Goal: Task Accomplishment & Management: Use online tool/utility

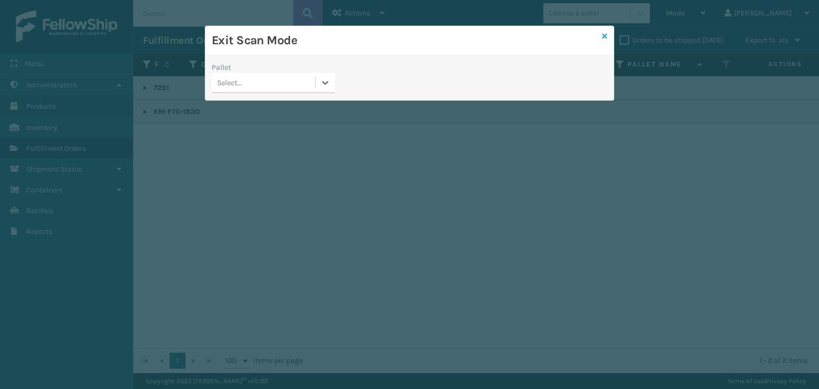
click at [602, 33] on icon at bounding box center [604, 36] width 5 height 7
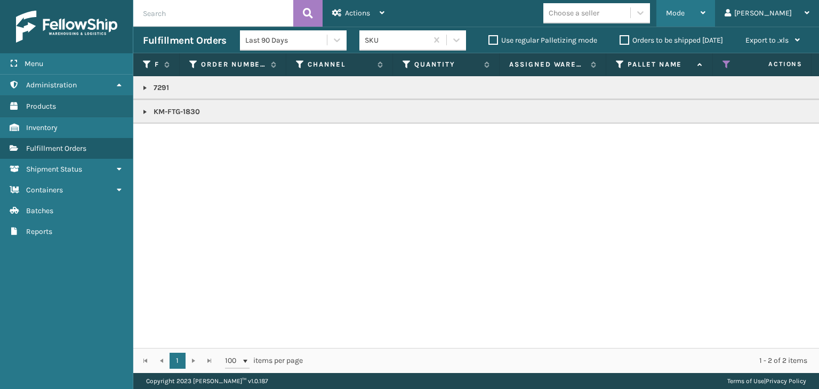
click at [684, 16] on span "Mode" at bounding box center [675, 13] width 19 height 9
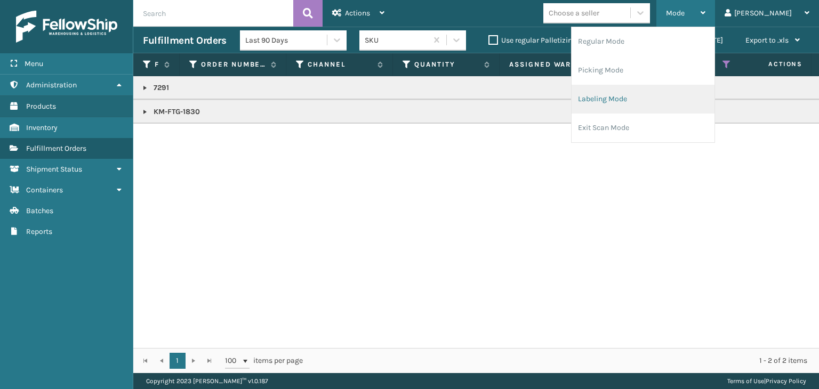
click at [697, 104] on li "Labeling Mode" at bounding box center [642, 99] width 143 height 29
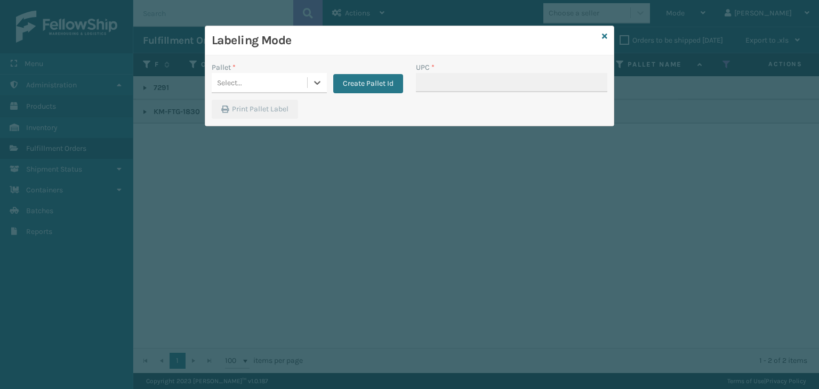
click at [260, 83] on div "Select..." at bounding box center [259, 83] width 95 height 18
click at [368, 76] on button "Create Pallet Id" at bounding box center [368, 83] width 70 height 19
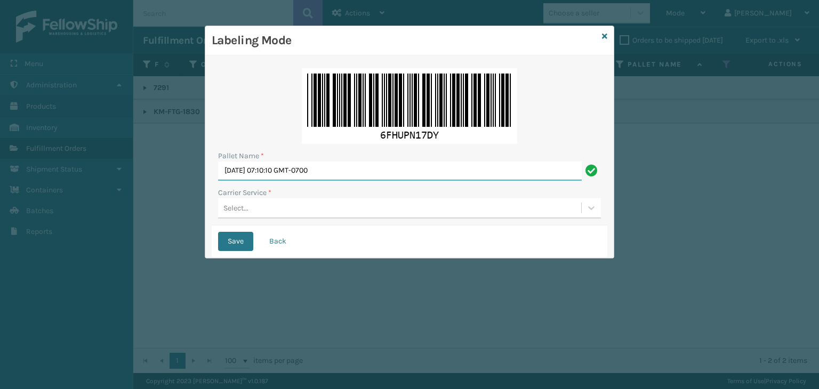
drag, startPoint x: 377, startPoint y: 164, endPoint x: 2, endPoint y: 111, distance: 379.4
click at [0, 122] on div "Labeling Mode Pallet Name * Fri Aug 29 2025 07:10:10 GMT-0700 Carrier Service *…" at bounding box center [409, 194] width 819 height 389
paste input "UPST317586"
type input "UPST317586"
drag, startPoint x: 280, startPoint y: 214, endPoint x: 285, endPoint y: 219, distance: 6.8
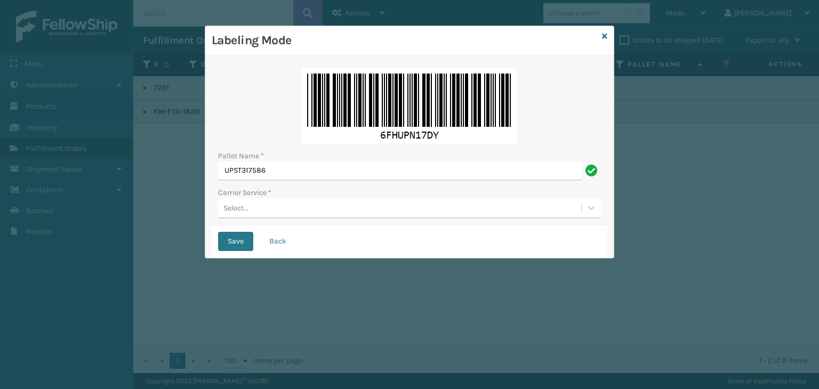
click at [280, 214] on div "Select..." at bounding box center [399, 208] width 363 height 18
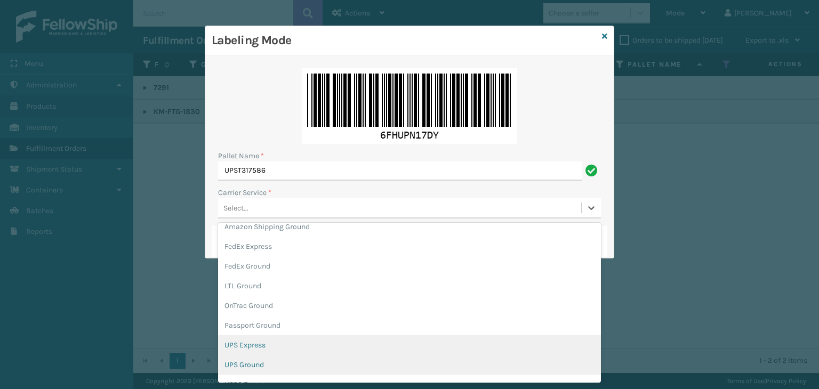
scroll to position [53, 0]
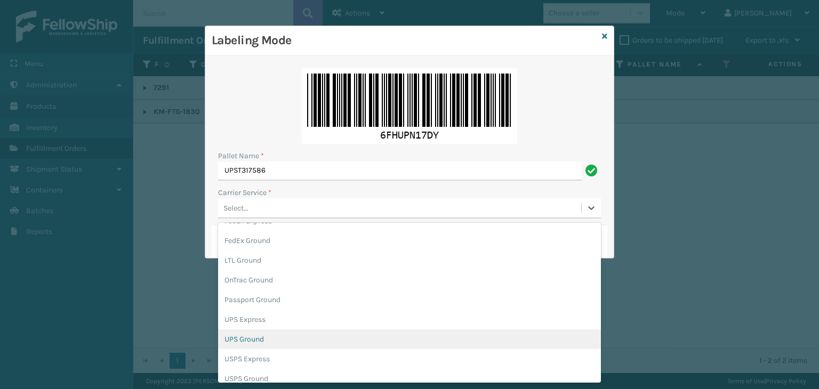
click at [280, 345] on div "UPS Ground" at bounding box center [409, 339] width 383 height 20
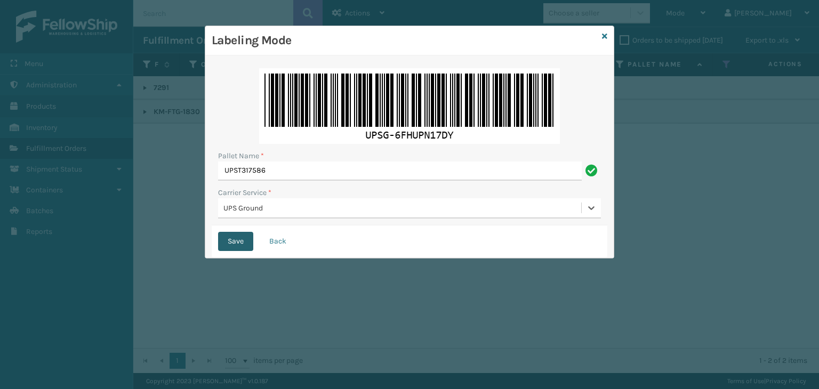
click at [239, 244] on button "Save" at bounding box center [235, 241] width 35 height 19
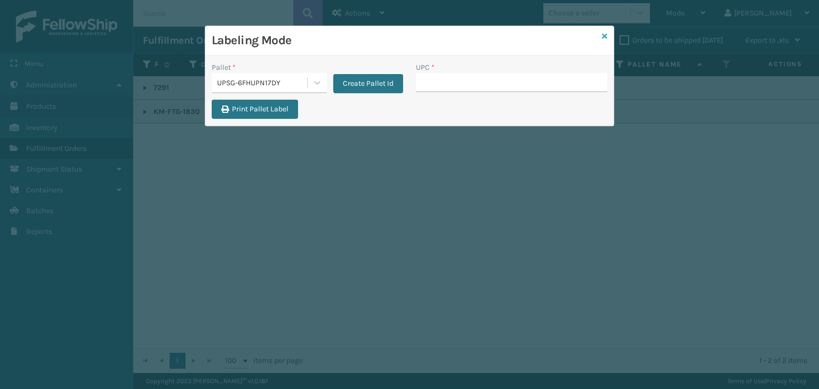
click at [606, 37] on icon at bounding box center [604, 36] width 5 height 7
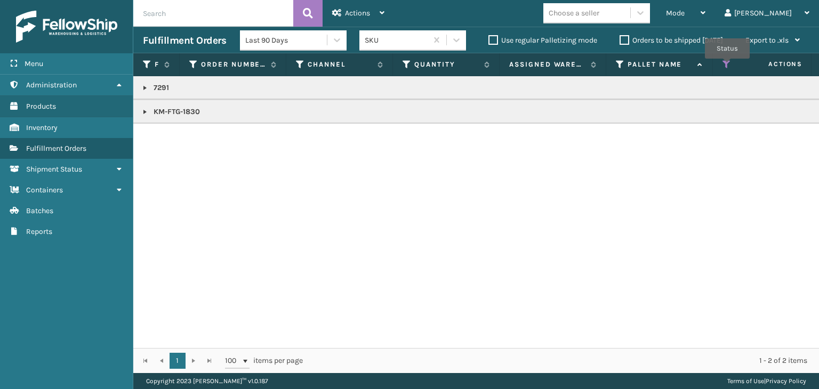
click at [727, 66] on icon at bounding box center [726, 65] width 9 height 10
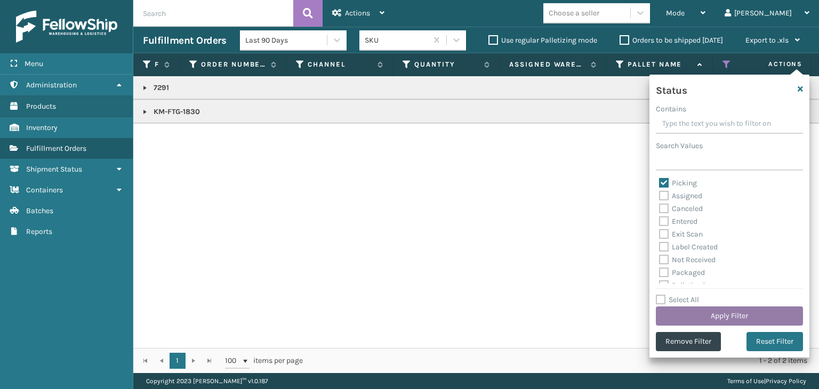
click at [695, 310] on button "Apply Filter" at bounding box center [729, 316] width 147 height 19
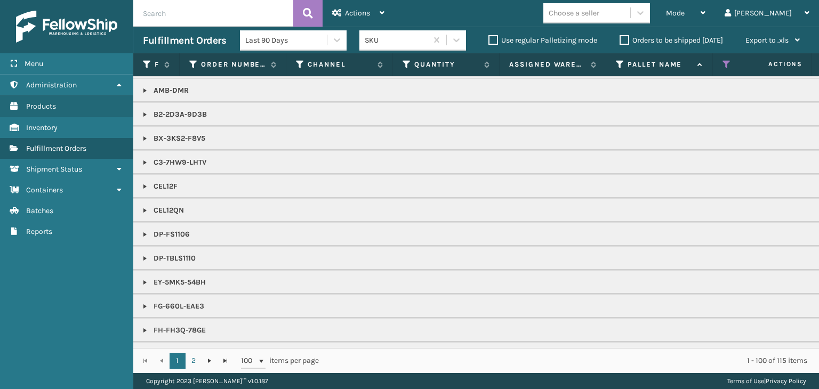
scroll to position [480, 0]
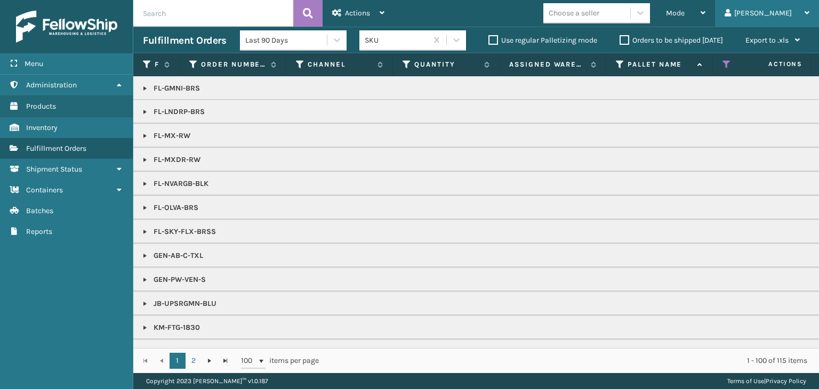
click at [798, 9] on div "[PERSON_NAME]" at bounding box center [766, 13] width 85 height 27
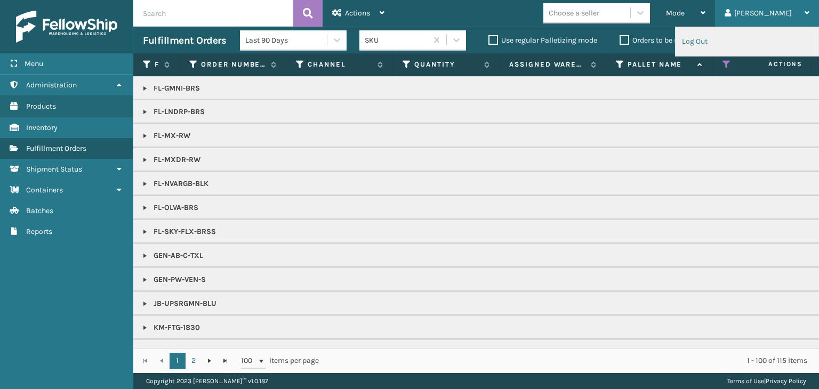
click at [712, 41] on li "Log Out" at bounding box center [746, 41] width 143 height 29
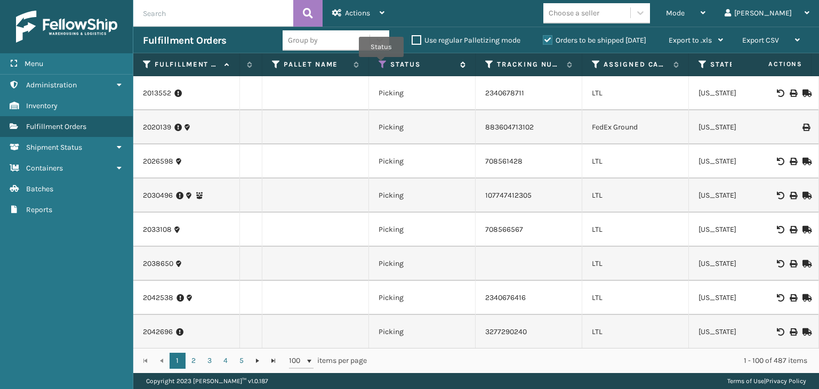
click at [381, 65] on icon at bounding box center [383, 65] width 9 height 10
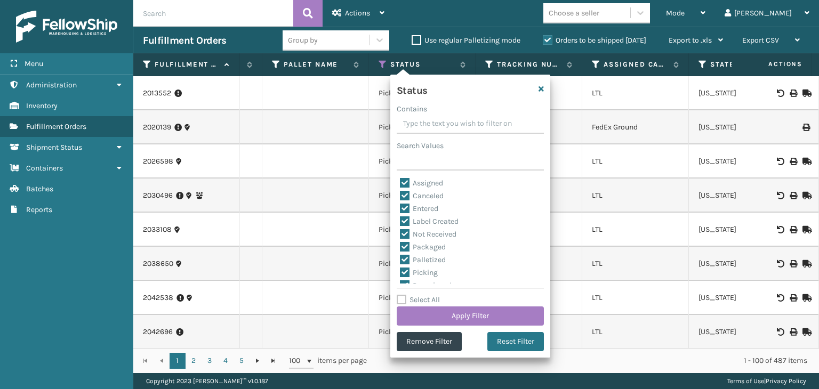
click at [420, 301] on label "Select All" at bounding box center [418, 299] width 43 height 9
click at [420, 295] on input "Select All" at bounding box center [477, 294] width 160 height 1
checkbox input "true"
click at [420, 301] on label "Select All" at bounding box center [418, 299] width 43 height 9
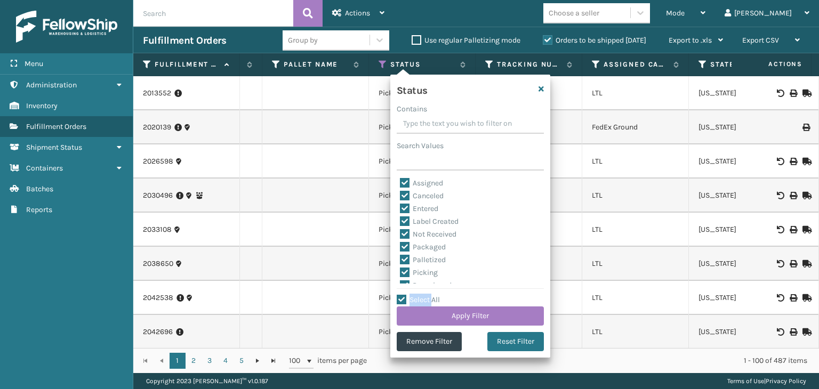
click at [420, 295] on input "Select All" at bounding box center [477, 294] width 160 height 1
checkbox input "false"
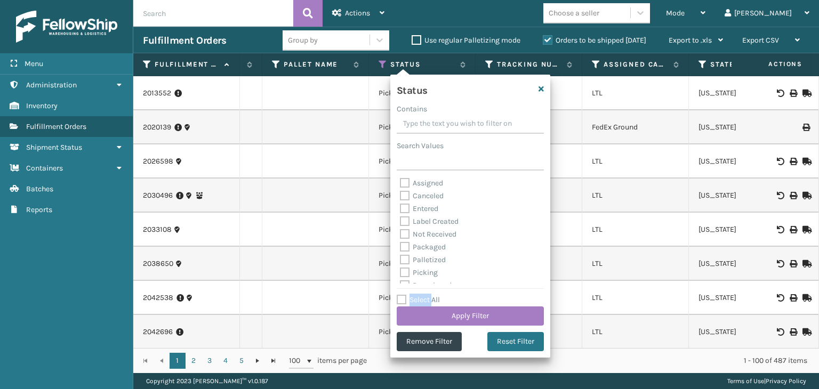
checkbox input "false"
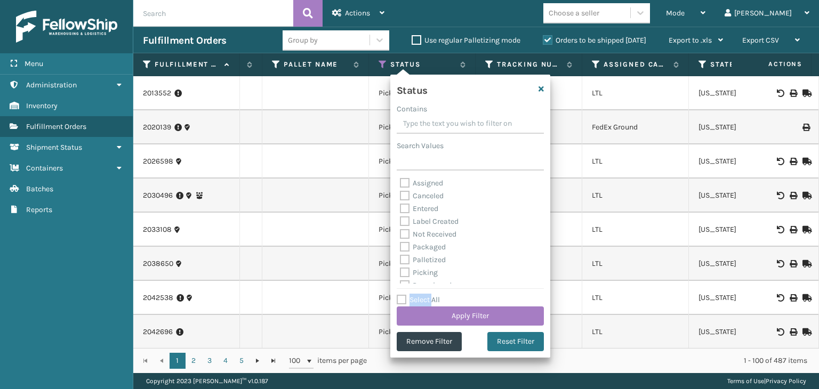
checkbox input "false"
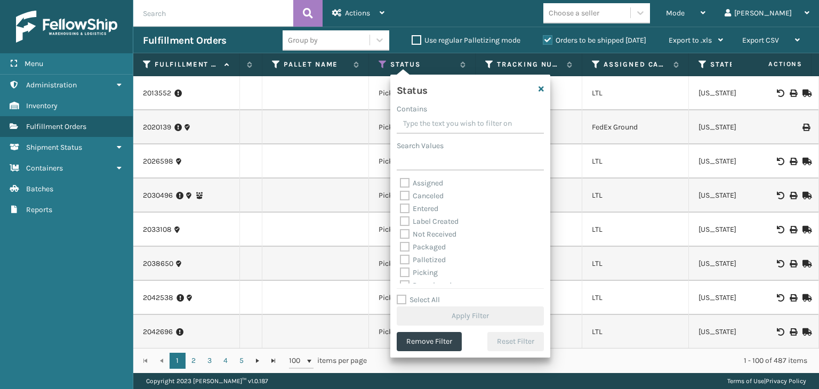
click at [418, 273] on label "Picking" at bounding box center [419, 272] width 38 height 9
click at [400, 273] on input "Picking" at bounding box center [400, 270] width 1 height 7
checkbox input "true"
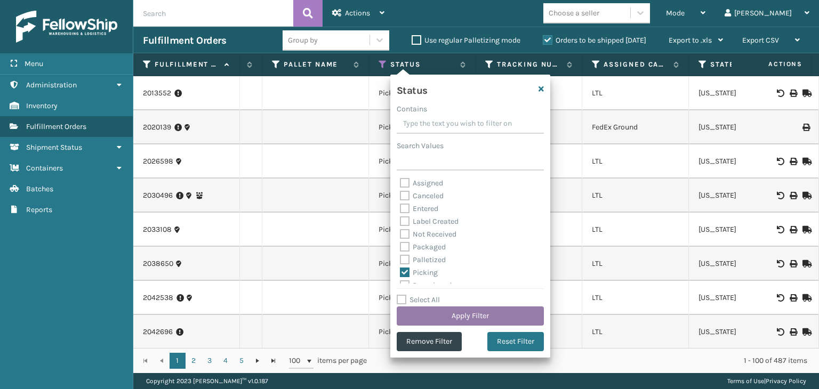
click at [452, 318] on button "Apply Filter" at bounding box center [470, 316] width 147 height 19
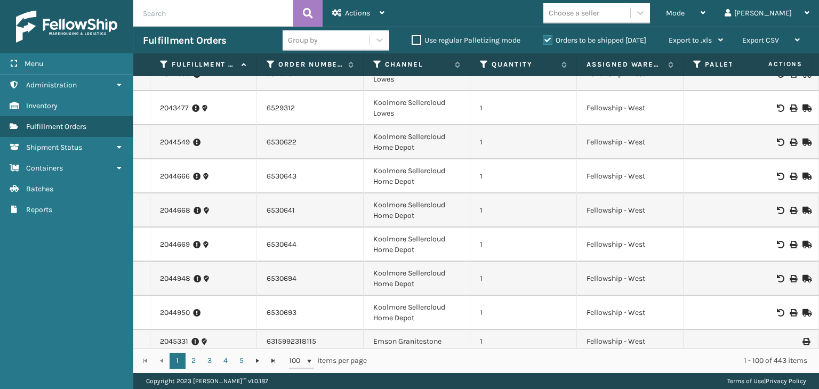
drag, startPoint x: 455, startPoint y: 348, endPoint x: 407, endPoint y: 333, distance: 49.7
click at [569, 353] on div "1 2 3 4 5 1 2 3 4 5 100 items per page 1 - 100 of 443 items" at bounding box center [476, 360] width 686 height 25
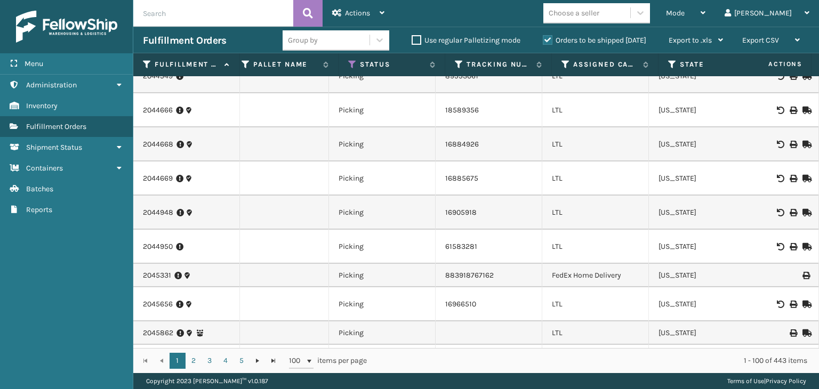
scroll to position [0, 462]
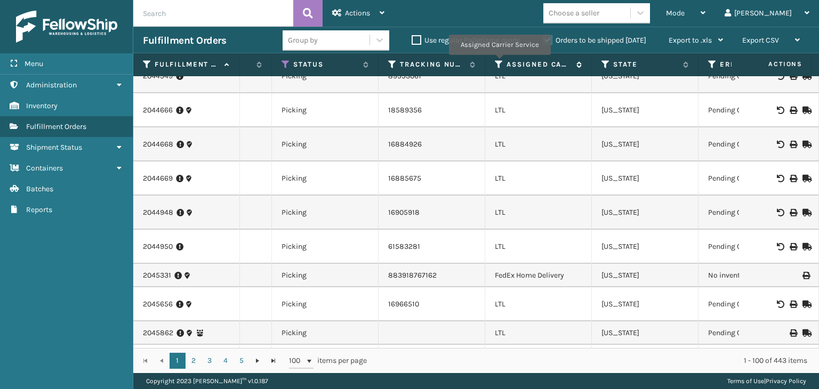
click at [499, 62] on icon at bounding box center [499, 65] width 9 height 10
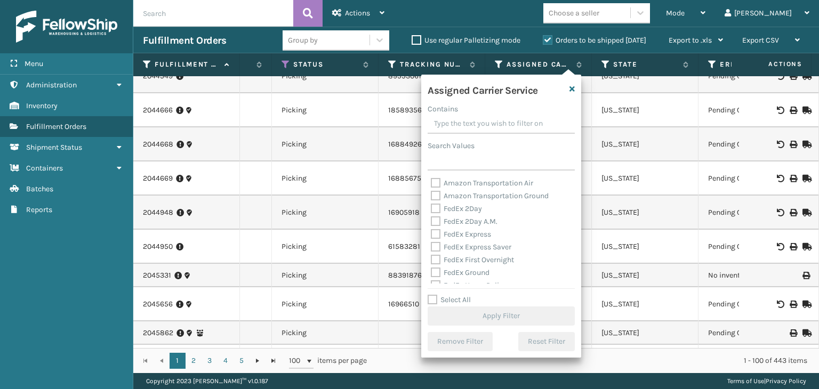
click at [458, 297] on label "Select All" at bounding box center [449, 299] width 43 height 9
click at [458, 295] on input "Select All" at bounding box center [508, 294] width 160 height 1
checkbox input "true"
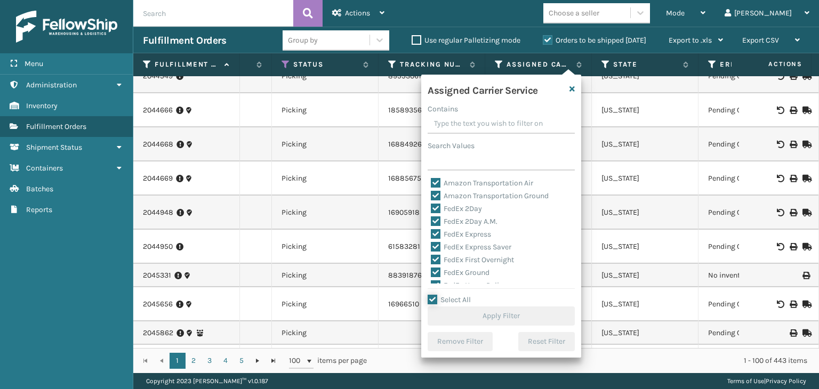
checkbox input "true"
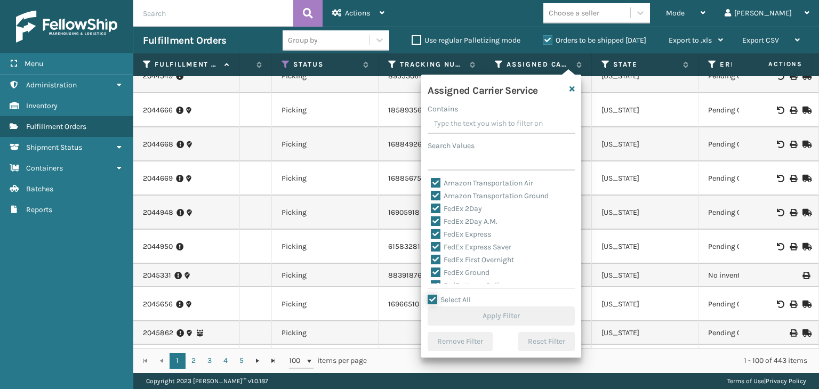
checkbox input "true"
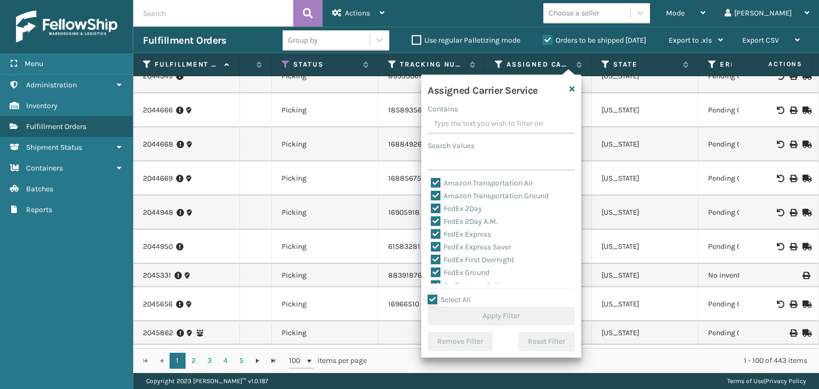
checkbox input "true"
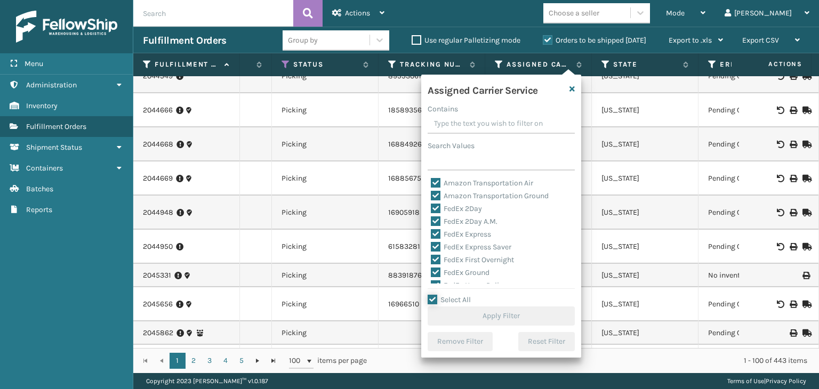
checkbox input "true"
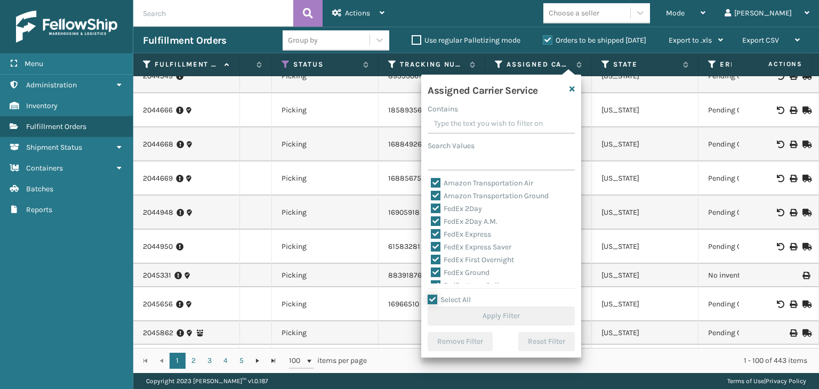
checkbox input "true"
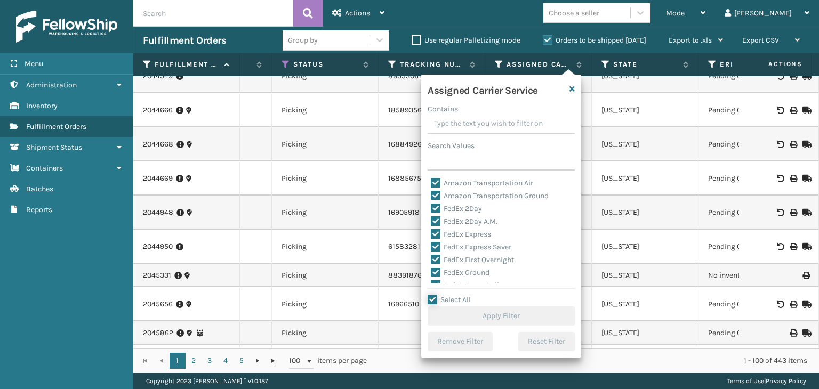
checkbox input "true"
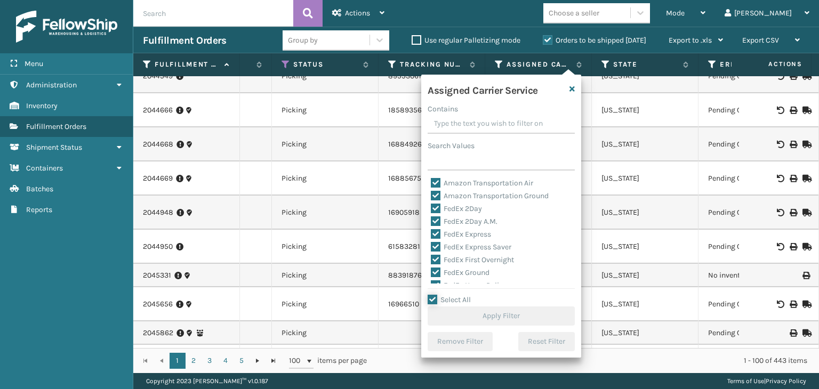
checkbox input "true"
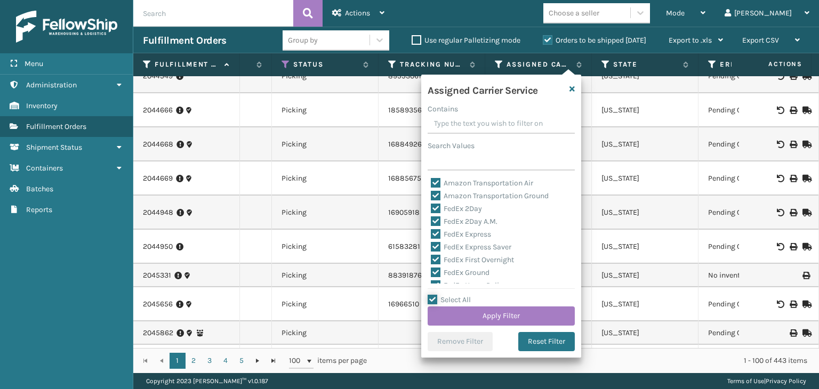
scroll to position [53, 0]
click at [449, 284] on div "Assigned Carrier Service Contains Search Values Amazon Transportation Air Amazo…" at bounding box center [501, 216] width 160 height 283
click at [448, 278] on div "LTL" at bounding box center [501, 283] width 141 height 13
click at [447, 279] on label "LTL" at bounding box center [442, 283] width 23 height 9
click at [431, 279] on input "LTL" at bounding box center [431, 280] width 1 height 7
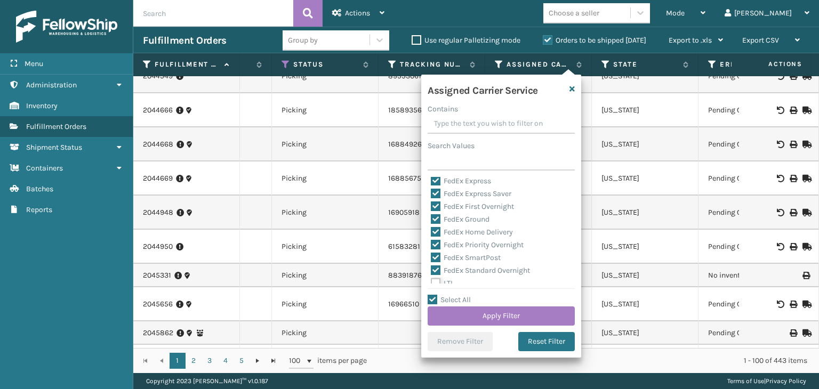
checkbox input "false"
click at [486, 317] on button "Apply Filter" at bounding box center [501, 316] width 147 height 19
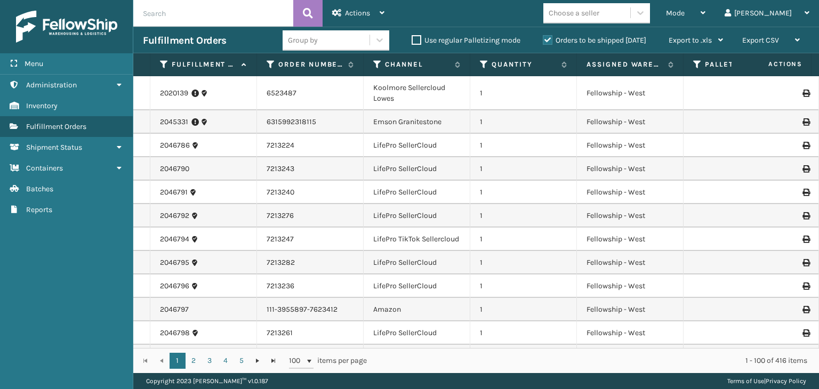
click at [337, 42] on div "Group by" at bounding box center [326, 40] width 87 height 18
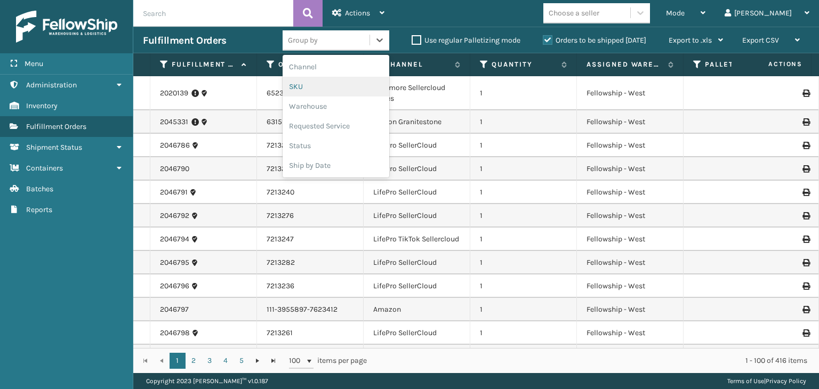
click at [309, 90] on div "SKU" at bounding box center [336, 87] width 107 height 20
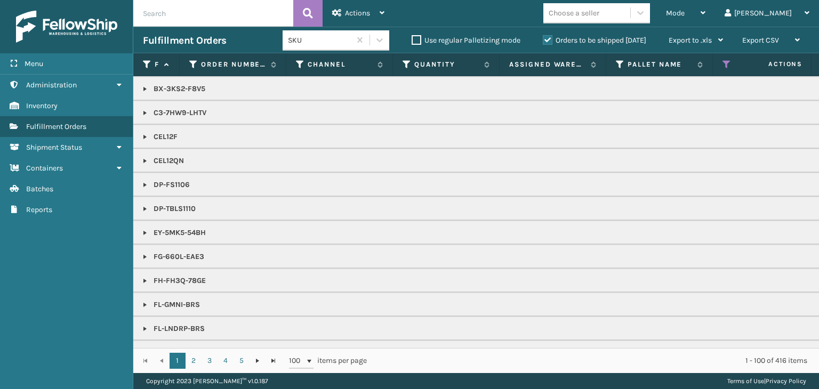
scroll to position [373, 0]
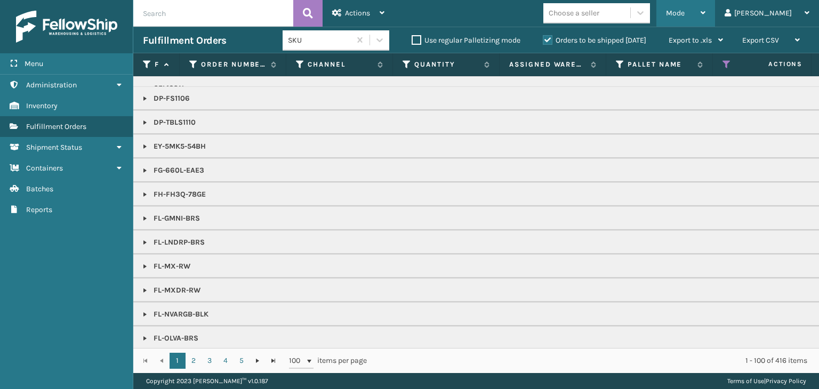
click at [705, 13] on div "Mode" at bounding box center [685, 13] width 39 height 27
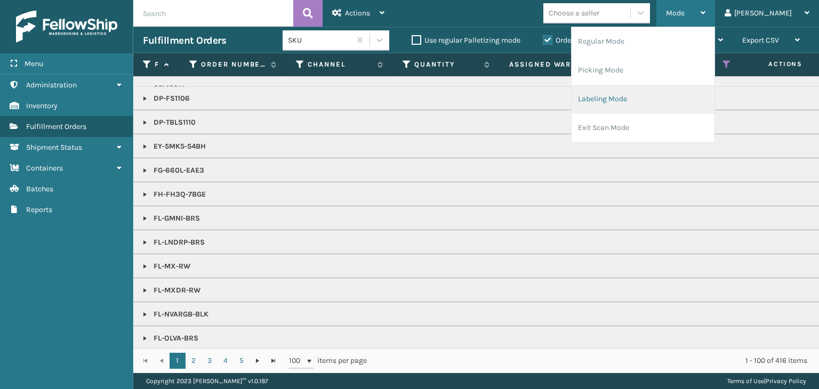
click at [676, 99] on li "Labeling Mode" at bounding box center [642, 99] width 143 height 29
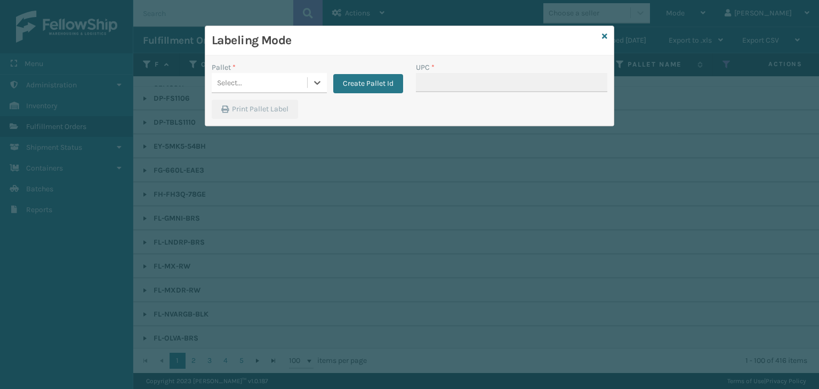
click at [270, 83] on div "Select..." at bounding box center [259, 83] width 95 height 18
click at [355, 86] on button "Create Pallet Id" at bounding box center [368, 83] width 70 height 19
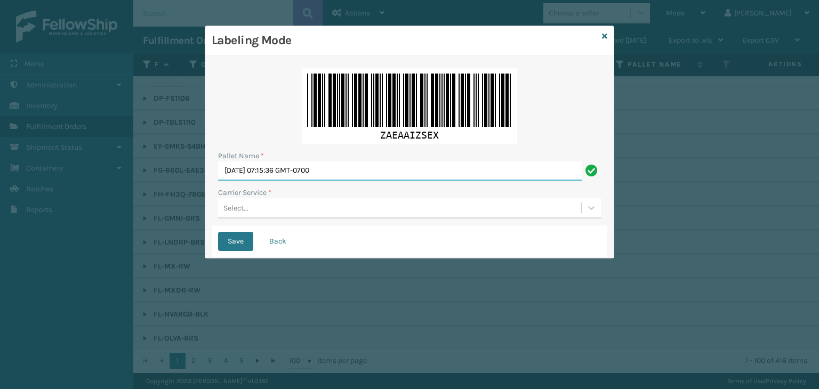
drag, startPoint x: 365, startPoint y: 169, endPoint x: 0, endPoint y: 219, distance: 368.1
click at [0, 219] on div "Labeling Mode Pallet Name * [DATE] 07:15:36 GMT-0700 Carrier Service * Select..…" at bounding box center [409, 194] width 819 height 389
paste input "DXU539414"
type input "FDXU539414"
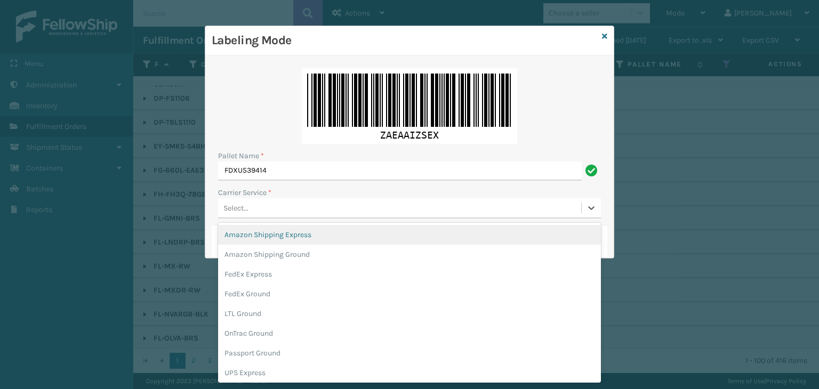
drag, startPoint x: 479, startPoint y: 207, endPoint x: 456, endPoint y: 206, distance: 23.0
click at [479, 208] on div "Select..." at bounding box center [399, 208] width 363 height 18
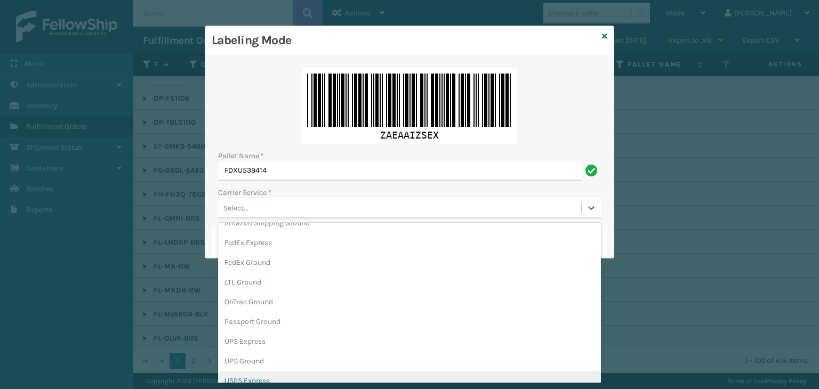
scroll to position [61, 0]
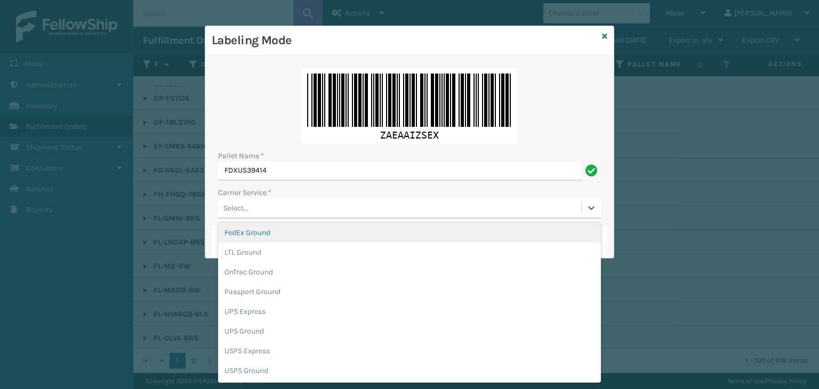
click at [307, 230] on div "FedEx Ground" at bounding box center [409, 233] width 383 height 20
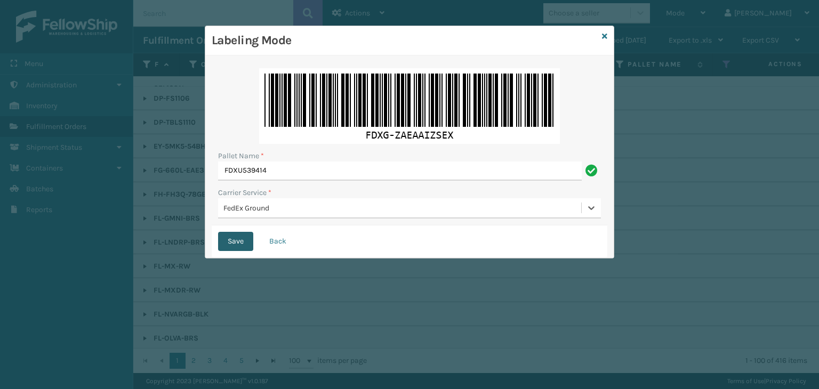
click at [239, 243] on button "Save" at bounding box center [235, 241] width 35 height 19
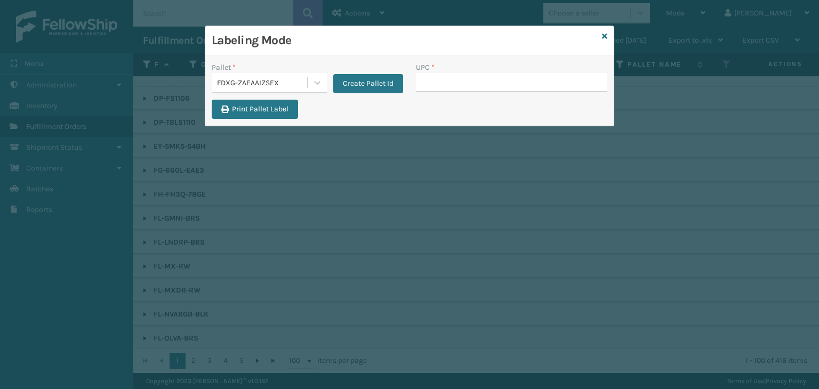
click at [295, 84] on div "FDXG-ZAEAAIZSEX" at bounding box center [262, 82] width 91 height 11
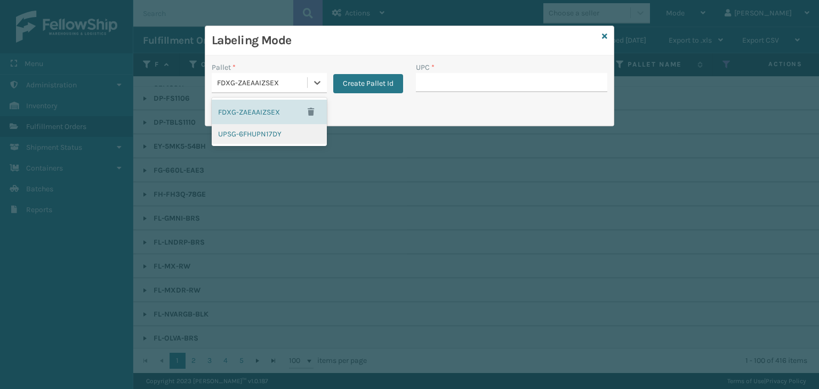
click at [278, 143] on div "FDXG-ZAEAAIZSEX UPSG-6FHUPN17DY" at bounding box center [269, 122] width 115 height 49
click at [272, 140] on div "UPSG-6FHUPN17DY" at bounding box center [269, 134] width 115 height 20
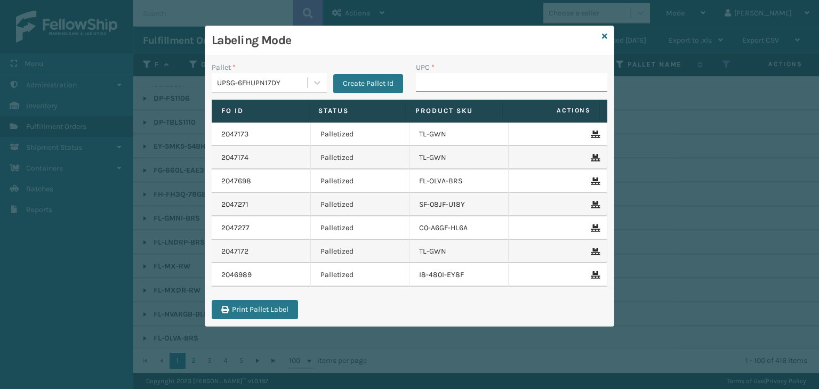
click at [467, 90] on input "UPC *" at bounding box center [511, 82] width 191 height 19
click at [356, 82] on button "Create Pallet Id" at bounding box center [368, 83] width 70 height 19
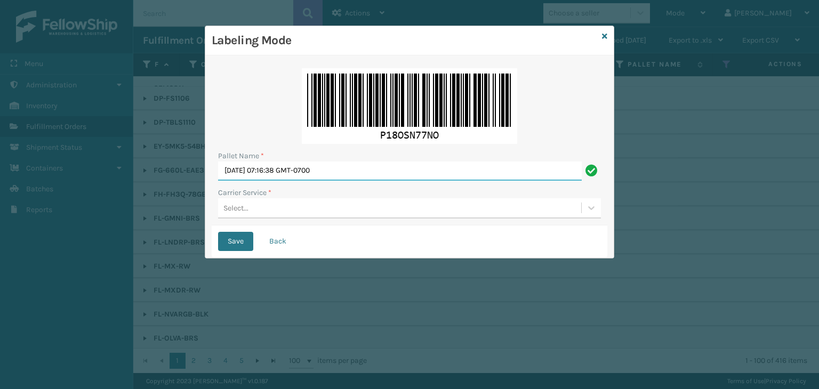
drag, startPoint x: 352, startPoint y: 173, endPoint x: 14, endPoint y: 204, distance: 339.3
click at [15, 204] on div "Labeling Mode Pallet Name * [DATE] 07:16:38 GMT-0700 Carrier Service * Select..…" at bounding box center [409, 194] width 819 height 389
type input "BOXTRUCK"
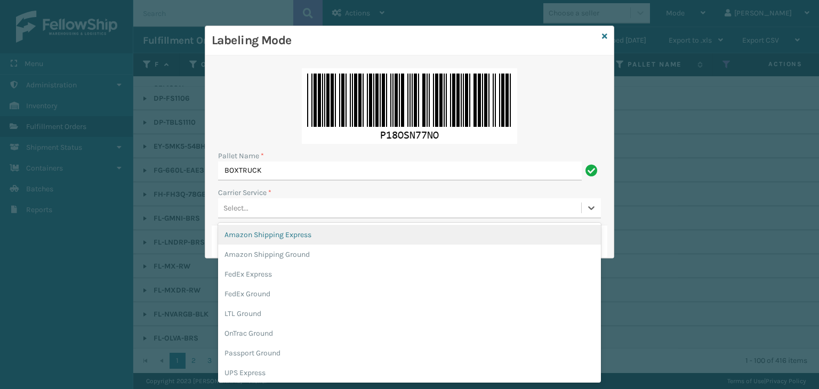
click at [264, 212] on div "Select..." at bounding box center [399, 208] width 363 height 18
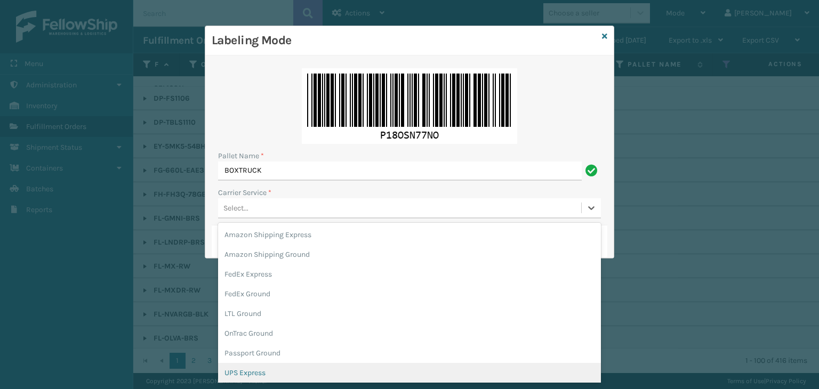
click at [252, 369] on div "UPS Express" at bounding box center [409, 373] width 383 height 20
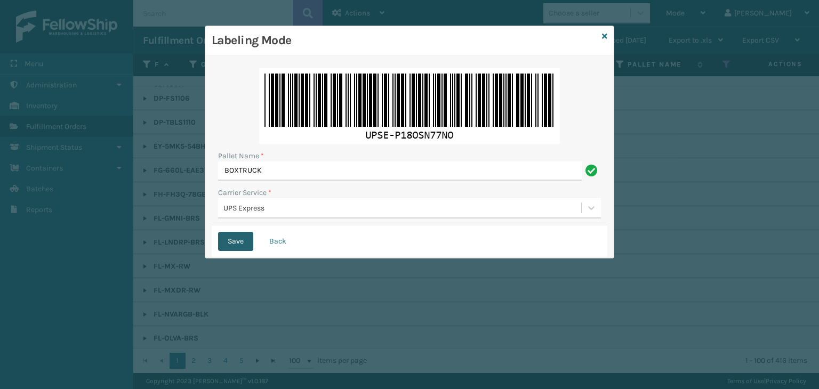
click at [246, 244] on button "Save" at bounding box center [235, 241] width 35 height 19
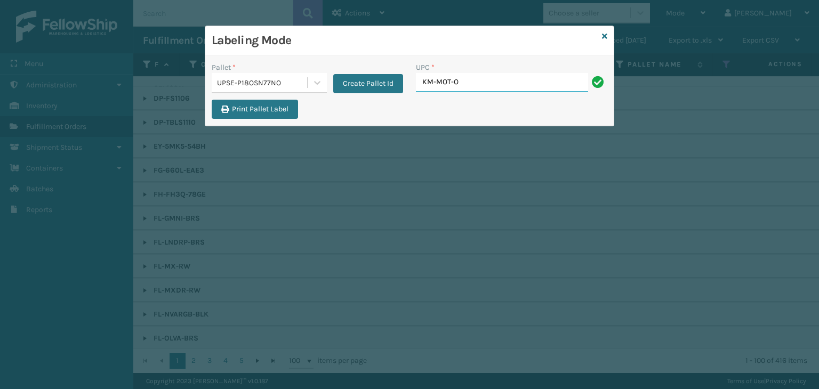
type input "KM-MOT-OP1SS"
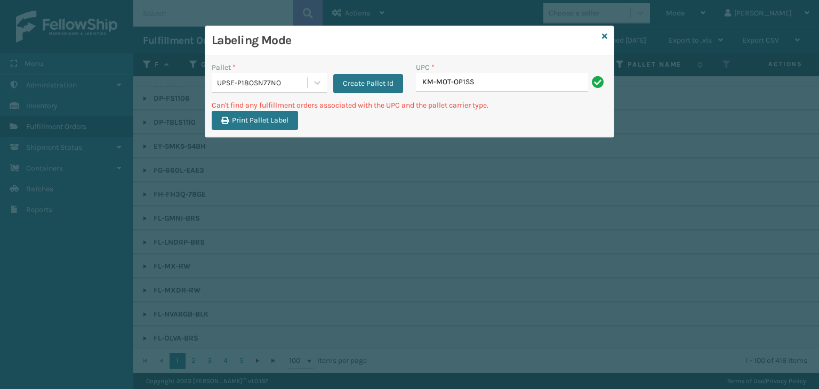
click at [237, 82] on div "UPSE-P18OSN77NO" at bounding box center [262, 82] width 91 height 11
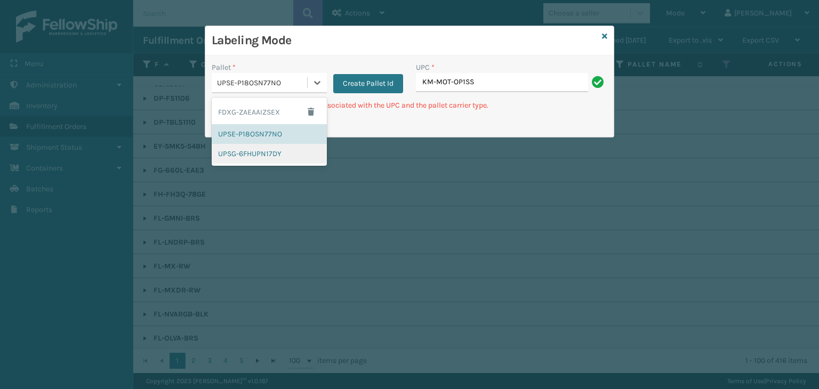
click at [237, 155] on div "UPSG-6FHUPN17DY" at bounding box center [269, 154] width 115 height 20
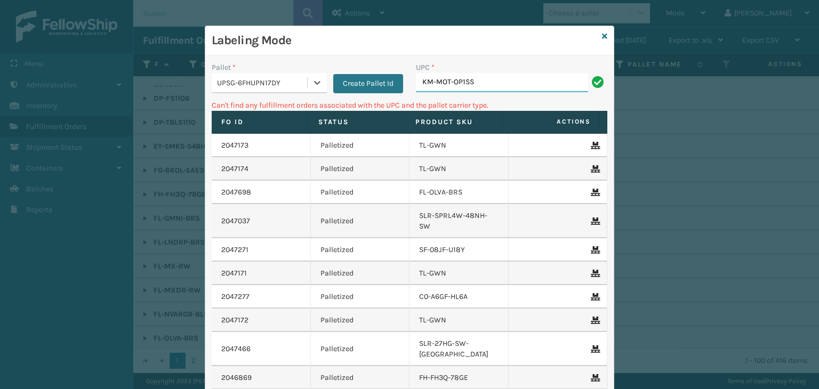
click at [478, 85] on input "KM-MOT-OP1SS" at bounding box center [502, 82] width 172 height 19
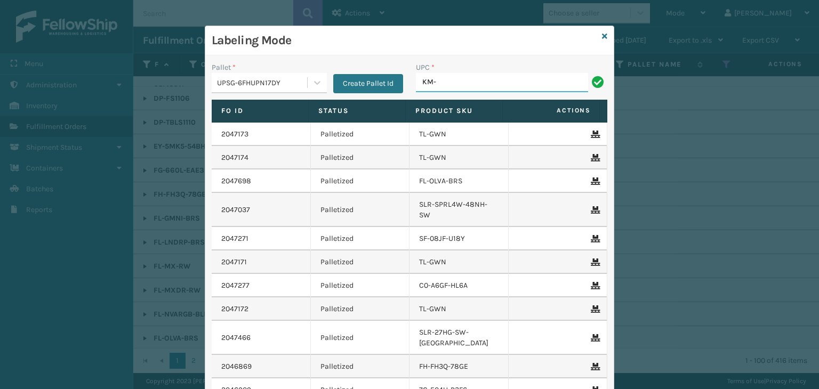
drag, startPoint x: 485, startPoint y: 78, endPoint x: 476, endPoint y: 63, distance: 17.3
click at [485, 78] on input "KM-" at bounding box center [502, 82] width 172 height 19
type input "KM-MD-1SS"
drag, startPoint x: 486, startPoint y: 86, endPoint x: 165, endPoint y: 123, distance: 322.5
click at [165, 123] on div "Labeling Mode Pallet * UPSG-6FHUPN17DY Create Pallet Id UPC * KM-MD-1SS Fo Id S…" at bounding box center [409, 194] width 819 height 389
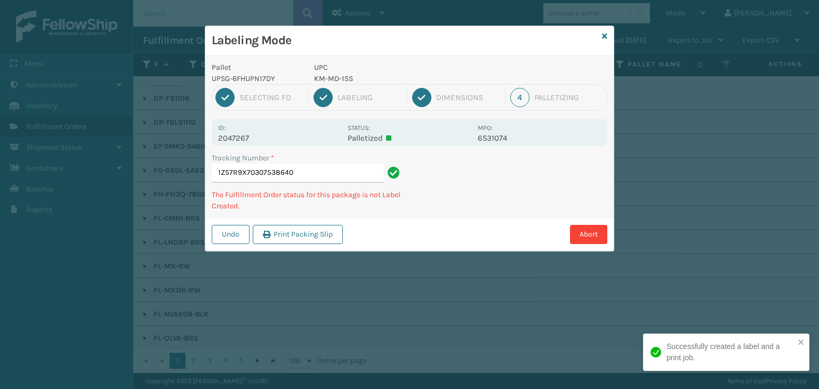
type input "1Z57R9X70307538640KM-MD-1SS"
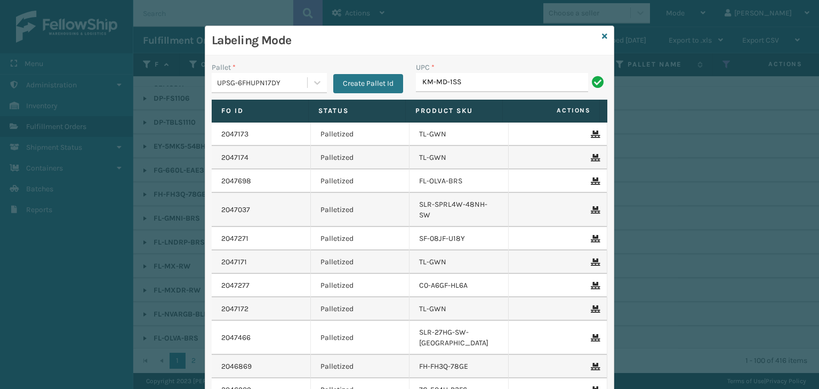
type input "KM-MD-1SS"
type input "[PHONE_NUMBER]"
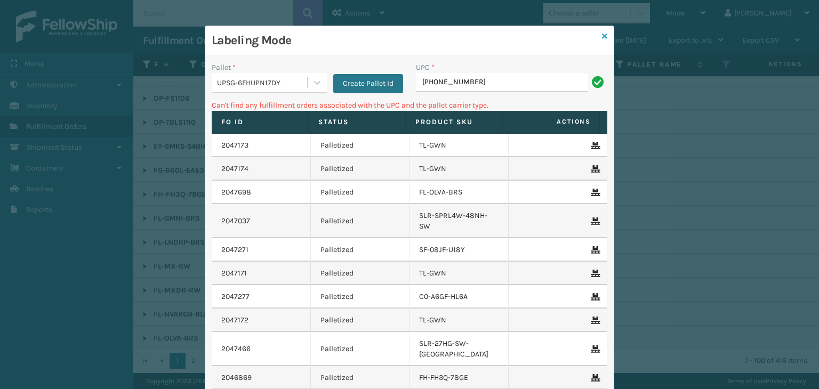
click at [602, 36] on icon at bounding box center [604, 36] width 5 height 7
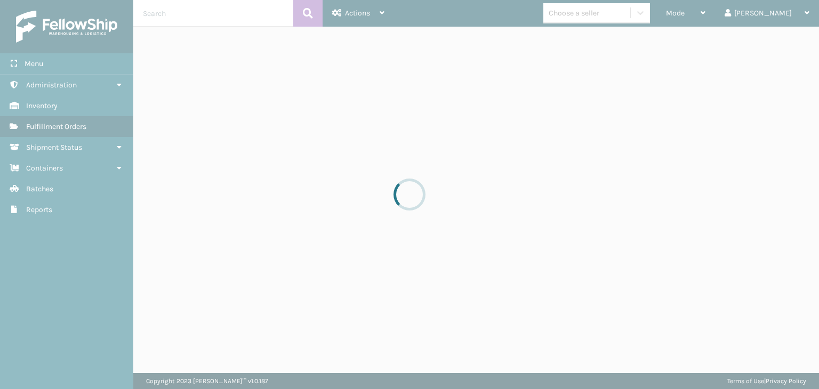
click at [606, 21] on div at bounding box center [409, 194] width 819 height 389
click at [606, 20] on div at bounding box center [409, 194] width 819 height 389
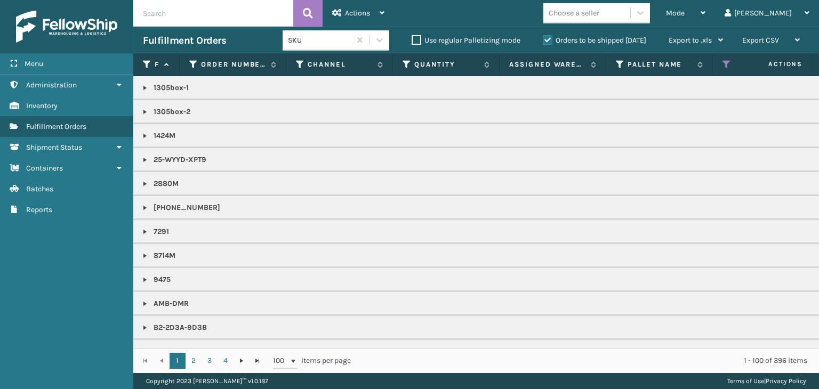
click at [599, 17] on div "Choose a seller" at bounding box center [574, 12] width 51 height 11
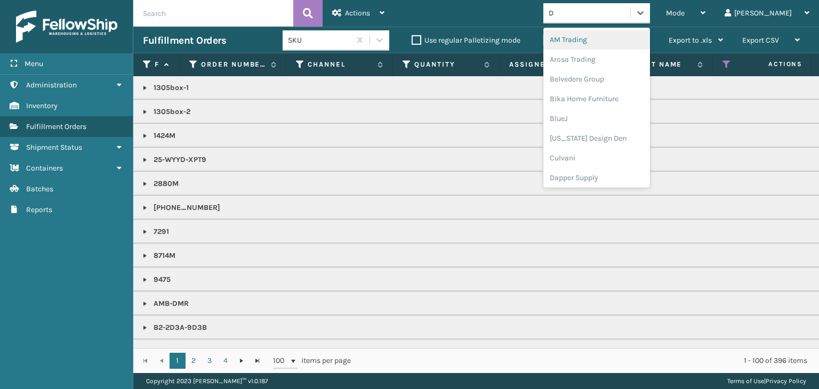
type input "DE"
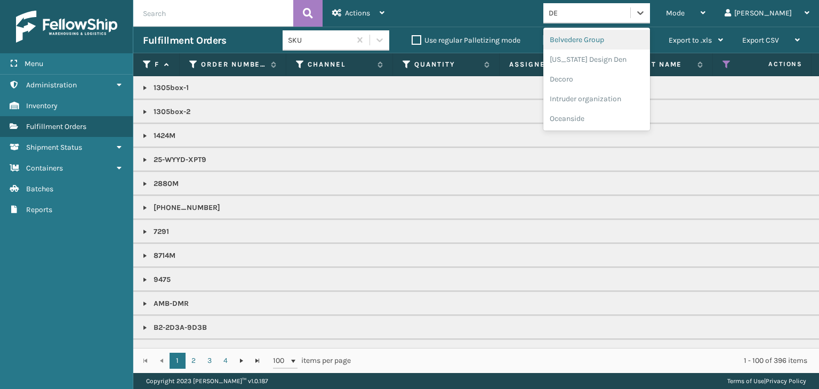
click at [607, 100] on div "Intruder organization" at bounding box center [596, 99] width 107 height 20
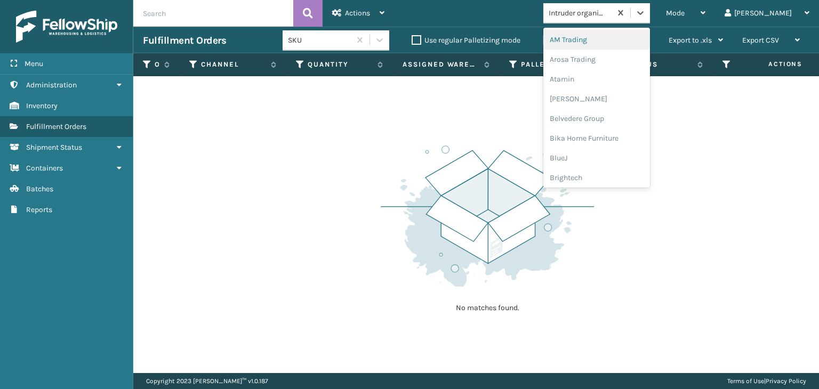
click at [605, 11] on div "Intruder organization" at bounding box center [580, 12] width 63 height 11
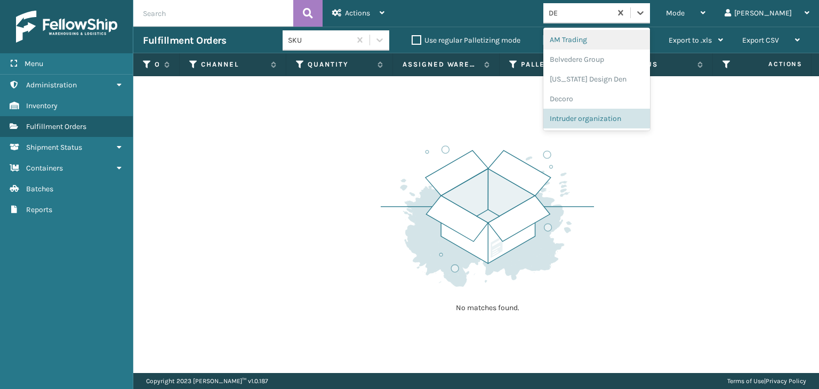
type input "DEC"
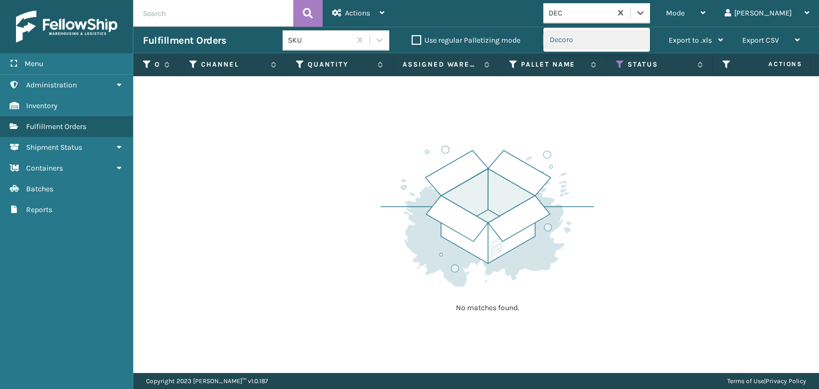
click at [612, 38] on div "Decoro" at bounding box center [596, 40] width 107 height 20
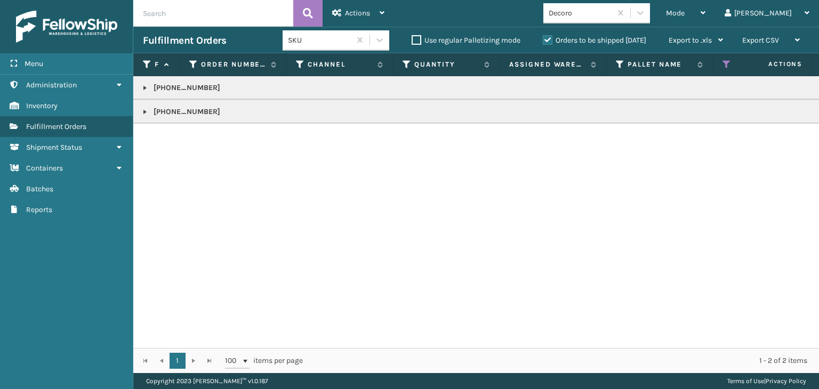
click at [147, 90] on link at bounding box center [145, 88] width 9 height 9
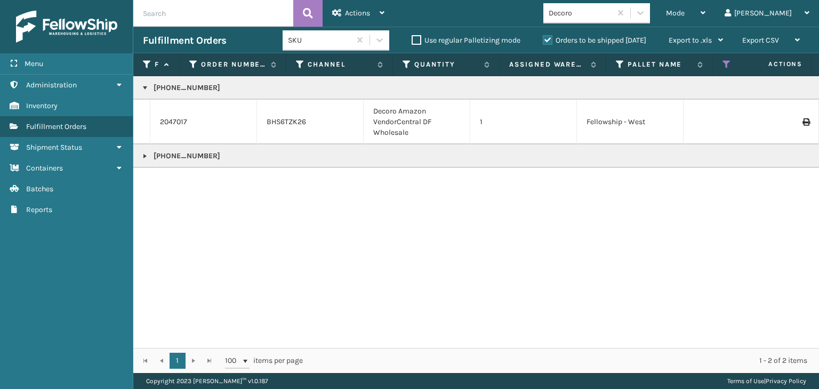
drag, startPoint x: 174, startPoint y: 120, endPoint x: 190, endPoint y: 118, distance: 16.1
click at [175, 120] on link "2047017" at bounding box center [173, 122] width 27 height 11
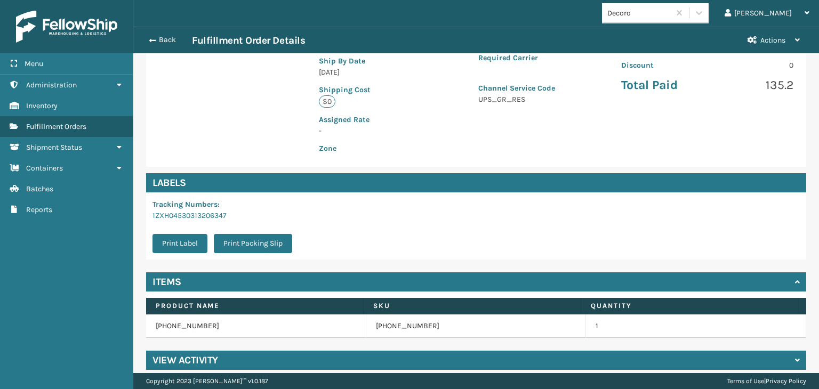
scroll to position [239, 0]
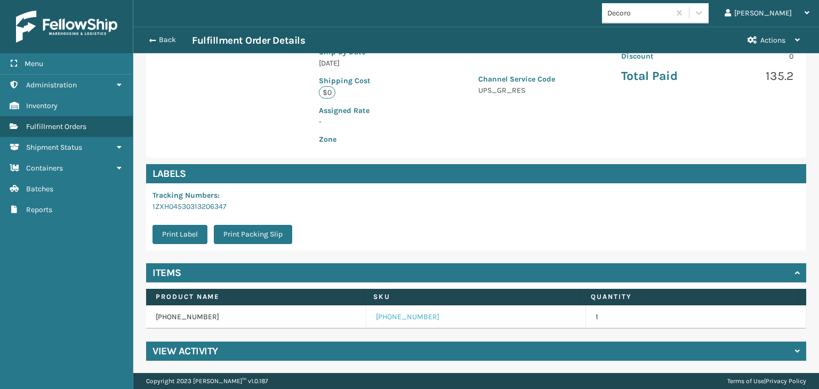
drag, startPoint x: 393, startPoint y: 320, endPoint x: 386, endPoint y: 312, distance: 10.6
click at [392, 320] on link "[PHONE_NUMBER]" at bounding box center [407, 317] width 63 height 11
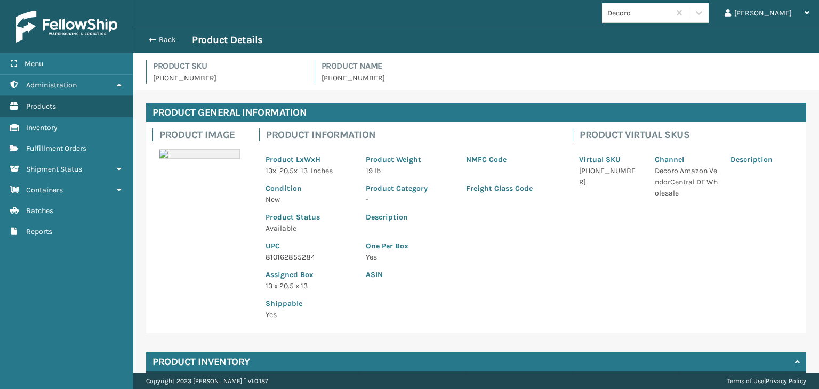
click at [303, 259] on p "810162855284" at bounding box center [308, 257] width 87 height 11
click at [300, 259] on p "810162855284" at bounding box center [308, 257] width 87 height 11
click at [299, 260] on p "810162855284" at bounding box center [308, 257] width 87 height 11
copy p "810162855284"
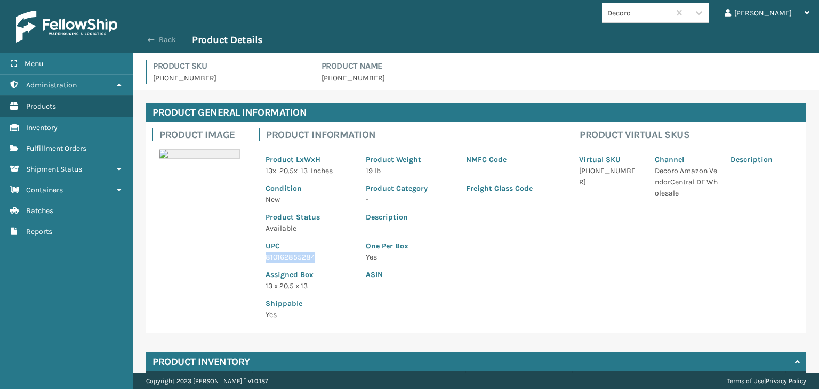
click at [154, 37] on span "button" at bounding box center [151, 39] width 6 height 7
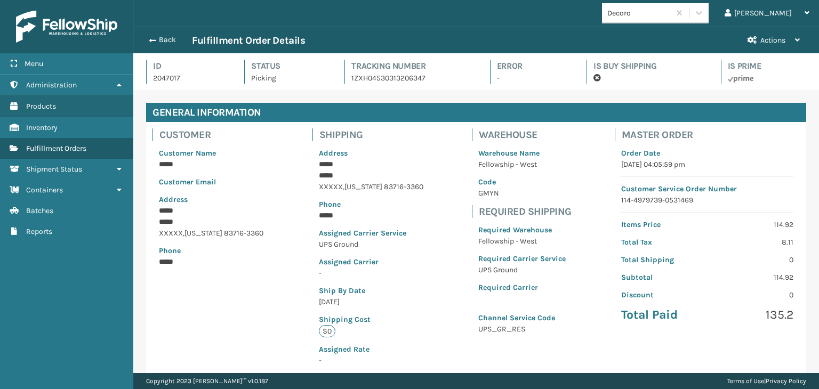
scroll to position [26, 685]
click at [173, 45] on button "Back" at bounding box center [167, 40] width 49 height 10
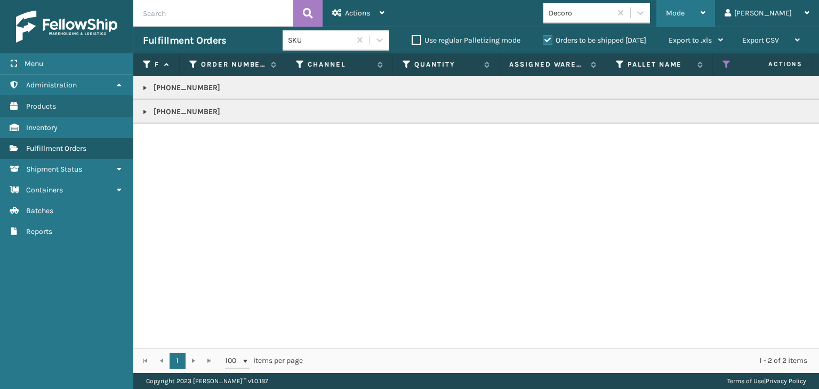
click at [684, 13] on span "Mode" at bounding box center [675, 13] width 19 height 9
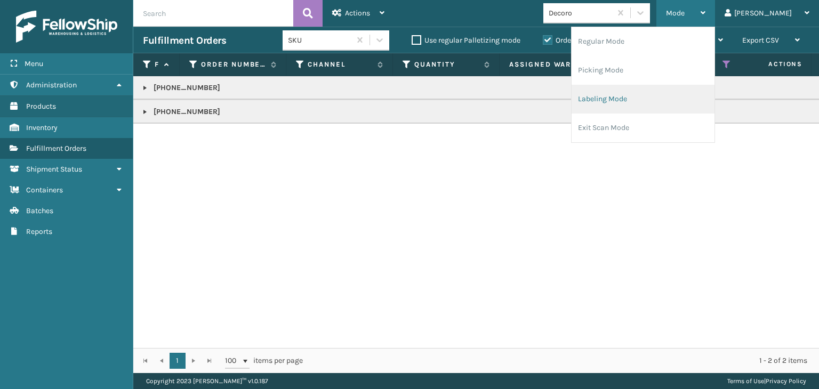
click at [691, 97] on li "Labeling Mode" at bounding box center [642, 99] width 143 height 29
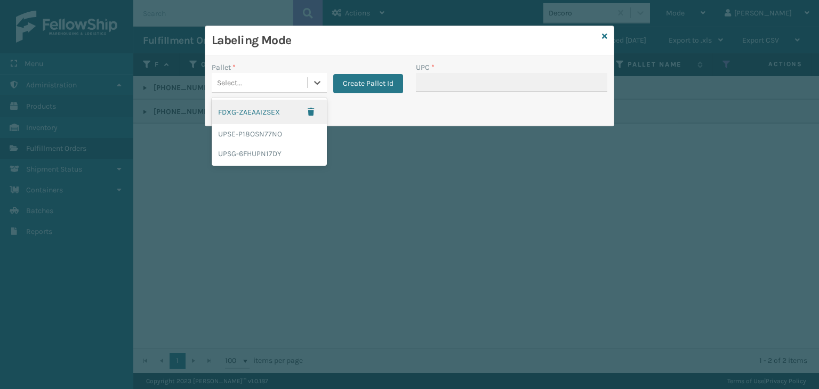
click at [262, 76] on div "Select..." at bounding box center [259, 83] width 95 height 18
click at [286, 154] on div "UPSG-6FHUPN17DY" at bounding box center [269, 154] width 115 height 20
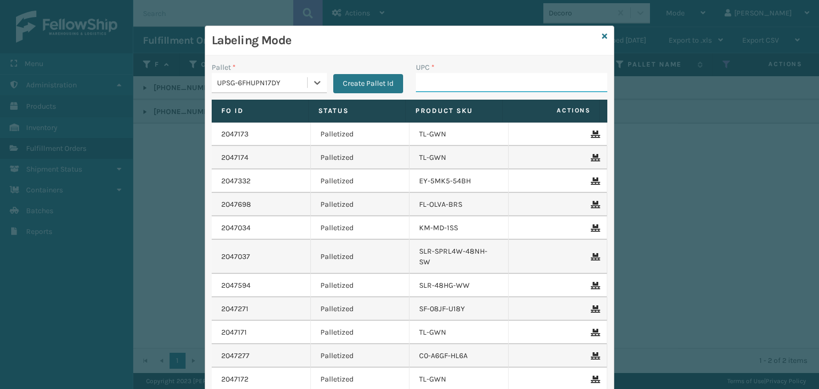
drag, startPoint x: 444, startPoint y: 84, endPoint x: 446, endPoint y: 90, distance: 6.6
click at [444, 84] on input "UPC *" at bounding box center [511, 82] width 191 height 19
paste input "810162855284"
type input "810162855284"
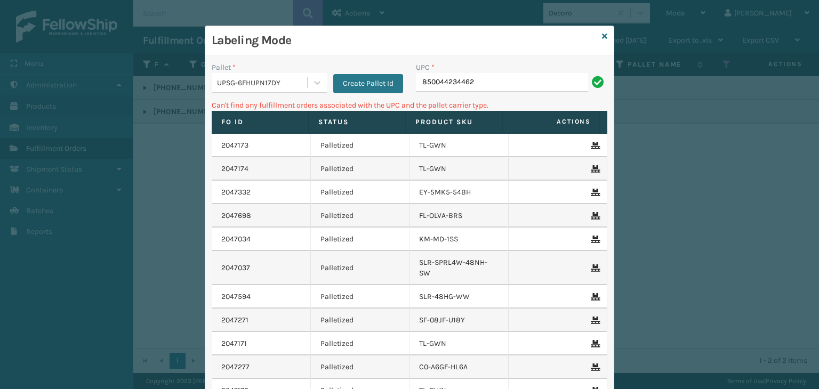
drag, startPoint x: 442, startPoint y: 80, endPoint x: 141, endPoint y: 99, distance: 301.7
click at [148, 94] on div "Labeling Mode Pallet * UPSG-6FHUPN17DY Create Pallet Id UPC * 850044234462 Can'…" at bounding box center [409, 194] width 819 height 389
type input "FTX-PLW-[GEOGRAPHIC_DATA]"
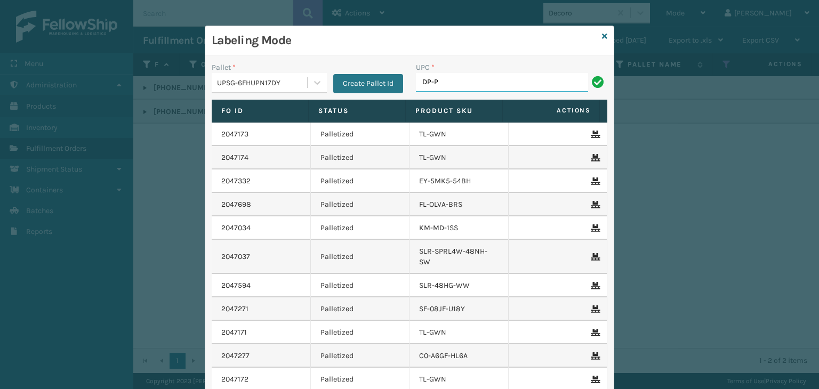
type input "DP-"
drag, startPoint x: 446, startPoint y: 79, endPoint x: 218, endPoint y: 125, distance: 232.1
click at [194, 97] on div "Labeling Mode Pallet * UPSG-6FHUPN17DY Create Pallet Id UPC * DP- Fo Id Status …" at bounding box center [409, 194] width 819 height 389
click at [602, 39] on icon at bounding box center [604, 36] width 5 height 7
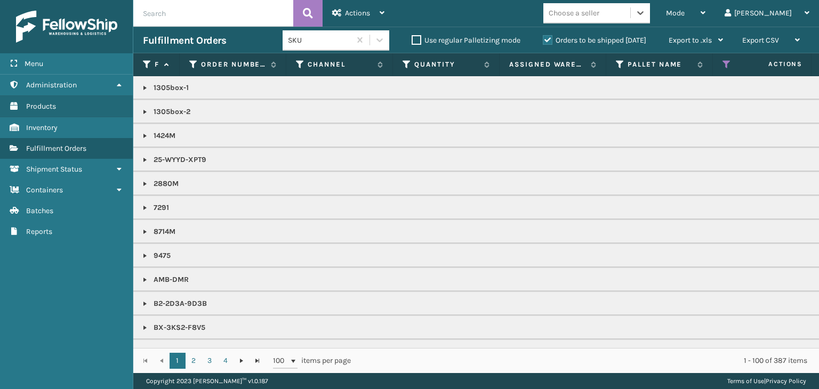
click at [599, 10] on div "Choose a seller" at bounding box center [574, 12] width 51 height 11
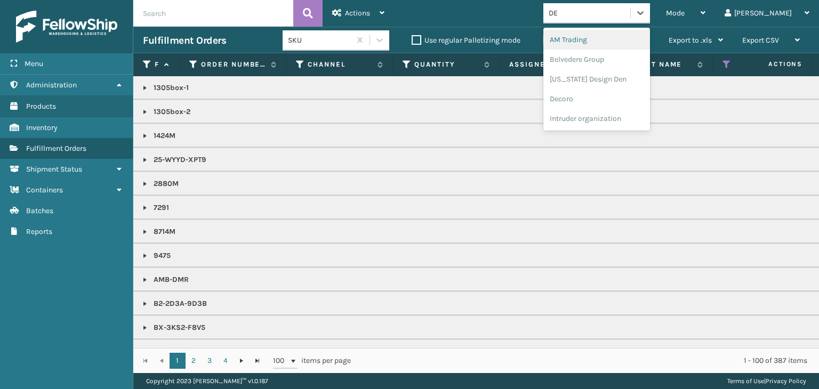
type input "DEC"
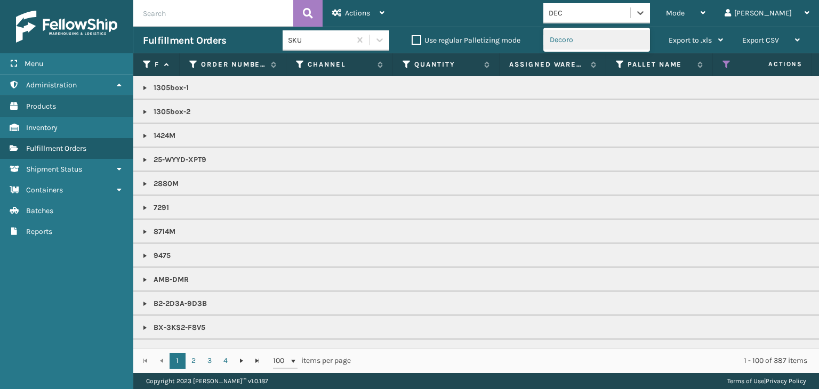
click at [637, 38] on div "Decoro" at bounding box center [596, 40] width 107 height 20
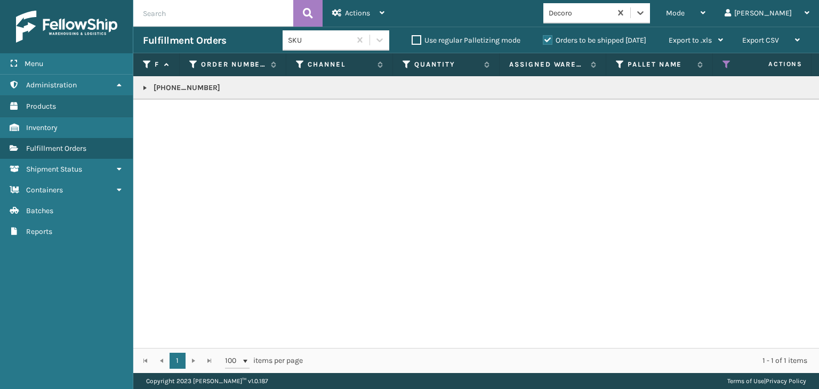
click at [611, 18] on div "Decoro" at bounding box center [580, 12] width 63 height 11
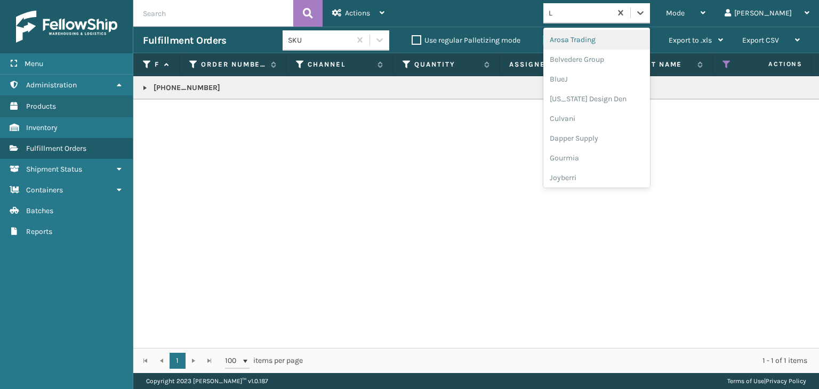
type input "LI"
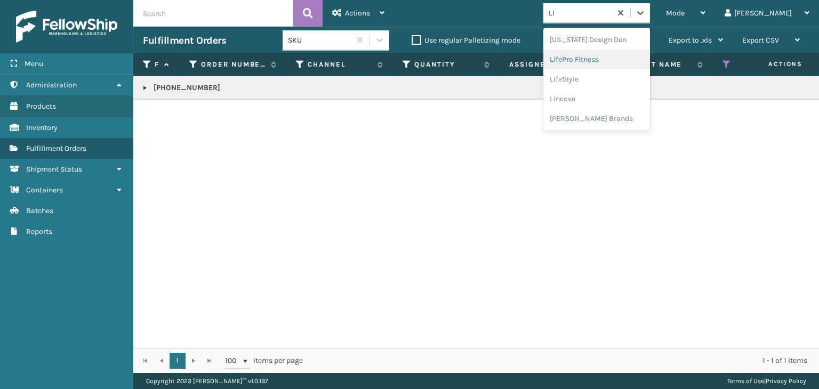
click at [607, 61] on div "LifePro Fitness" at bounding box center [596, 60] width 107 height 20
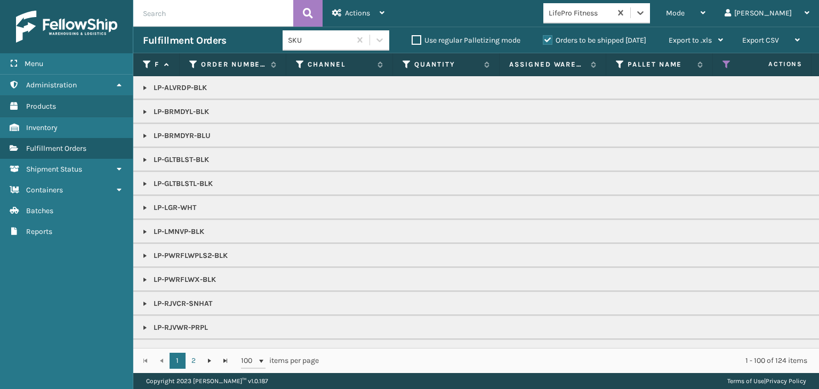
click at [148, 87] on link at bounding box center [145, 88] width 9 height 9
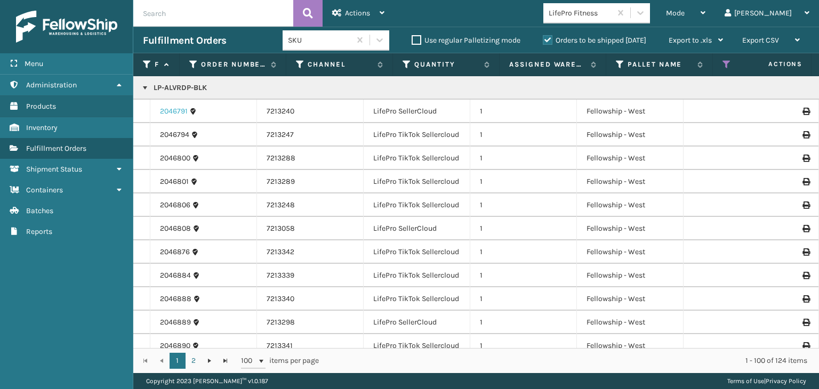
click at [179, 109] on link "2046791" at bounding box center [174, 111] width 28 height 11
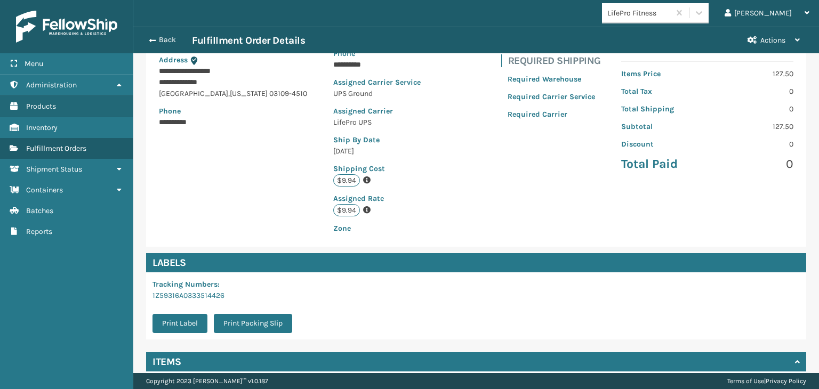
scroll to position [240, 0]
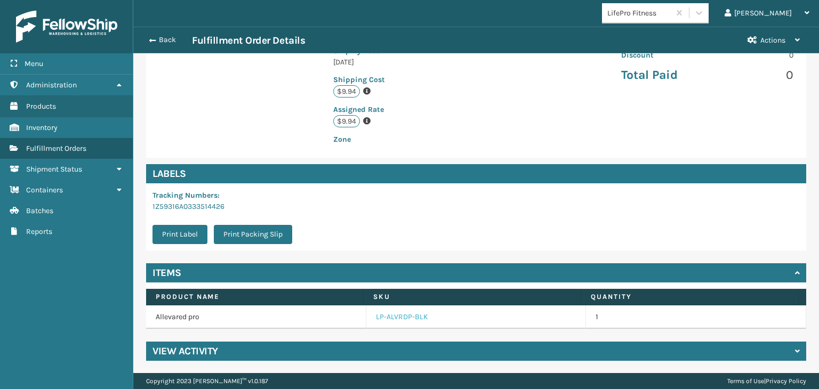
click at [399, 318] on link "LP-ALVRDP-BLK" at bounding box center [402, 317] width 52 height 11
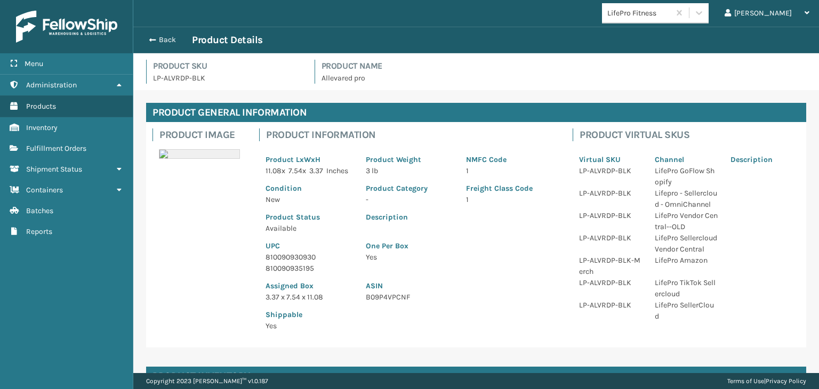
click at [289, 263] on p "810090930930" at bounding box center [308, 257] width 87 height 11
copy p "810090930930"
click at [168, 39] on button "Back" at bounding box center [167, 40] width 49 height 10
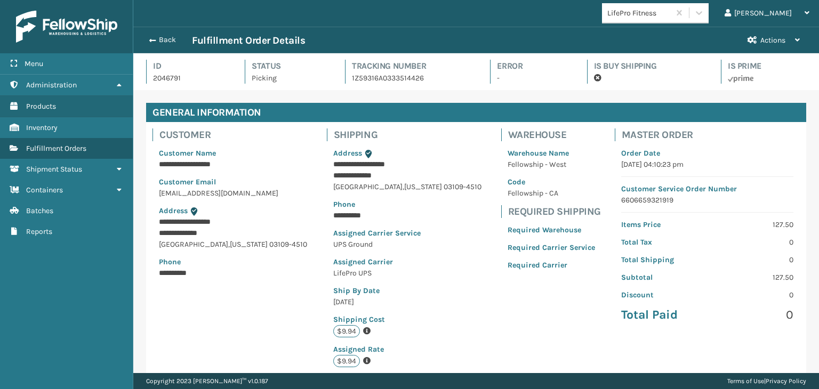
scroll to position [26, 685]
click at [168, 39] on button "Back" at bounding box center [167, 40] width 49 height 10
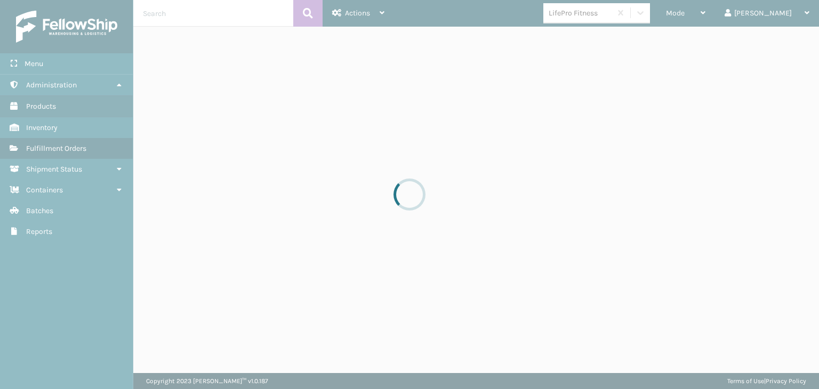
click at [710, 16] on div at bounding box center [409, 194] width 819 height 389
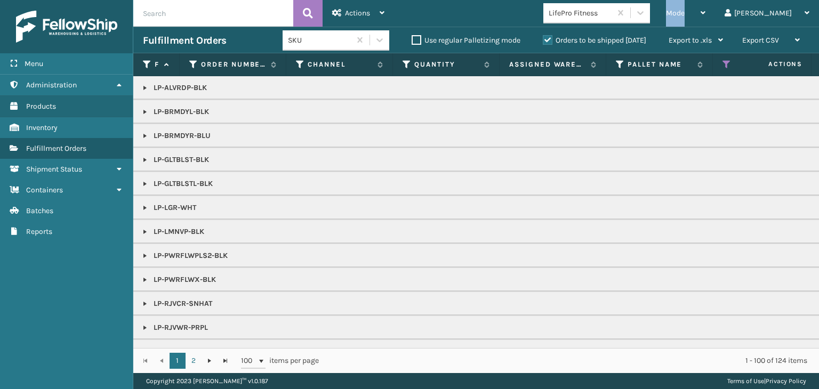
click at [684, 16] on span "Mode" at bounding box center [675, 13] width 19 height 9
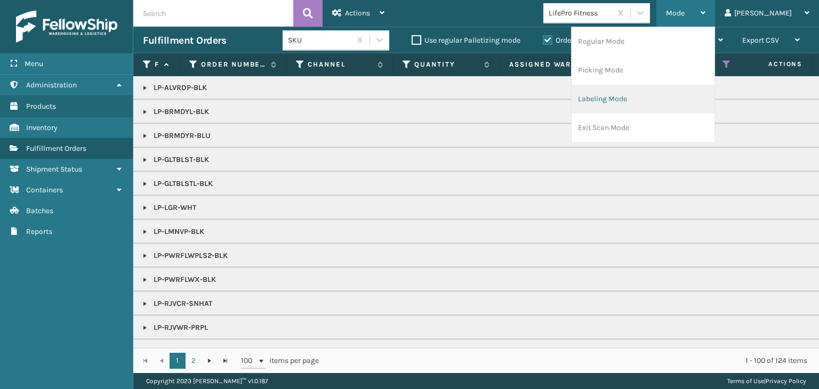
click at [662, 91] on li "Labeling Mode" at bounding box center [642, 99] width 143 height 29
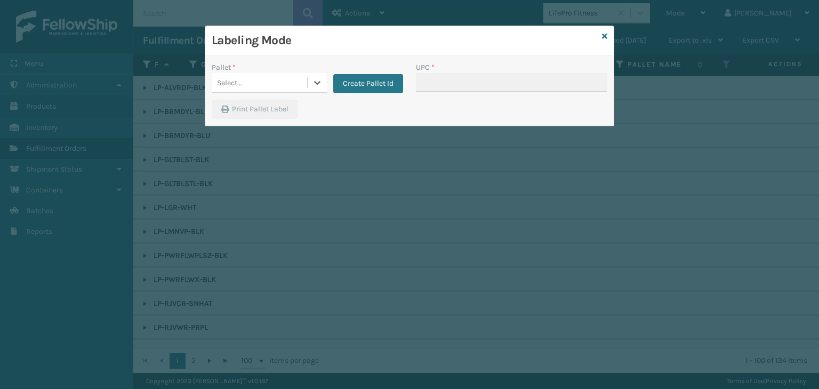
click at [226, 85] on div "Select..." at bounding box center [229, 82] width 25 height 11
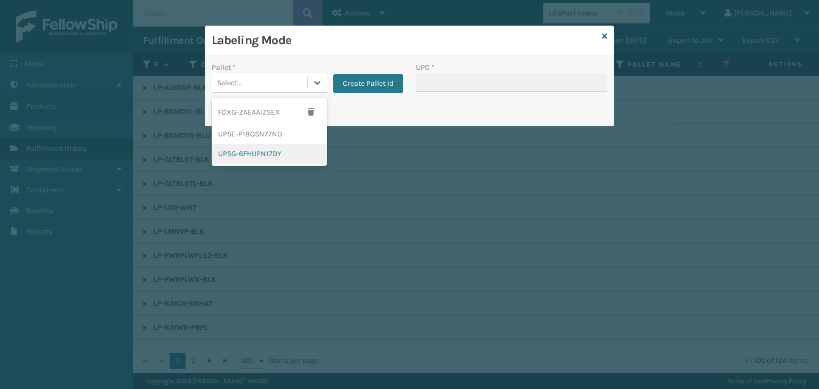
click at [249, 153] on div "UPSG-6FHUPN17DY" at bounding box center [269, 154] width 115 height 20
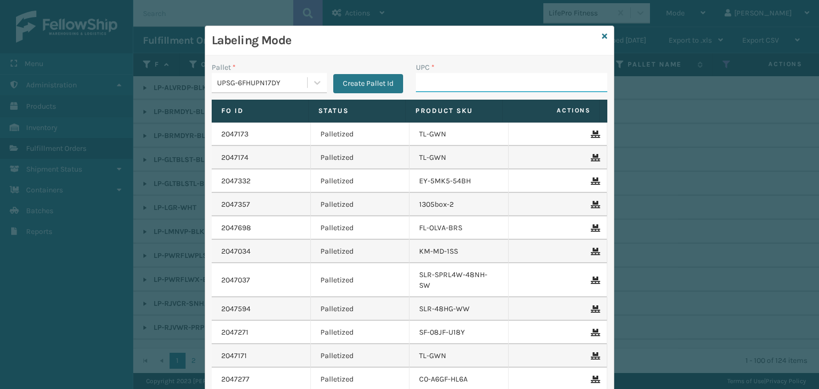
drag, startPoint x: 458, startPoint y: 83, endPoint x: 436, endPoint y: 105, distance: 31.7
click at [453, 88] on input "UPC *" at bounding box center [511, 82] width 191 height 19
paste input "810090930930"
type input "810090930930"
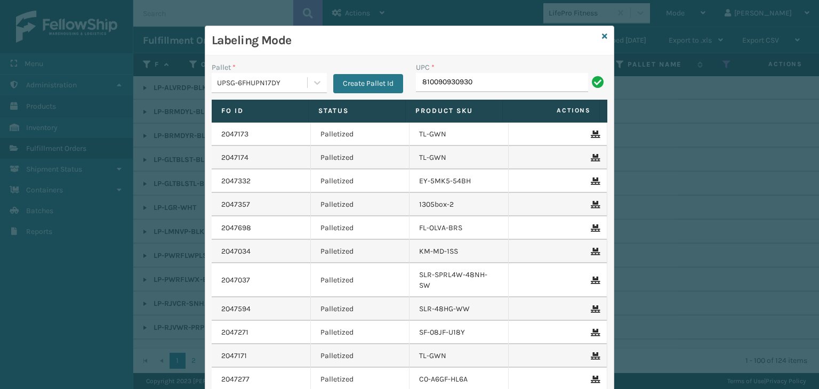
type input "810090930930"
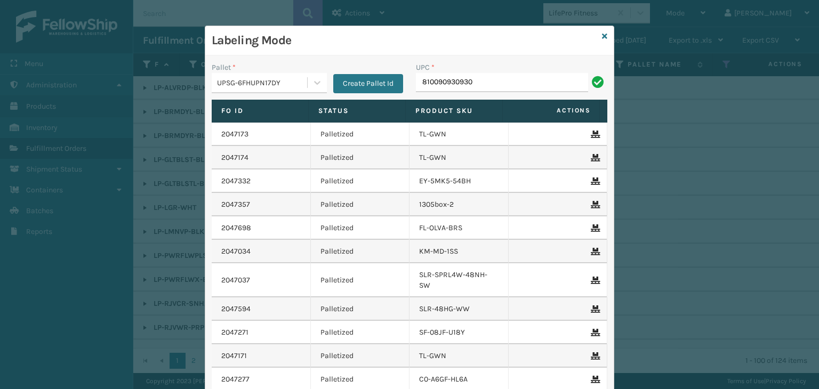
type input "810090930930"
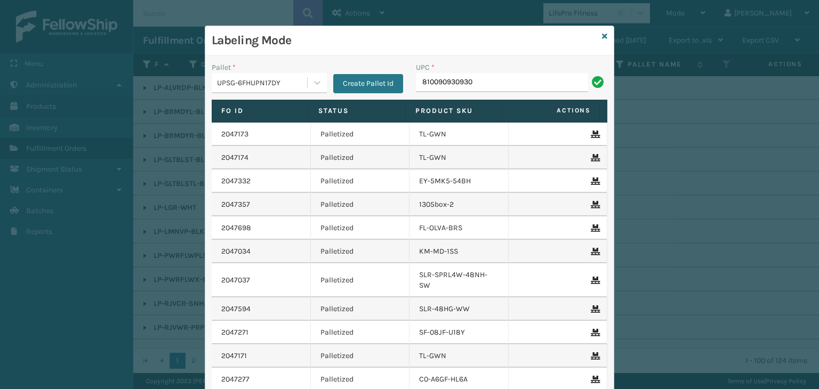
type input "810090930930"
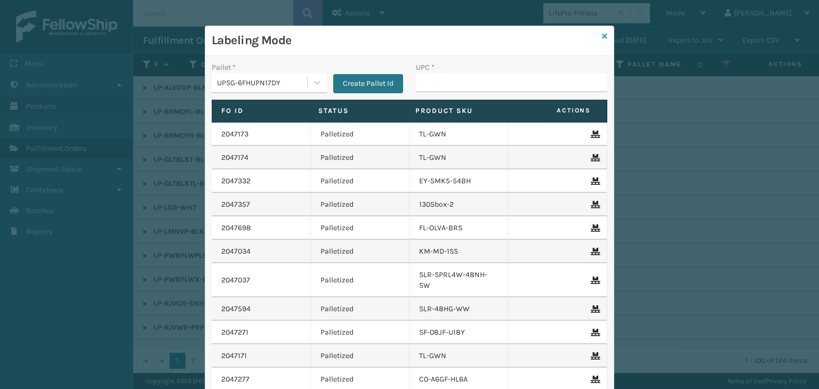
click at [602, 35] on icon at bounding box center [604, 36] width 5 height 7
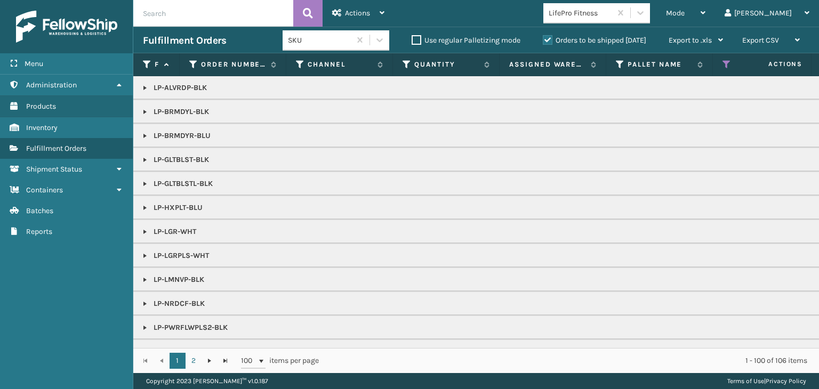
click at [166, 85] on p "LP-ALVRDP-BLK" at bounding box center [821, 88] width 1357 height 11
copy p "LP-ALVRDP-BLK"
click at [143, 86] on link at bounding box center [145, 88] width 9 height 9
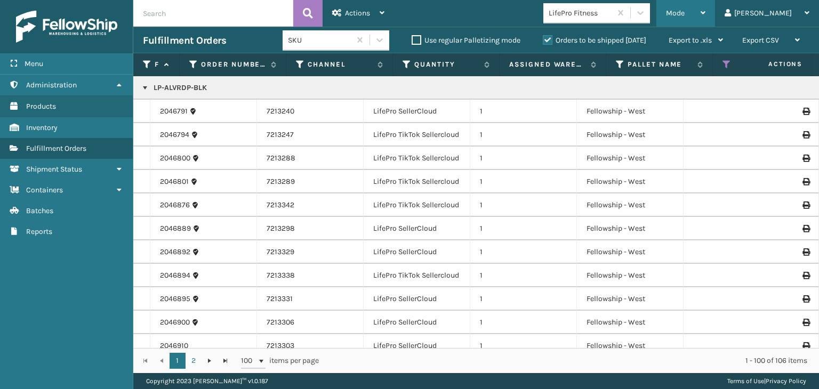
click at [705, 5] on div "Mode" at bounding box center [685, 13] width 39 height 27
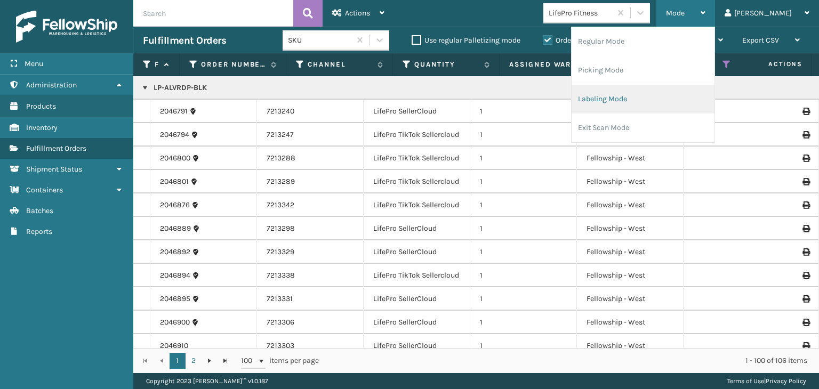
click at [690, 110] on li "Labeling Mode" at bounding box center [642, 99] width 143 height 29
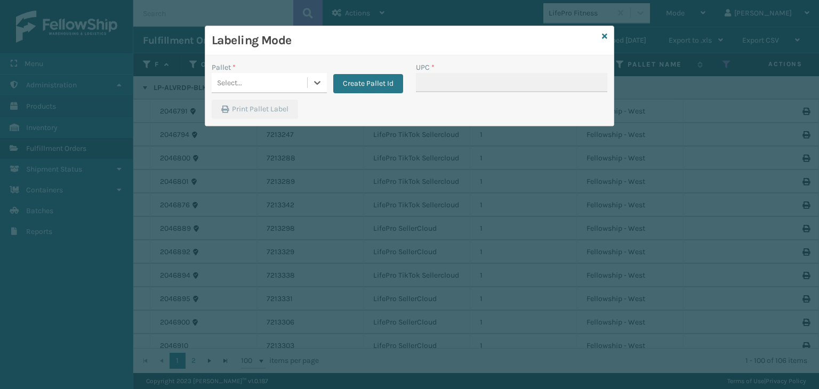
drag, startPoint x: 237, startPoint y: 86, endPoint x: 244, endPoint y: 96, distance: 13.0
click at [239, 90] on div "Select..." at bounding box center [259, 83] width 95 height 18
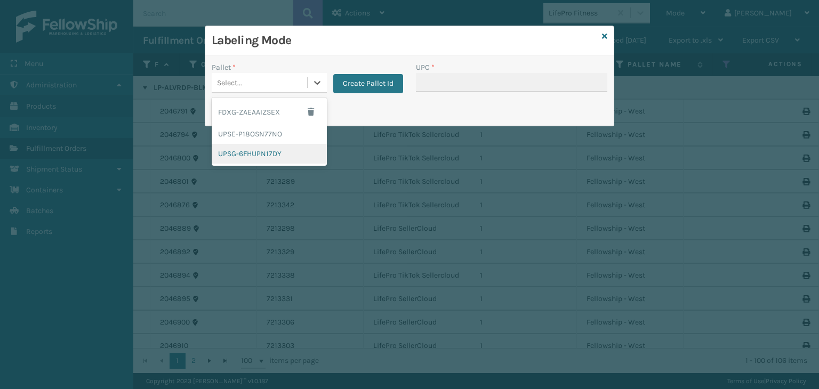
click at [257, 156] on div "UPSG-6FHUPN17DY" at bounding box center [269, 154] width 115 height 20
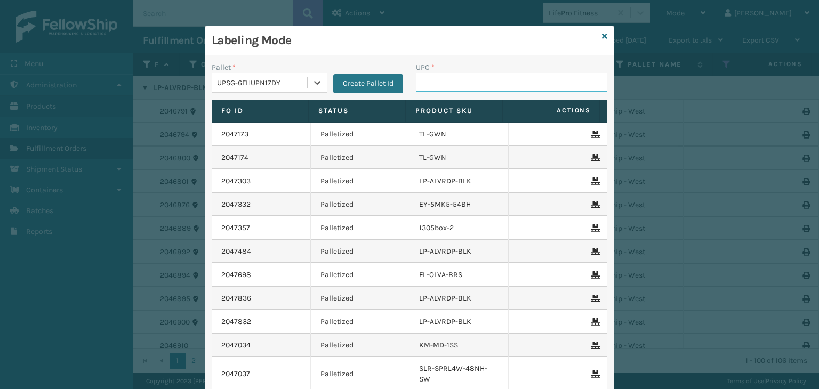
click at [445, 88] on input "UPC *" at bounding box center [511, 82] width 191 height 19
paste input "LP-ALVRDP-BLK"
type input "LP-ALVRDP-BLK"
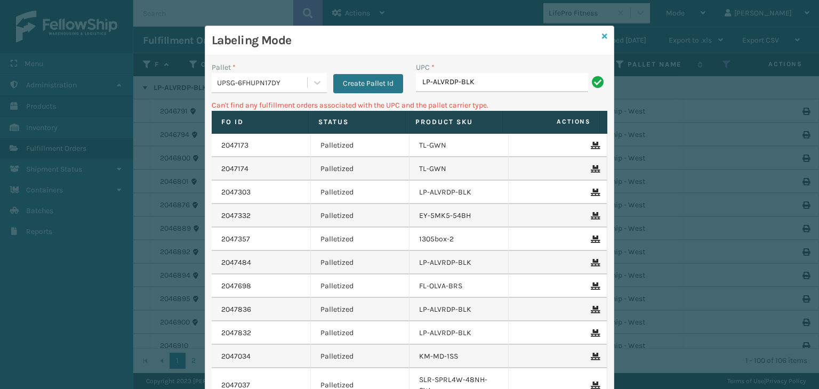
click at [603, 34] on icon at bounding box center [604, 36] width 5 height 7
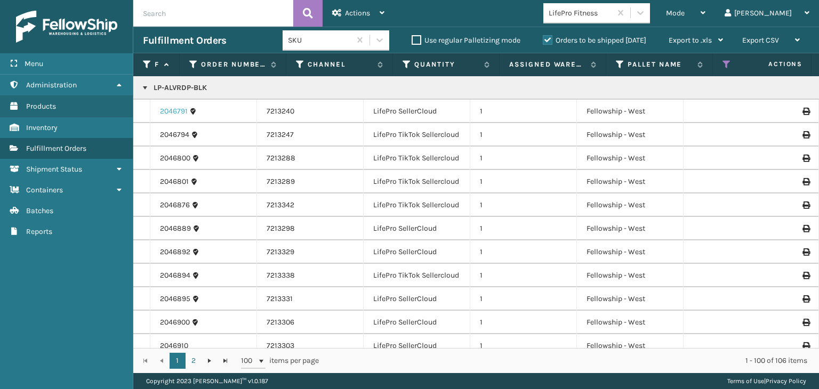
click at [173, 115] on link "2046791" at bounding box center [174, 111] width 28 height 11
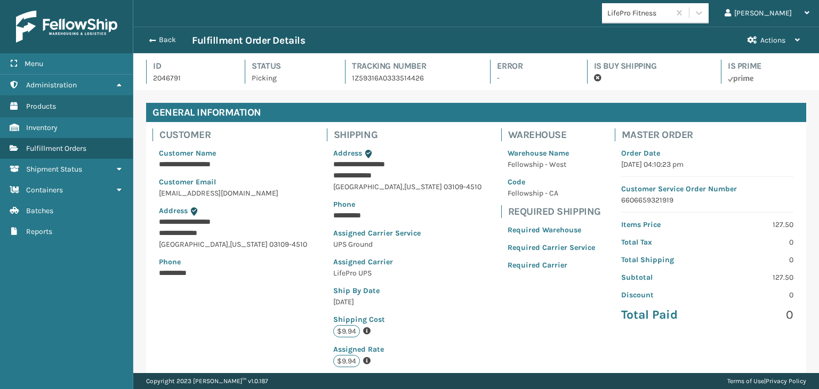
scroll to position [26, 685]
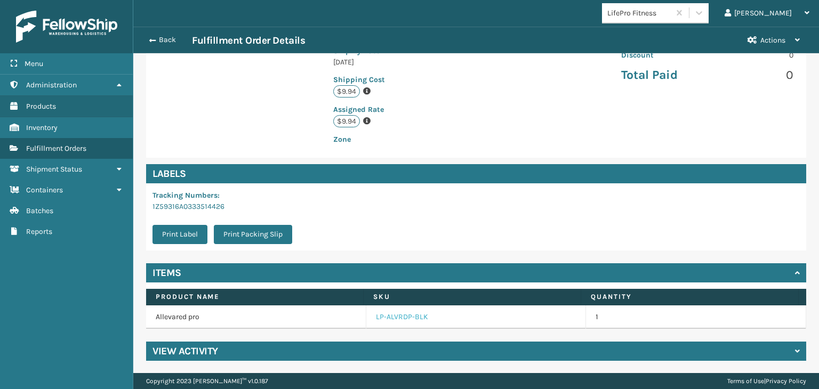
click at [391, 316] on link "LP-ALVRDP-BLK" at bounding box center [402, 317] width 52 height 11
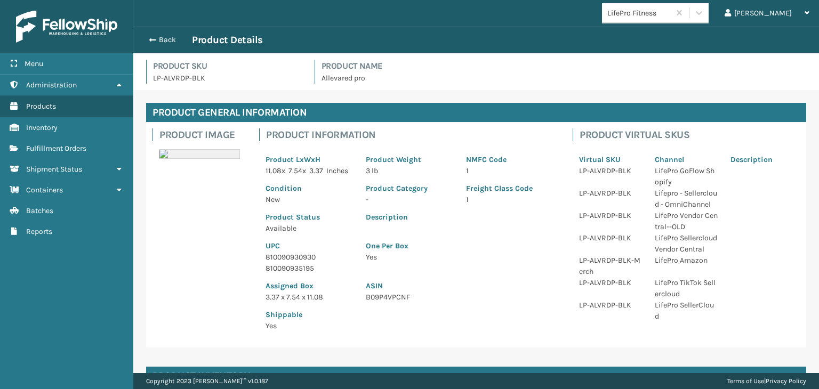
click at [305, 263] on p "810090930930" at bounding box center [308, 257] width 87 height 11
copy p "810090930930"
click at [158, 37] on button "Back" at bounding box center [167, 40] width 49 height 10
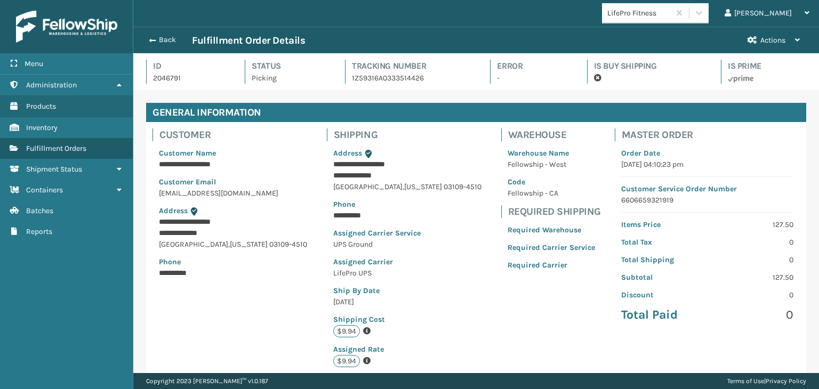
scroll to position [26, 685]
click at [158, 37] on button "Back" at bounding box center [167, 40] width 49 height 10
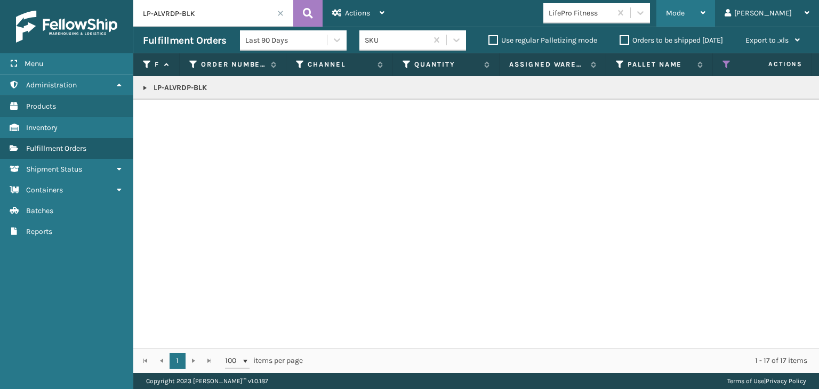
click at [684, 13] on span "Mode" at bounding box center [675, 13] width 19 height 9
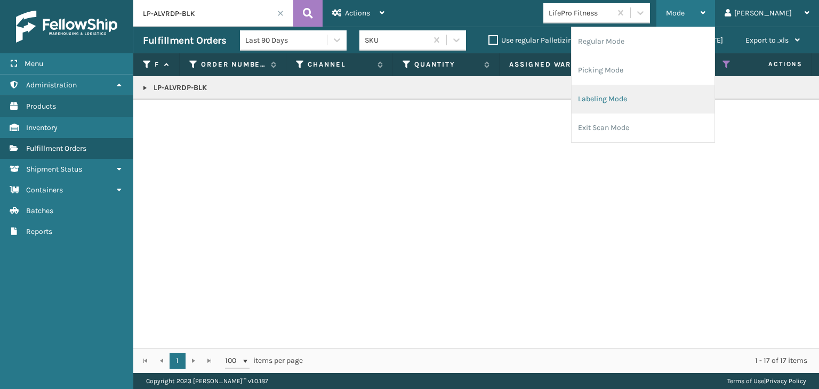
click at [653, 109] on li "Labeling Mode" at bounding box center [642, 99] width 143 height 29
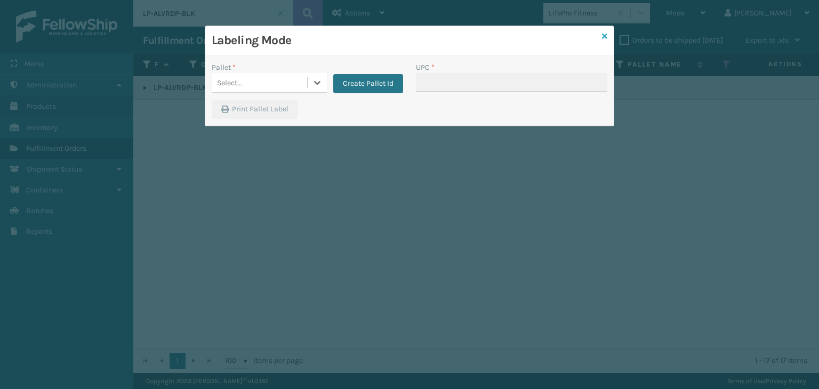
click at [605, 34] on icon at bounding box center [604, 36] width 5 height 7
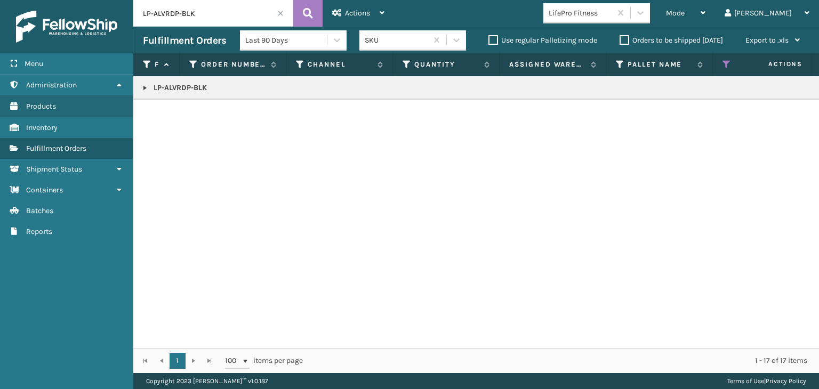
click at [280, 13] on span at bounding box center [280, 13] width 6 height 6
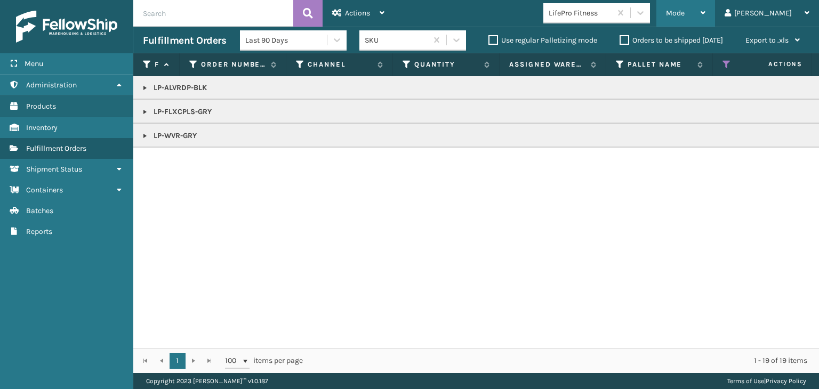
click at [705, 13] on div "Mode" at bounding box center [685, 13] width 39 height 27
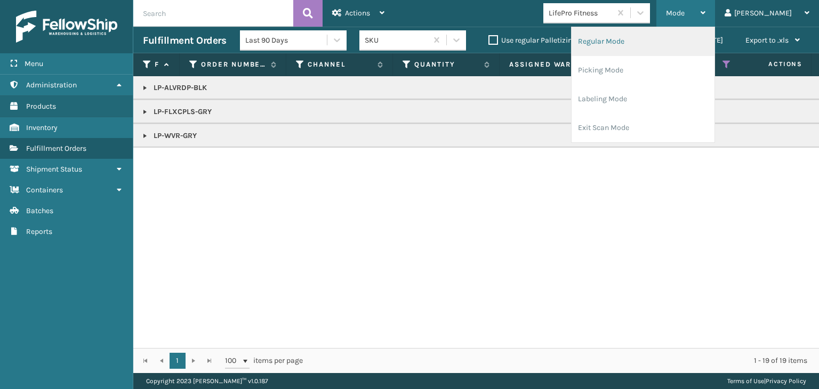
click at [691, 45] on li "Regular Mode" at bounding box center [642, 41] width 143 height 29
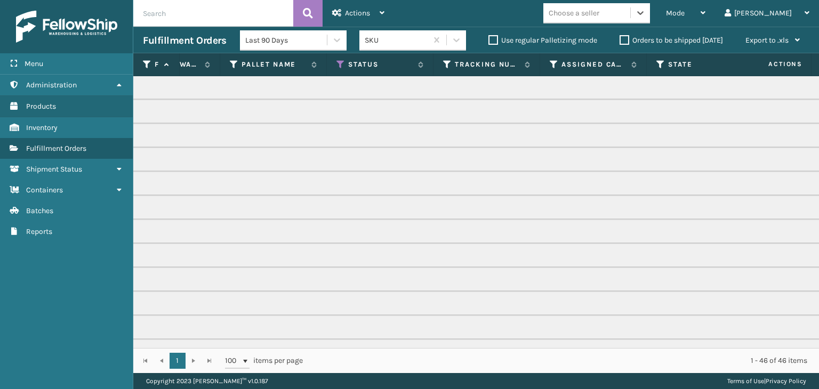
scroll to position [0, 386]
click at [338, 65] on icon at bounding box center [340, 65] width 9 height 10
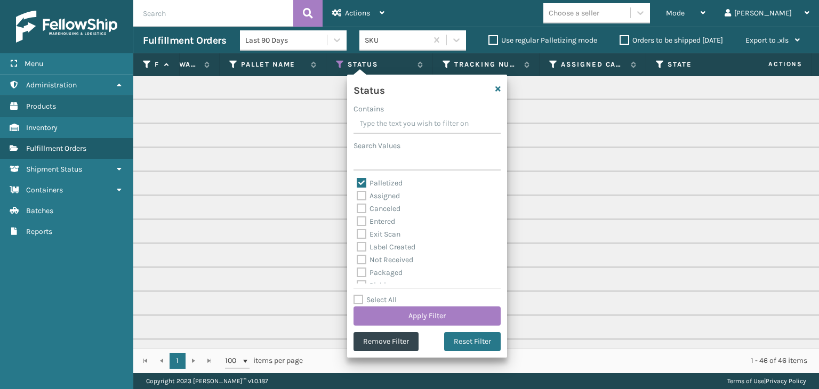
click at [380, 297] on label "Select All" at bounding box center [374, 299] width 43 height 9
click at [380, 295] on input "Select All" at bounding box center [433, 294] width 160 height 1
checkbox input "true"
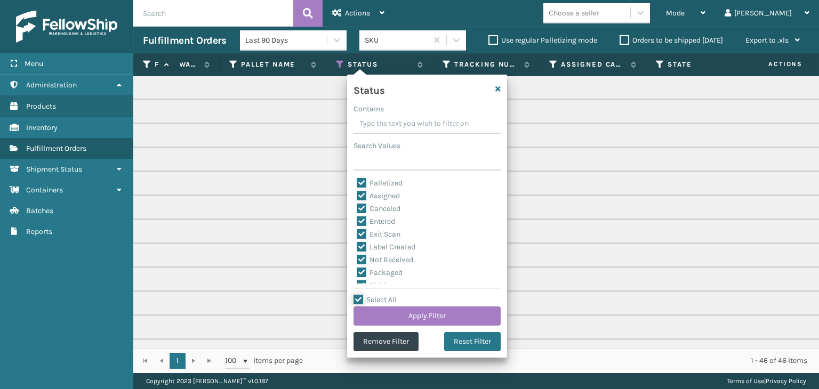
checkbox input "true"
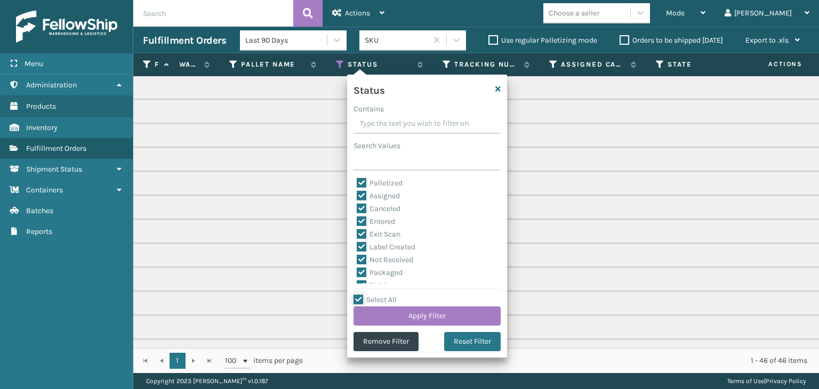
checkbox input "true"
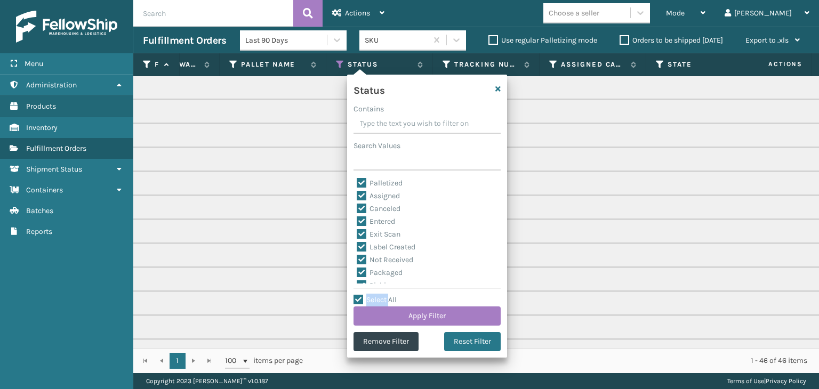
click at [380, 297] on label "Select All" at bounding box center [374, 299] width 43 height 9
click at [380, 295] on input "Select All" at bounding box center [433, 294] width 160 height 1
checkbox input "false"
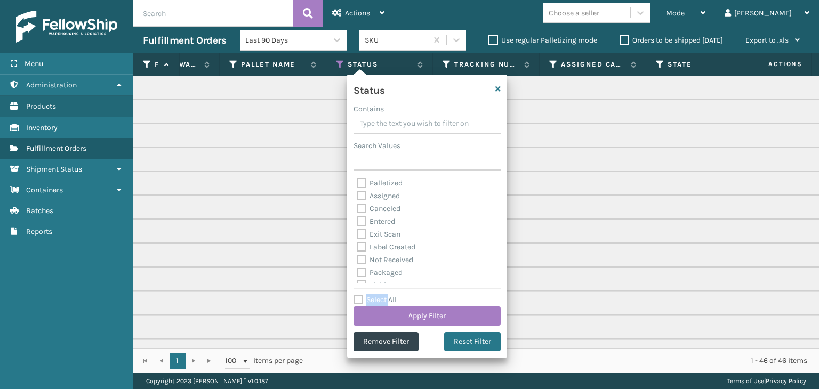
checkbox input "false"
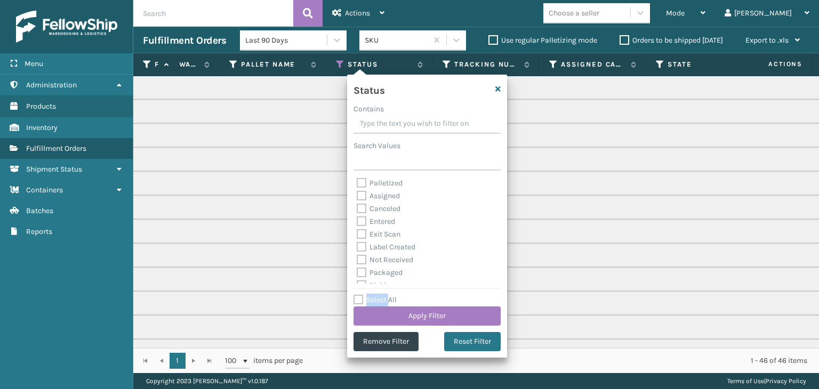
checkbox input "false"
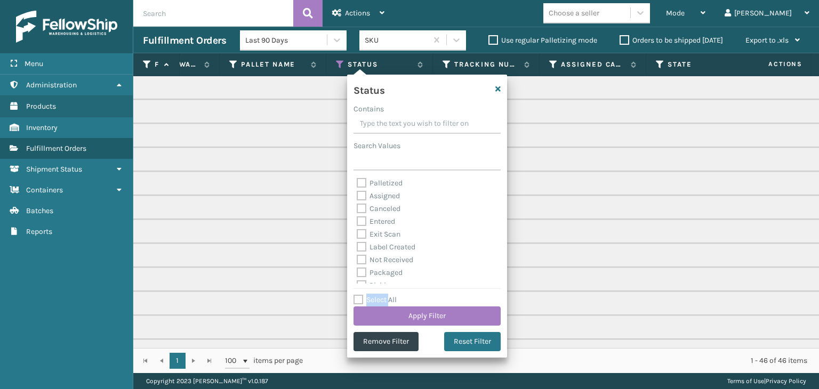
checkbox input "false"
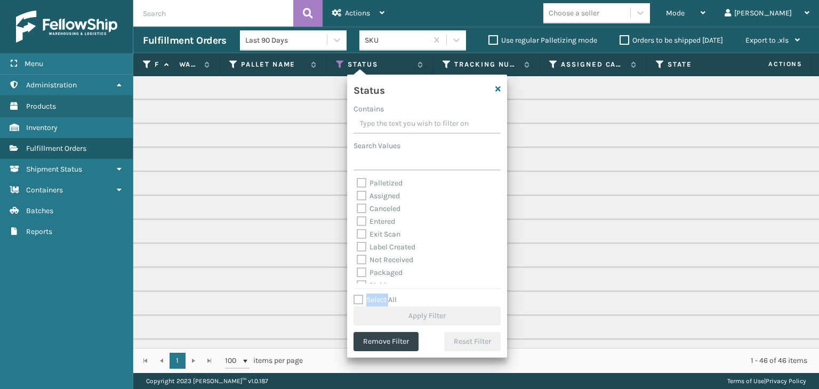
scroll to position [53, 0]
click at [375, 235] on label "Picking" at bounding box center [376, 232] width 38 height 9
click at [357, 233] on input "Picking" at bounding box center [357, 229] width 1 height 7
checkbox input "true"
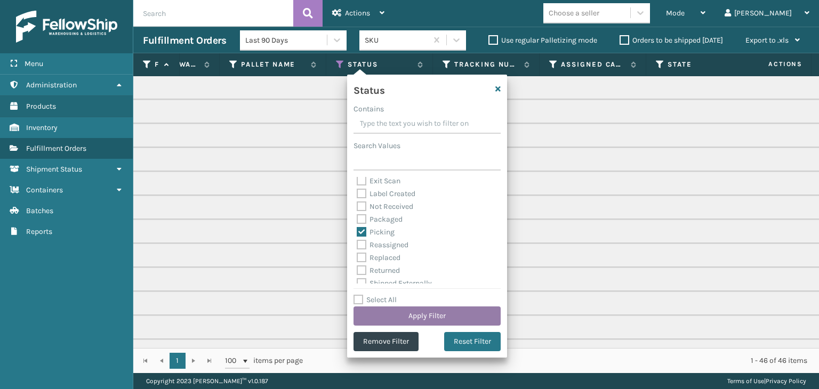
click at [387, 315] on button "Apply Filter" at bounding box center [426, 316] width 147 height 19
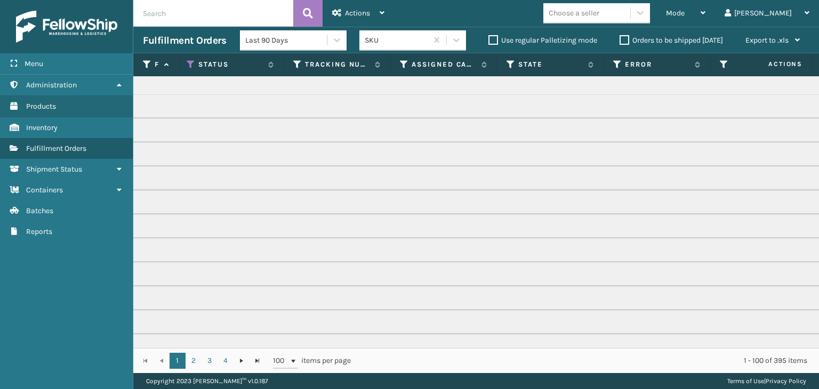
scroll to position [0, 531]
click at [409, 65] on icon at bounding box center [409, 65] width 9 height 10
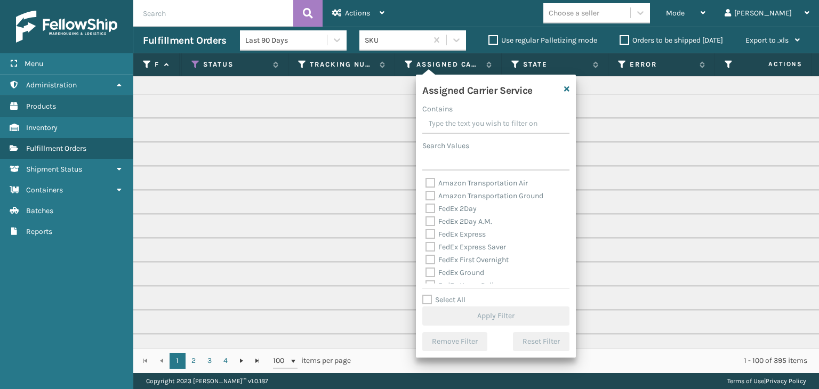
click at [435, 301] on label "Select All" at bounding box center [443, 299] width 43 height 9
click at [435, 295] on input "Select All" at bounding box center [502, 294] width 160 height 1
checkbox input "true"
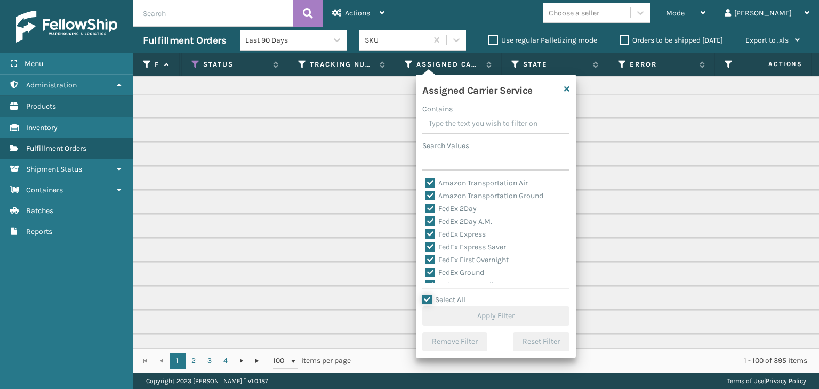
checkbox input "true"
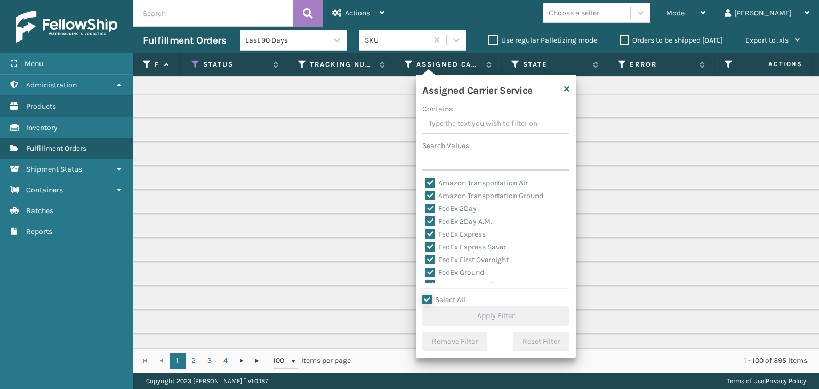
checkbox input "true"
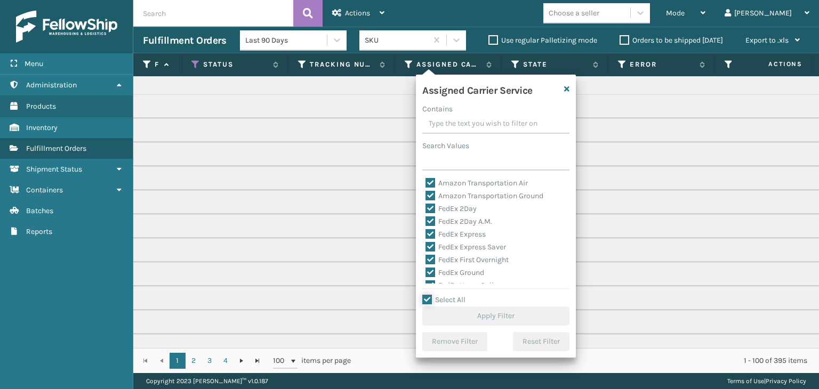
checkbox input "true"
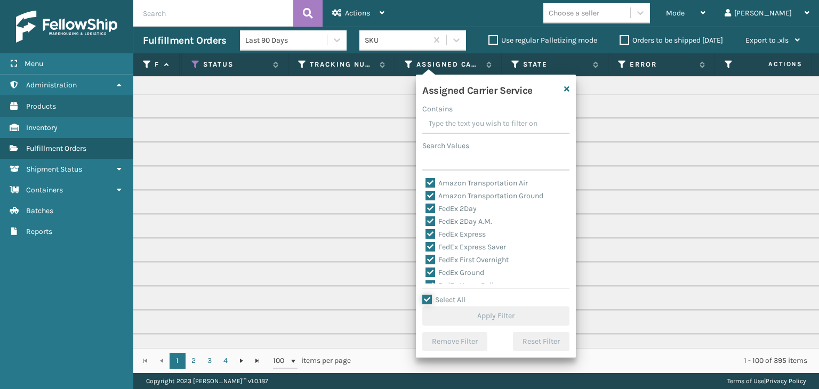
checkbox input "true"
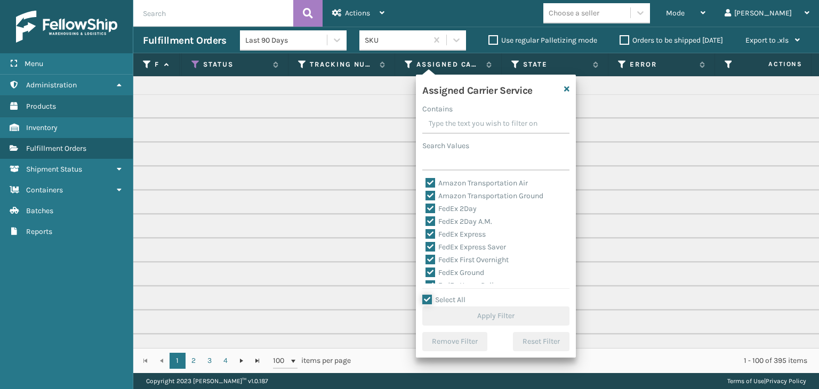
checkbox input "true"
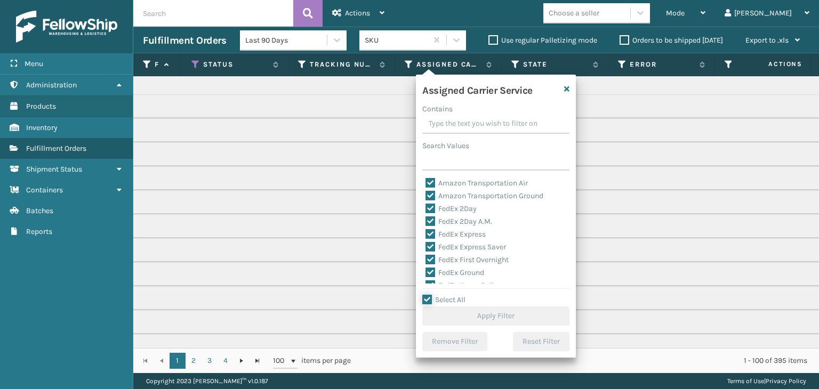
checkbox input "true"
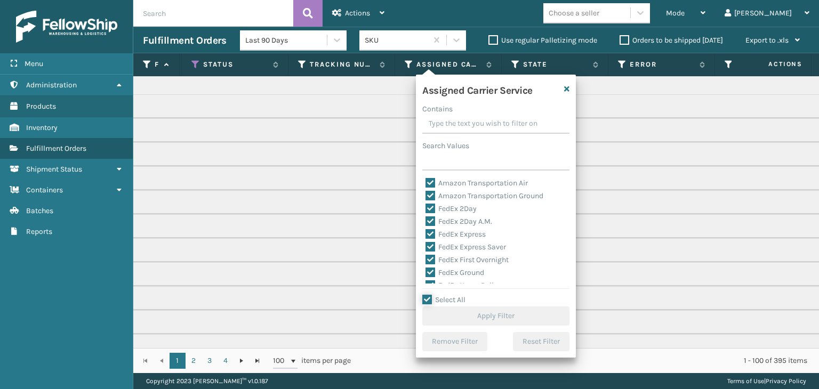
checkbox input "true"
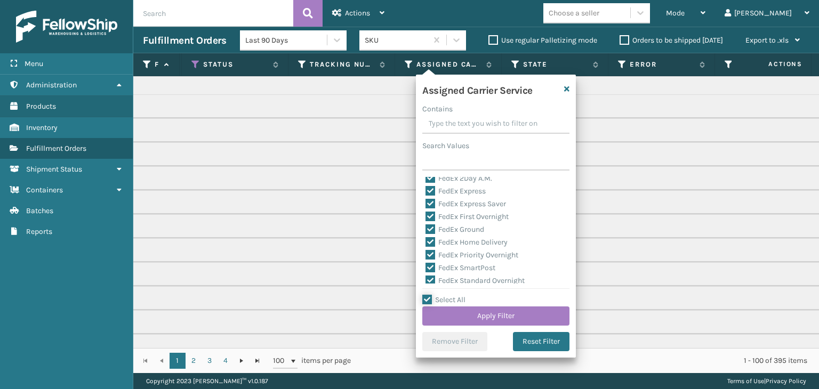
scroll to position [107, 0]
click at [430, 226] on label "LTL" at bounding box center [436, 230] width 23 height 9
click at [426, 225] on input "LTL" at bounding box center [425, 227] width 1 height 7
checkbox input "false"
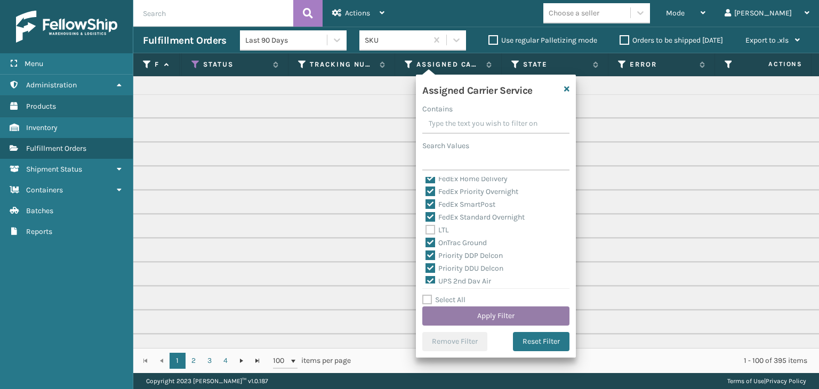
click at [477, 317] on button "Apply Filter" at bounding box center [495, 316] width 147 height 19
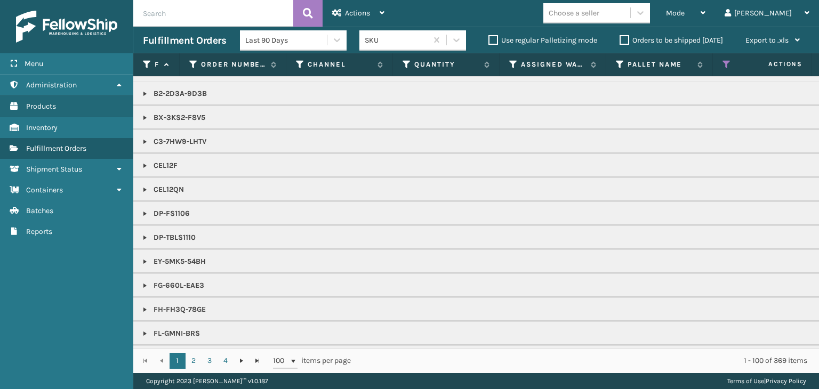
scroll to position [213, 0]
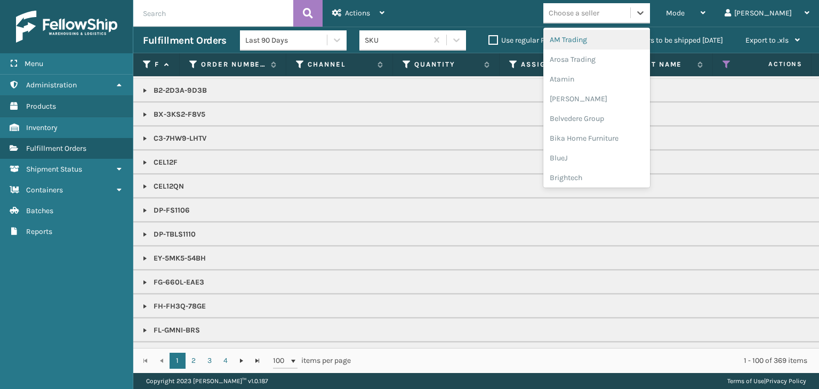
click at [599, 14] on div "Choose a seller" at bounding box center [574, 12] width 51 height 11
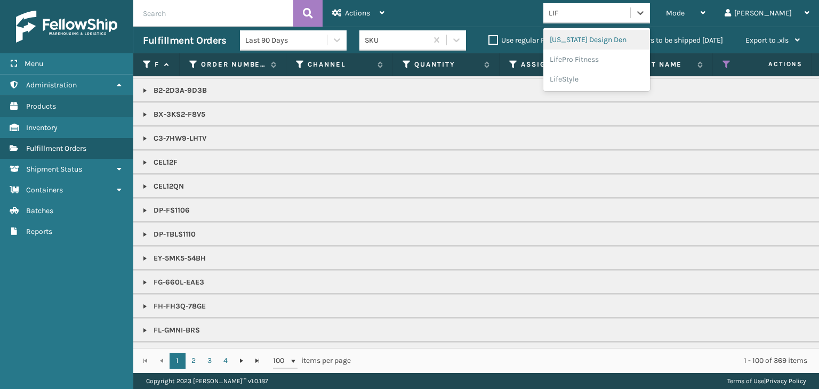
type input "LIFE"
click at [610, 36] on div "LifePro Fitness" at bounding box center [596, 40] width 107 height 20
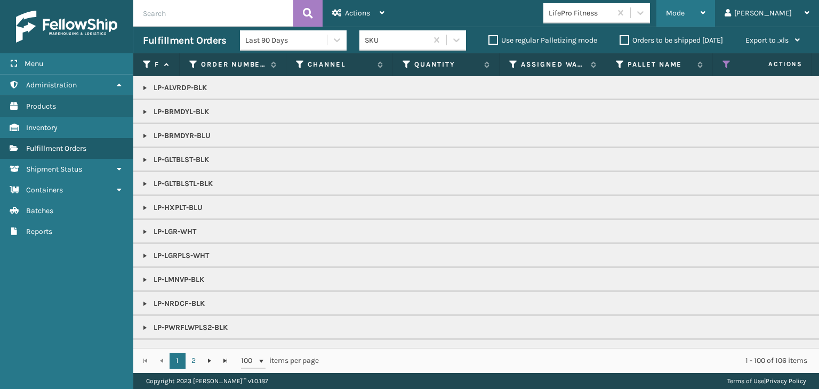
click at [705, 19] on div "Mode" at bounding box center [685, 13] width 39 height 27
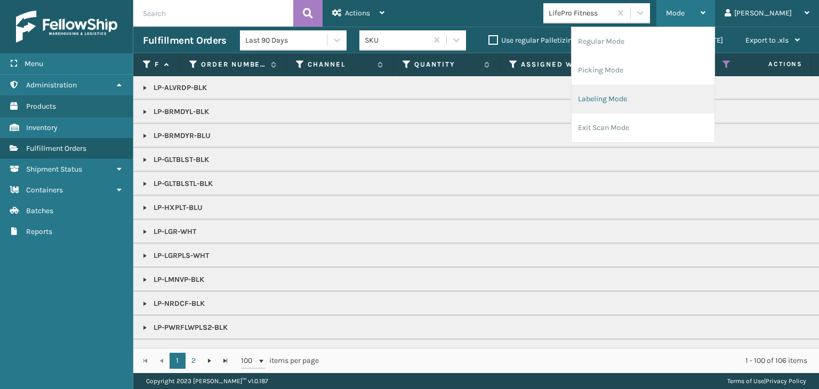
click at [706, 105] on li "Labeling Mode" at bounding box center [642, 99] width 143 height 29
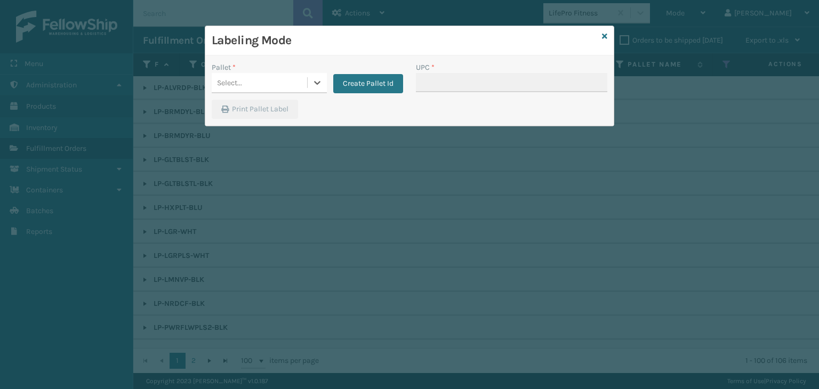
click at [270, 86] on div "Select..." at bounding box center [259, 83] width 95 height 18
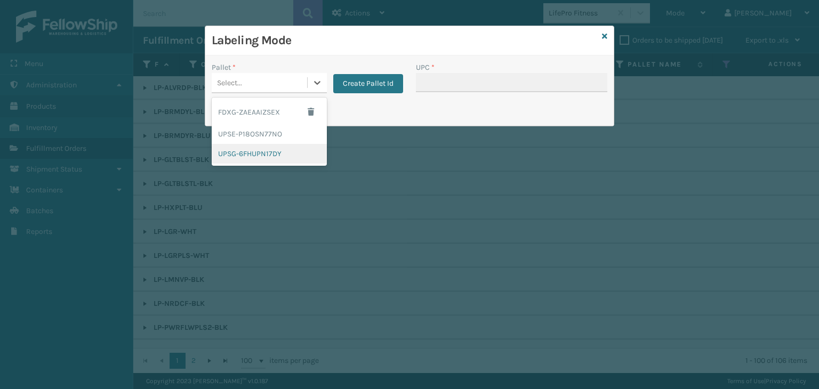
click at [252, 154] on div "UPSG-6FHUPN17DY" at bounding box center [269, 154] width 115 height 20
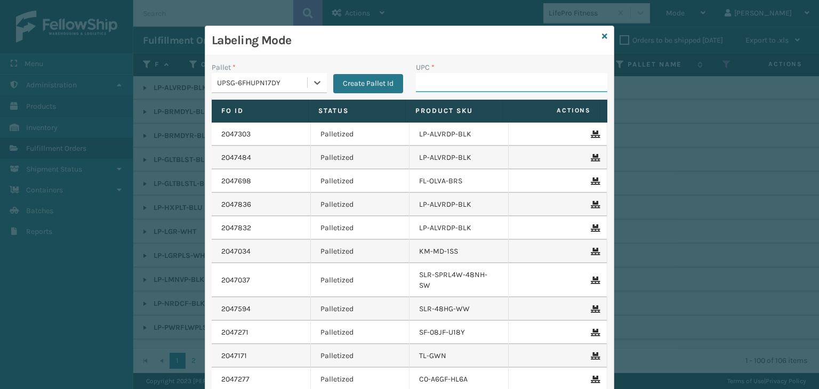
click at [438, 79] on input "UPC *" at bounding box center [511, 82] width 191 height 19
paste input "810090930930"
type input "810090930930"
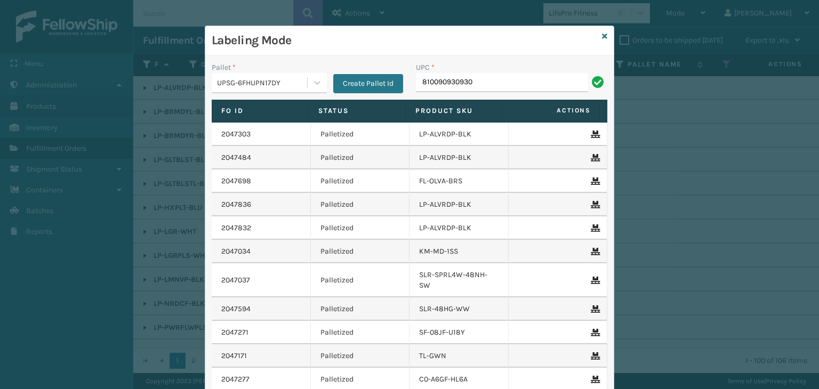
type input "810090930930"
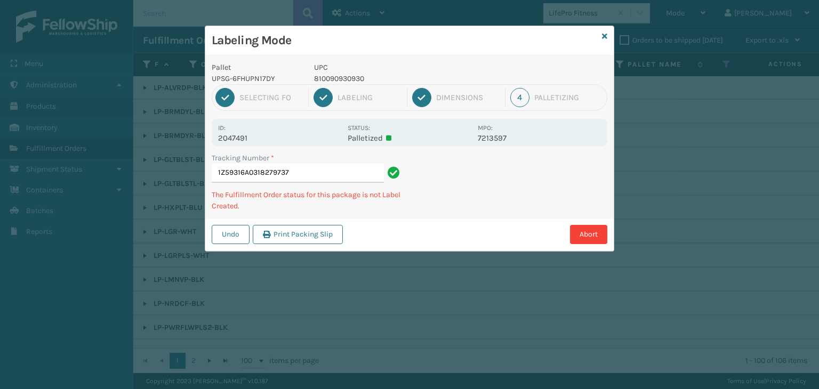
type input "1Z59316A0318279737810090930930"
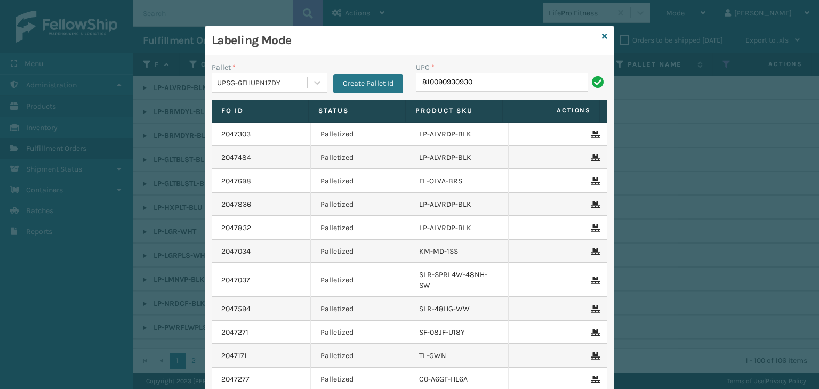
type input "810090930930"
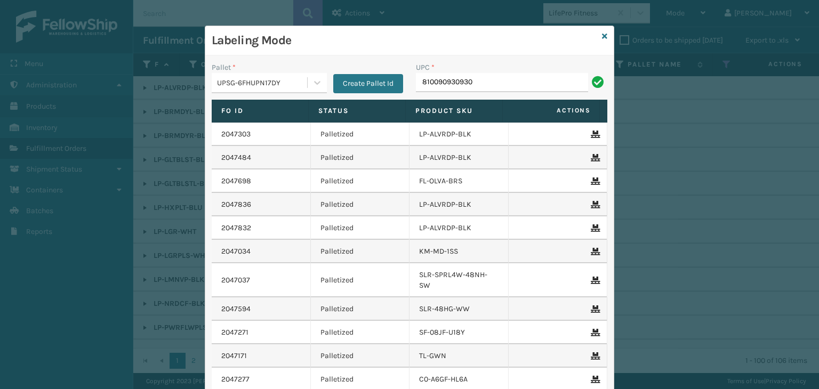
type input "810090930930"
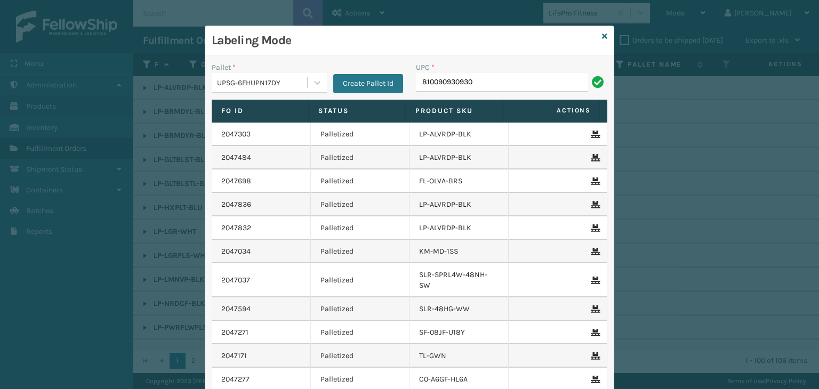
type input "810090930930"
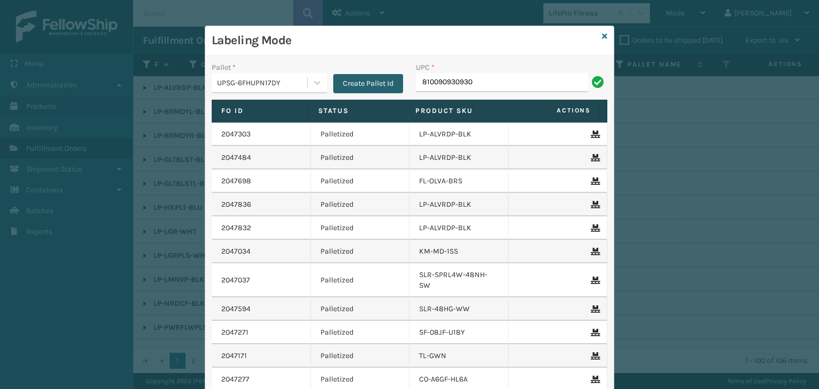
type input "810090930930"
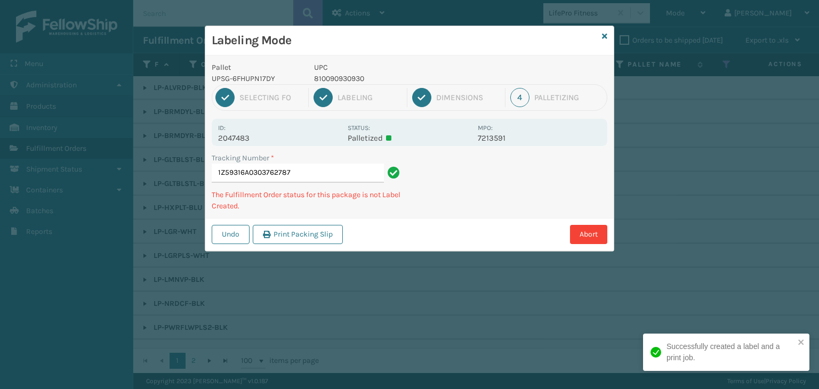
type input "1Z59316A0303762787810090930930"
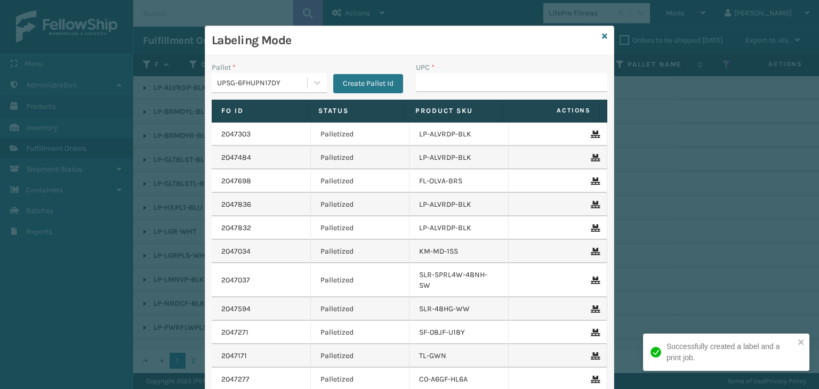
type input "810090930930"
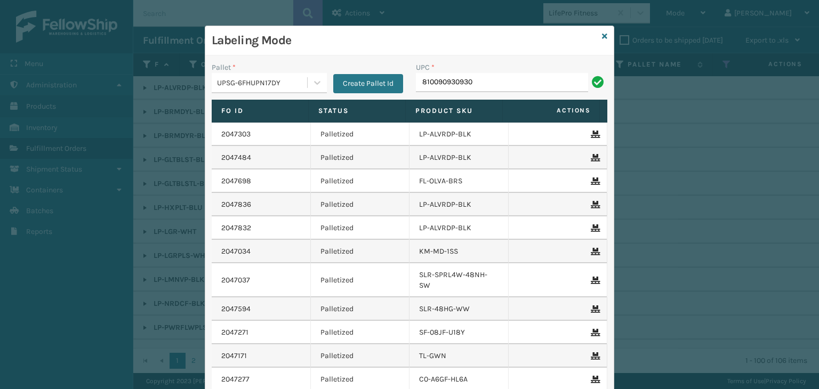
type input "810090930930"
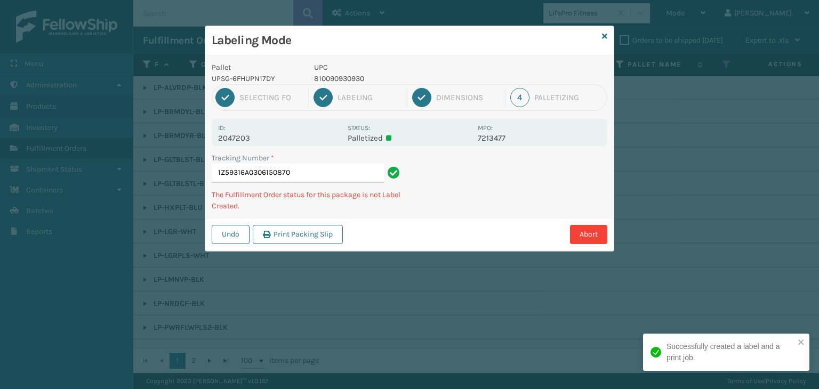
type input "1Z59316A0306150870810090930930"
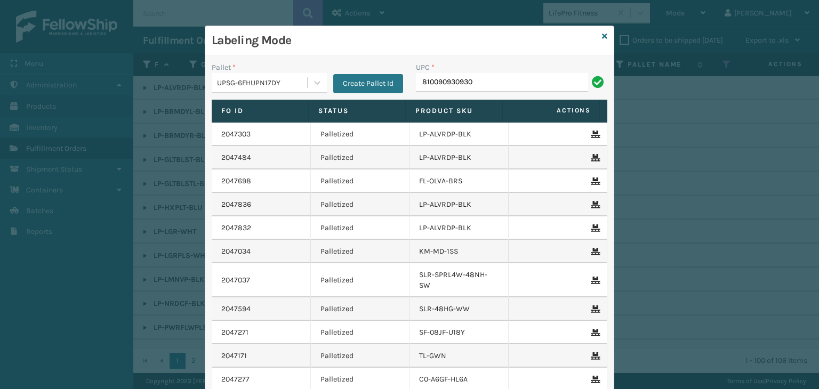
type input "810090930930"
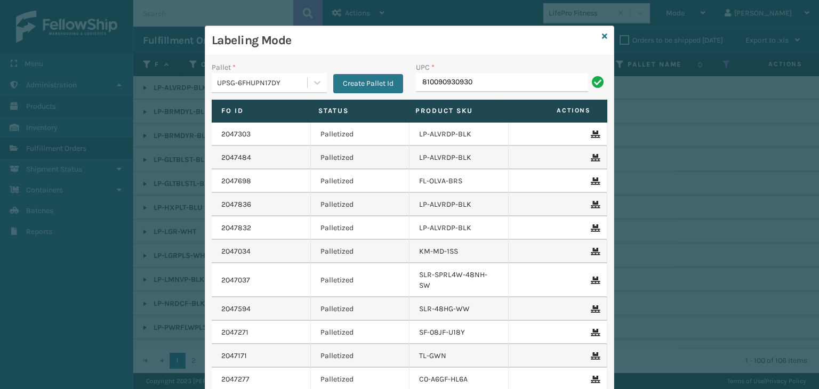
type input "810090930930"
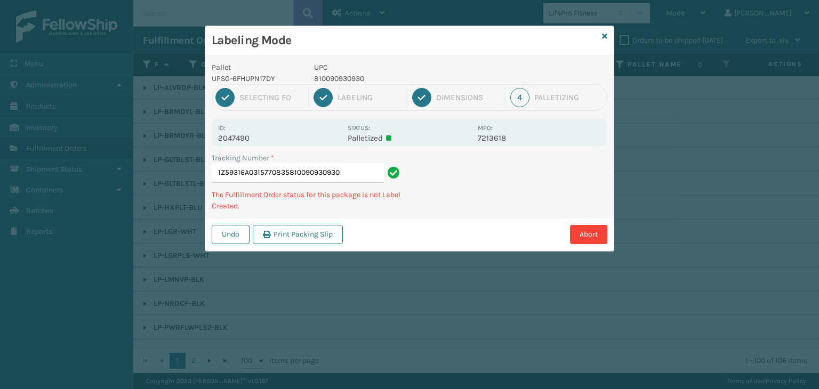
type input "1Z59316A0315770835810090930930810090930930"
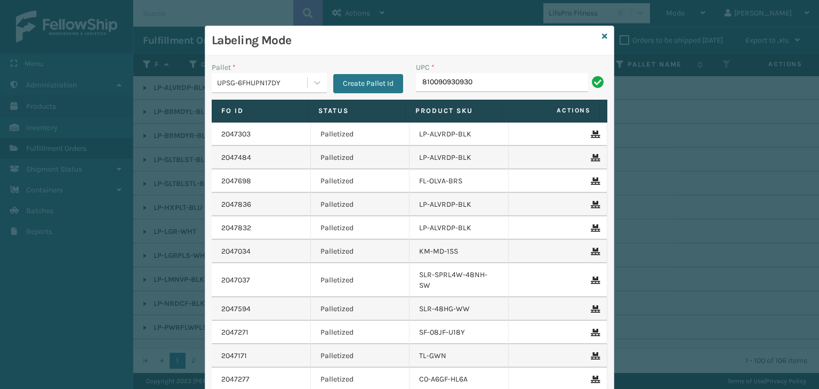
type input "810090930930"
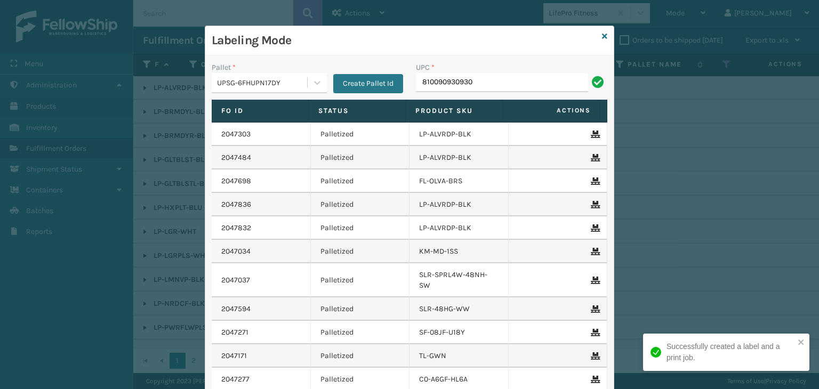
type input "810090930930"
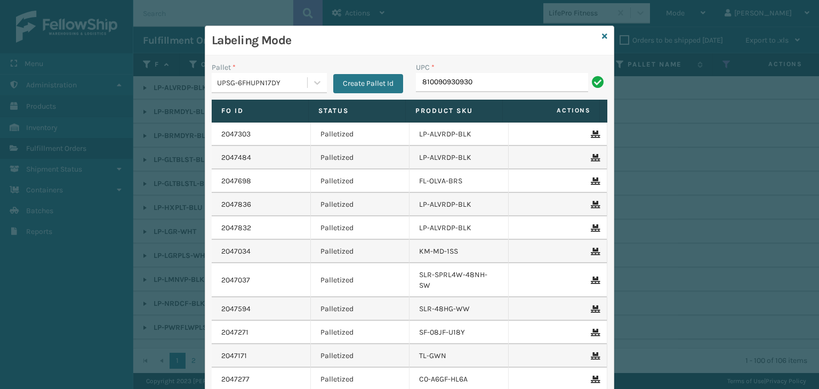
type input "810090930930"
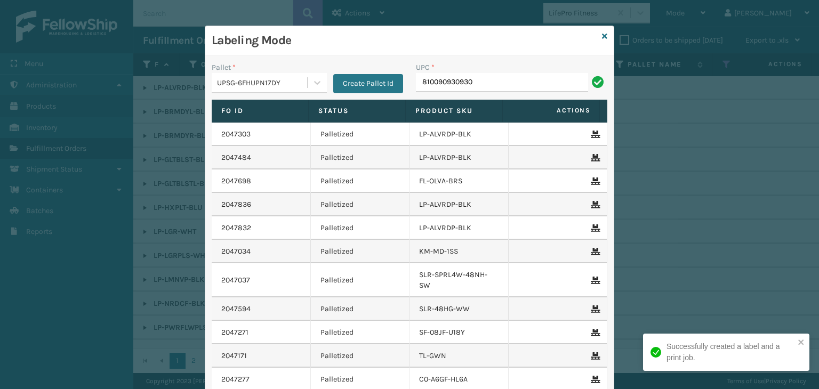
type input "810090930930"
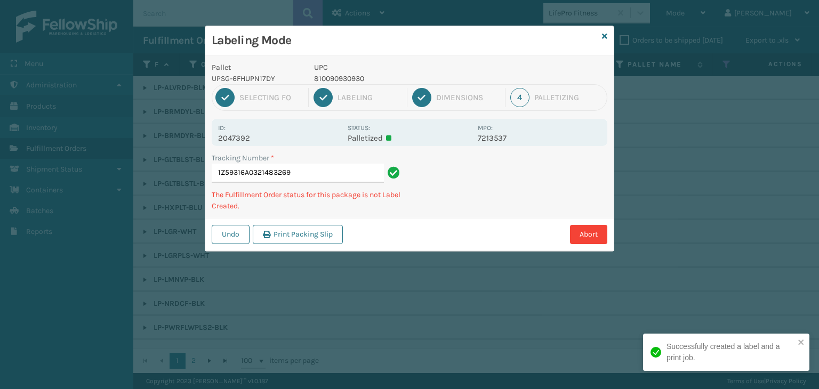
type input "1Z59316A0321483269810090930930"
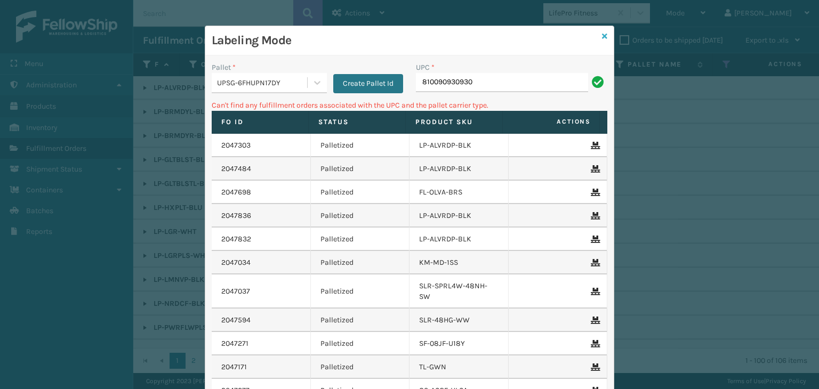
click at [602, 36] on icon at bounding box center [604, 36] width 5 height 7
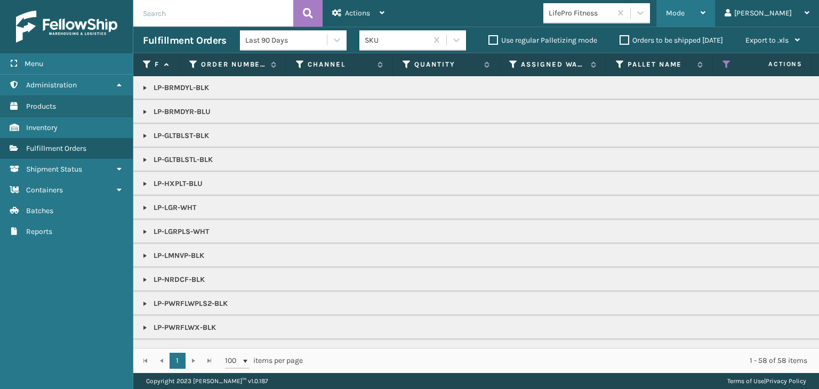
drag, startPoint x: 740, startPoint y: 10, endPoint x: 734, endPoint y: 12, distance: 6.9
click at [705, 10] on icon at bounding box center [702, 12] width 5 height 7
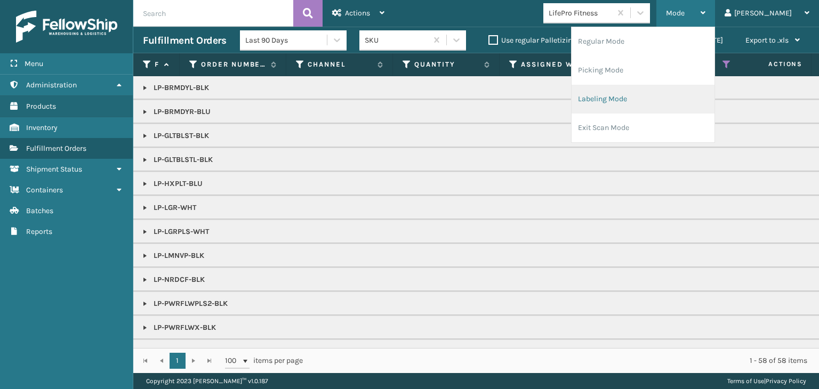
click at [676, 104] on li "Labeling Mode" at bounding box center [642, 99] width 143 height 29
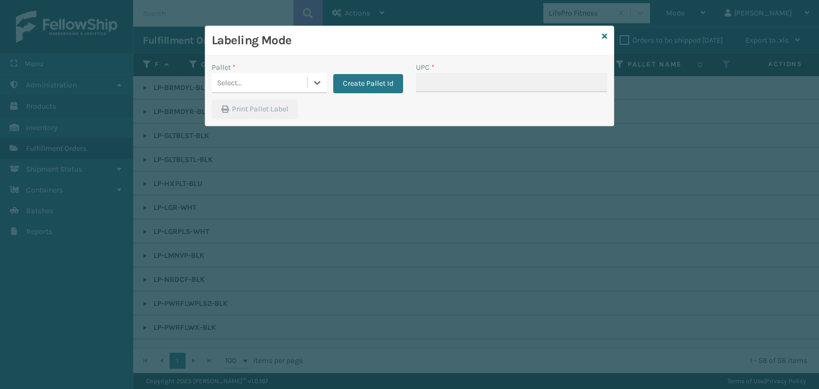
click at [243, 88] on div "Select..." at bounding box center [259, 83] width 95 height 18
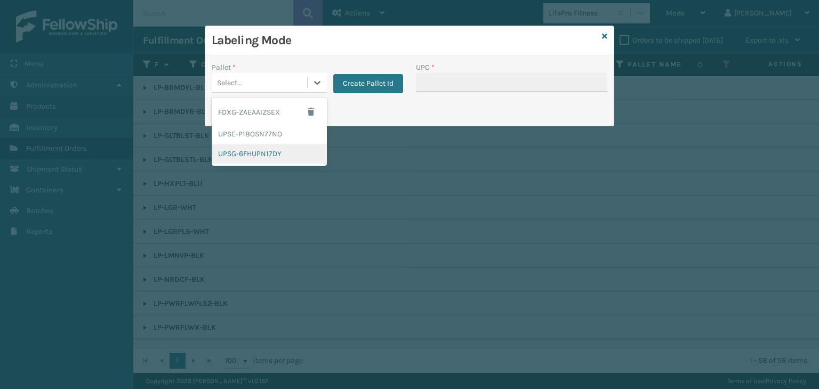
click at [272, 156] on div "UPSG-6FHUPN17DY" at bounding box center [269, 154] width 115 height 20
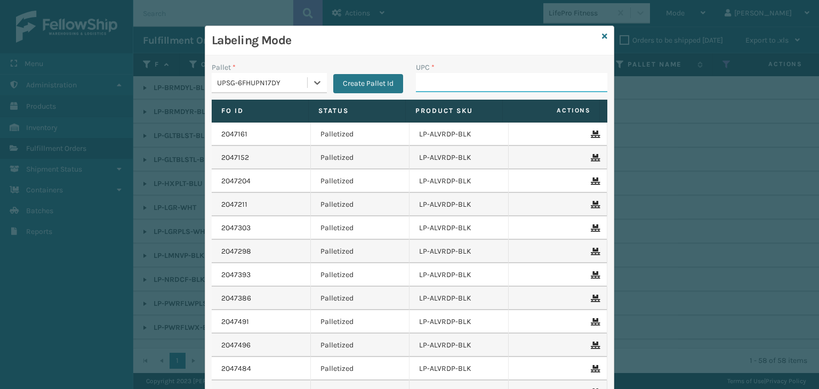
click at [425, 78] on input "UPC *" at bounding box center [511, 82] width 191 height 19
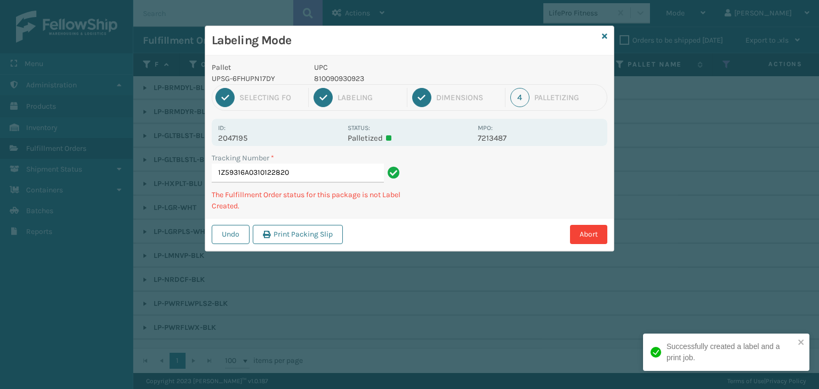
click at [343, 79] on p "810090930923" at bounding box center [392, 78] width 157 height 11
copy p "810090930923"
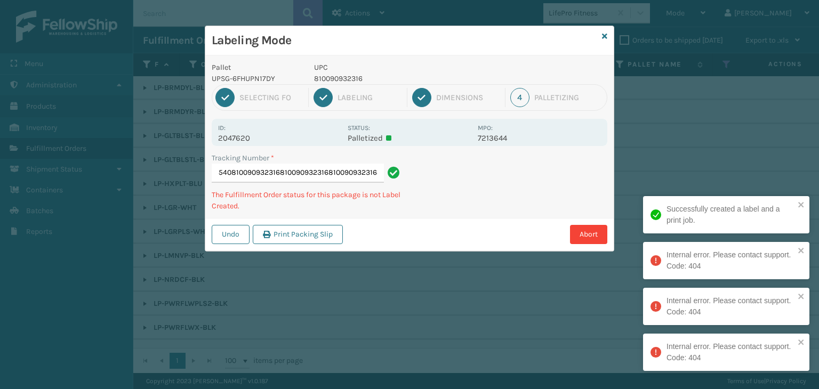
scroll to position [0, 108]
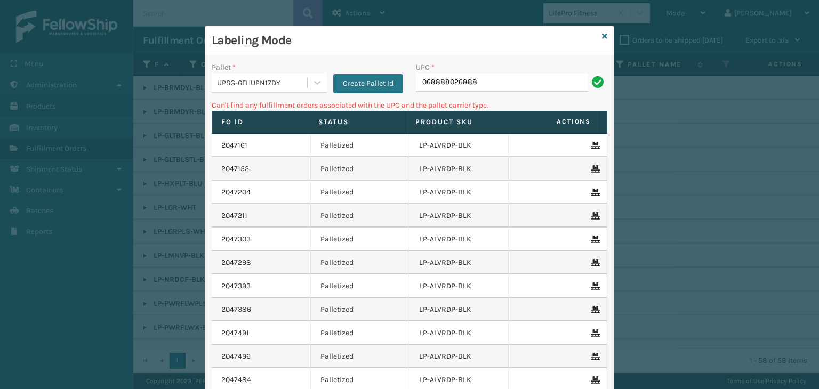
drag, startPoint x: 405, startPoint y: 109, endPoint x: 107, endPoint y: 145, distance: 300.7
click at [110, 143] on div "Labeling Mode Pallet * UPSG-6FHUPN17DY Create Pallet Id UPC * 068888026888 Can'…" at bounding box center [409, 194] width 819 height 389
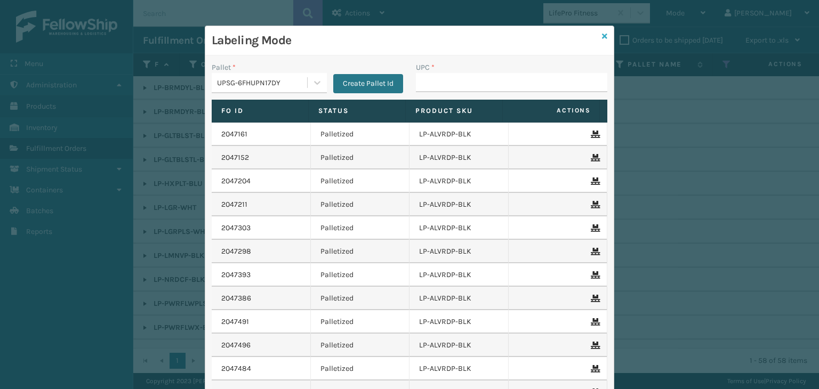
click at [602, 38] on icon at bounding box center [604, 36] width 5 height 7
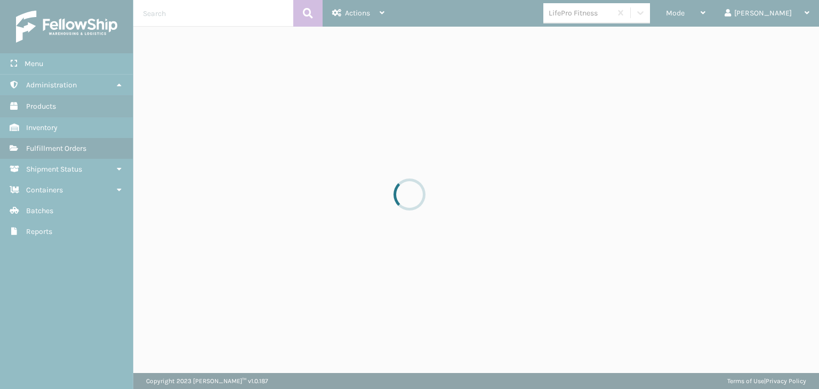
click at [616, 6] on div at bounding box center [409, 194] width 819 height 389
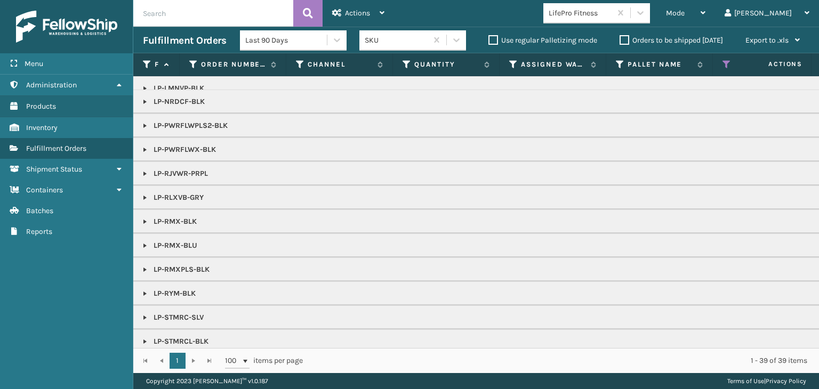
scroll to position [107, 0]
click at [144, 173] on link at bounding box center [145, 173] width 9 height 9
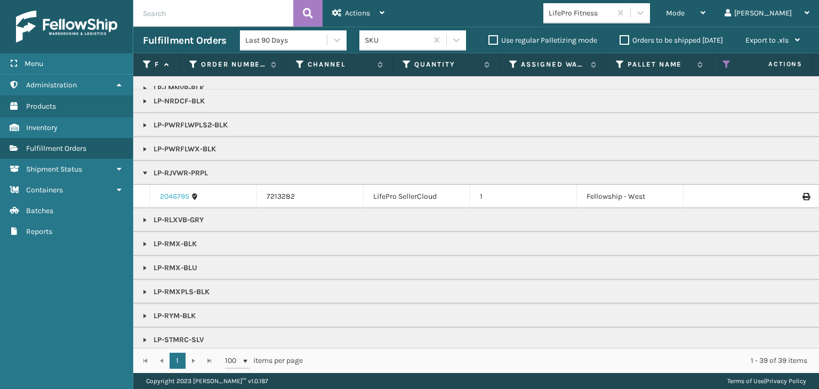
click at [171, 197] on link "2046795" at bounding box center [174, 196] width 29 height 11
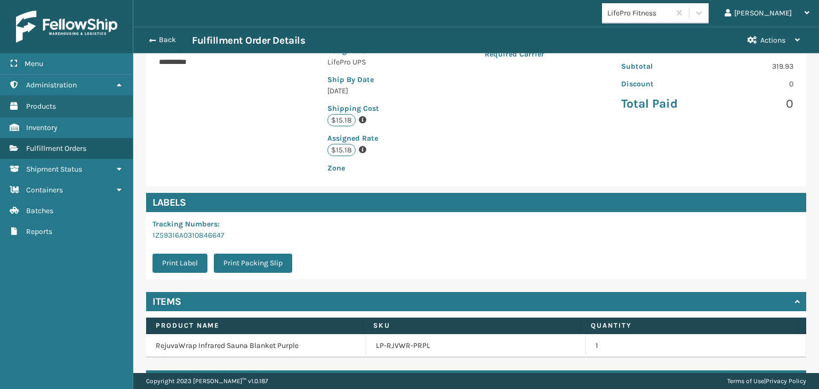
scroll to position [240, 0]
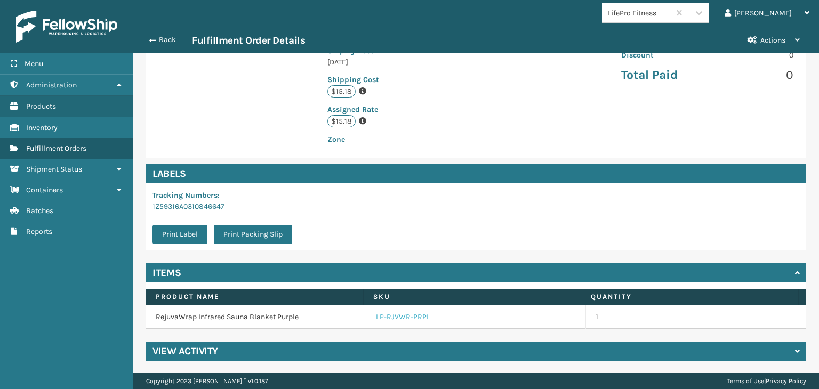
click at [379, 317] on link "LP-RJVWR-PRPL" at bounding box center [403, 317] width 54 height 11
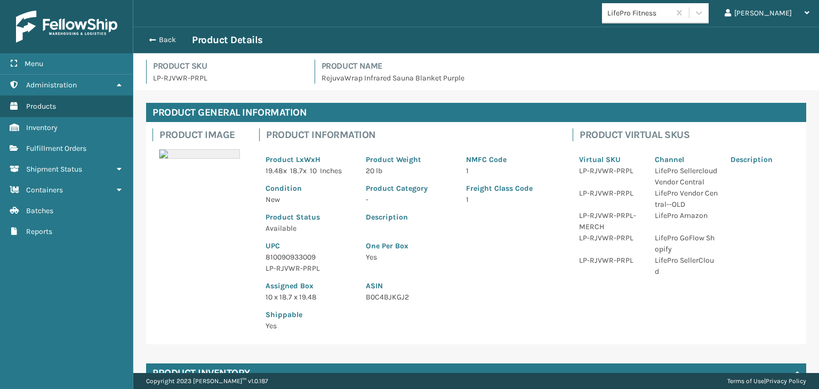
click at [272, 257] on p "810090933009" at bounding box center [308, 257] width 87 height 11
copy p "810090933009"
click at [159, 42] on button "Back" at bounding box center [167, 40] width 49 height 10
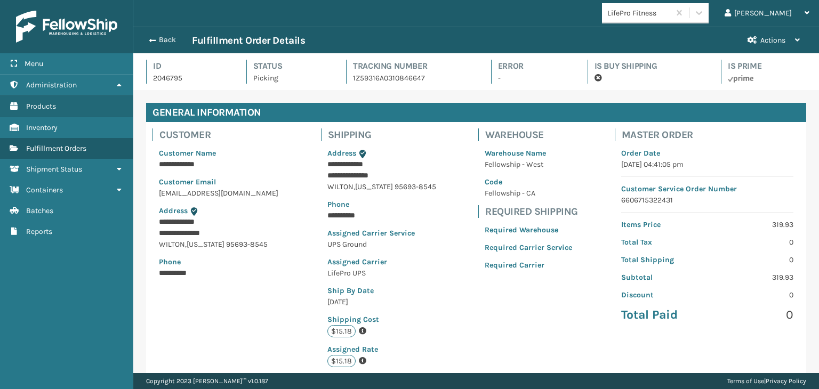
scroll to position [26, 685]
click at [162, 43] on button "Back" at bounding box center [167, 40] width 49 height 10
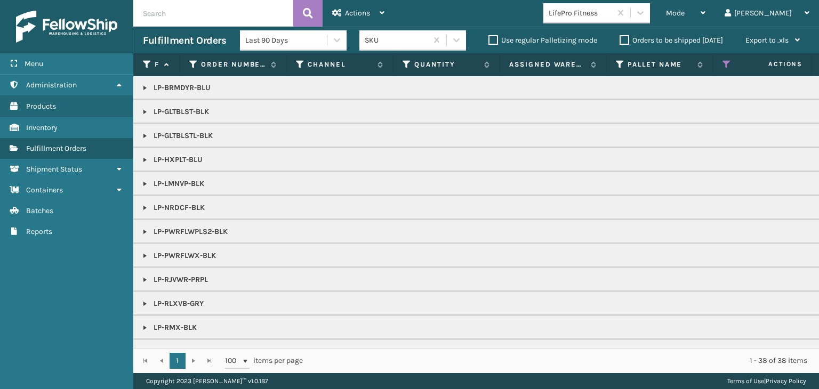
click at [705, 18] on div "Mode" at bounding box center [685, 13] width 39 height 27
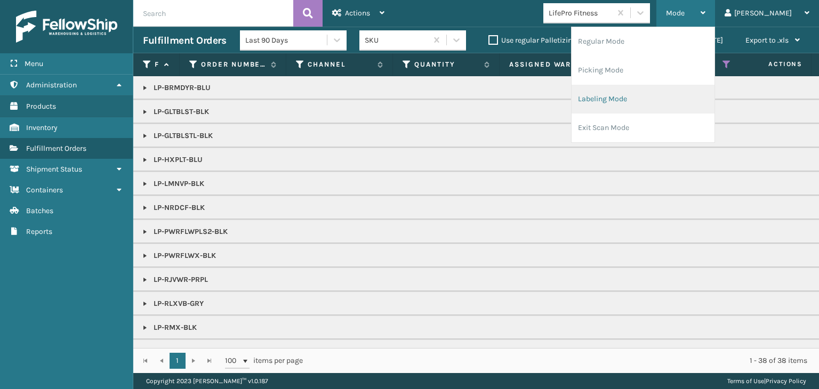
click at [689, 98] on li "Labeling Mode" at bounding box center [642, 99] width 143 height 29
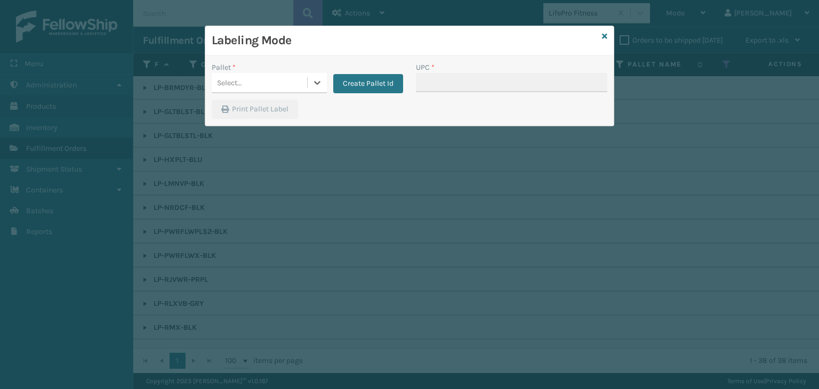
click at [268, 80] on div "Select..." at bounding box center [259, 83] width 95 height 18
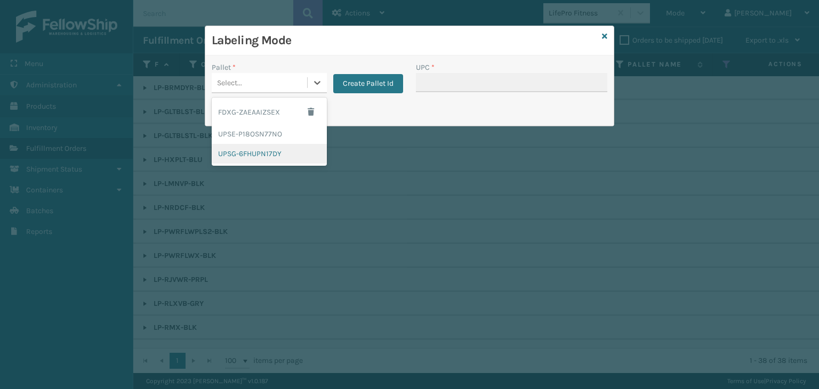
click at [271, 151] on div "UPSG-6FHUPN17DY" at bounding box center [269, 154] width 115 height 20
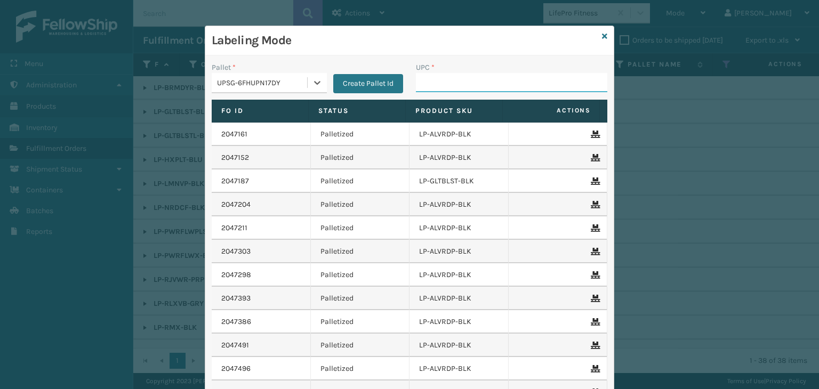
drag, startPoint x: 458, startPoint y: 74, endPoint x: 458, endPoint y: 79, distance: 5.9
click at [458, 75] on input "UPC *" at bounding box center [511, 82] width 191 height 19
paste input "810090933009"
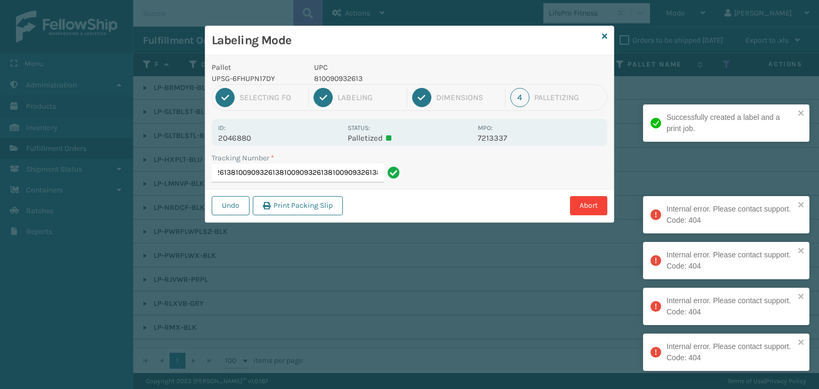
scroll to position [0, 157]
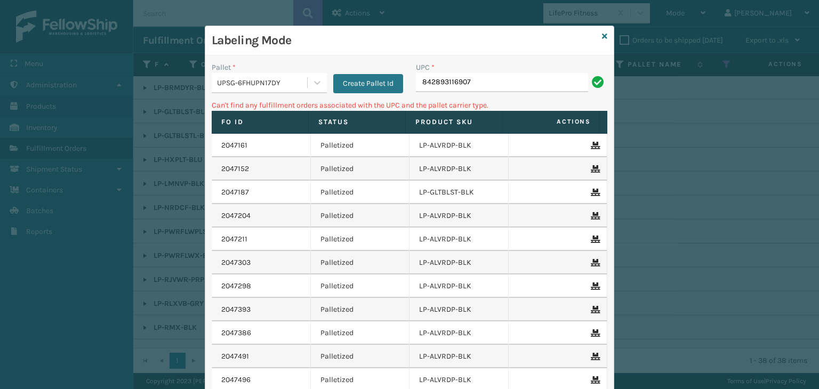
drag, startPoint x: 533, startPoint y: 75, endPoint x: 222, endPoint y: 107, distance: 313.0
click at [222, 107] on div "Pallet * UPSG-6FHUPN17DY Create Pallet Id UPC * 842893116907 Can't find any ful…" at bounding box center [409, 262] width 408 height 415
click at [602, 33] on icon at bounding box center [604, 36] width 5 height 7
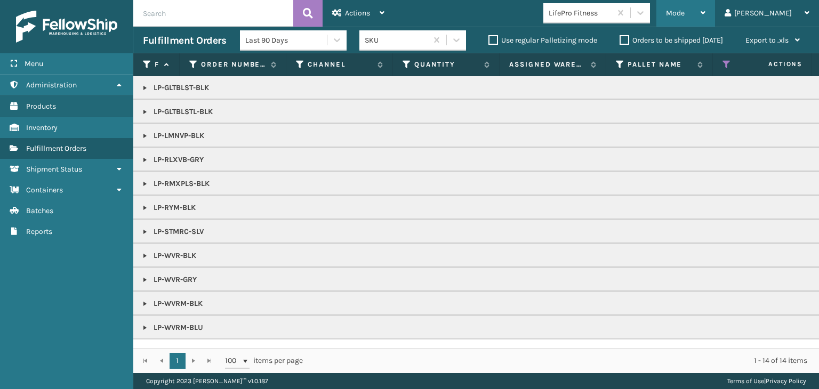
click at [684, 9] on span "Mode" at bounding box center [675, 13] width 19 height 9
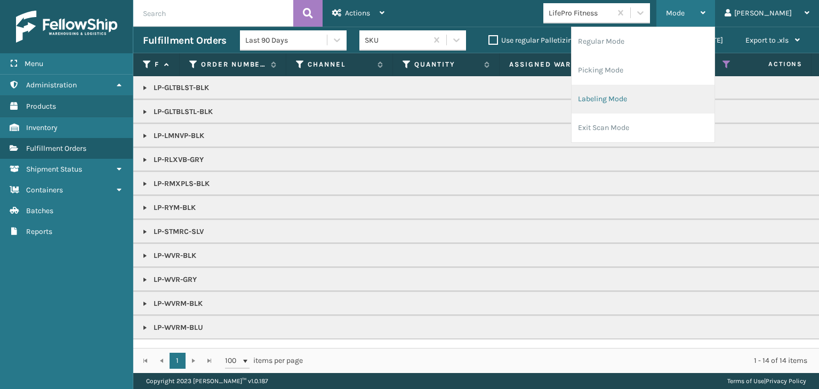
click at [684, 92] on li "Labeling Mode" at bounding box center [642, 99] width 143 height 29
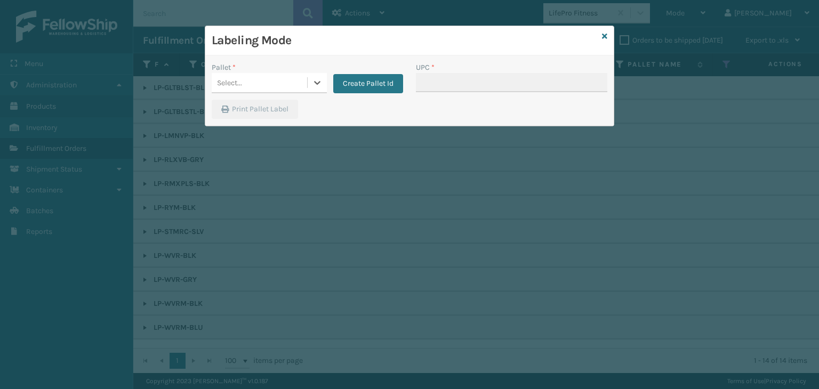
click at [275, 76] on div "Select..." at bounding box center [259, 83] width 95 height 18
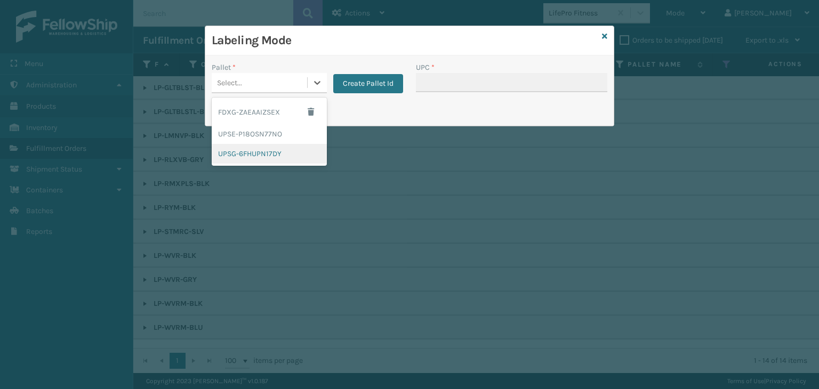
click at [269, 152] on div "UPSG-6FHUPN17DY" at bounding box center [269, 154] width 115 height 20
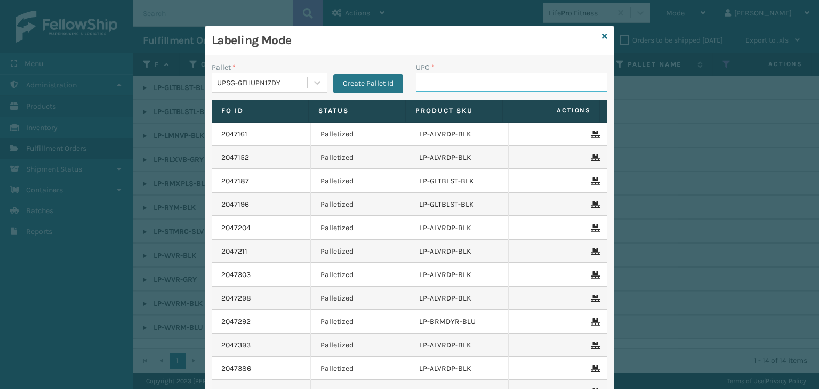
click at [431, 87] on input "UPC *" at bounding box center [511, 82] width 191 height 19
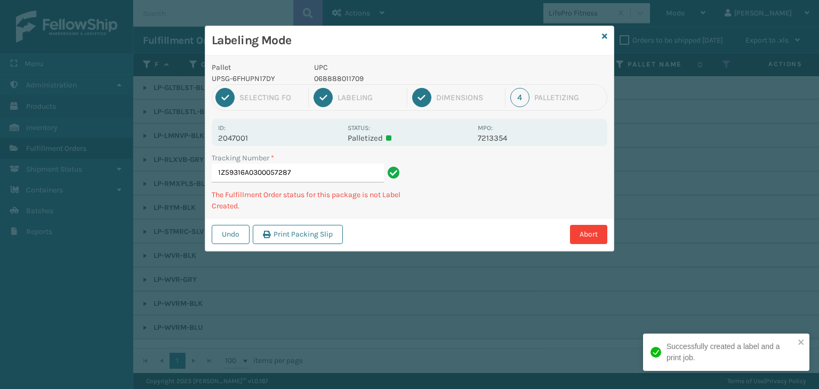
click at [344, 77] on p "068888011709" at bounding box center [392, 78] width 157 height 11
copy p "068888011709"
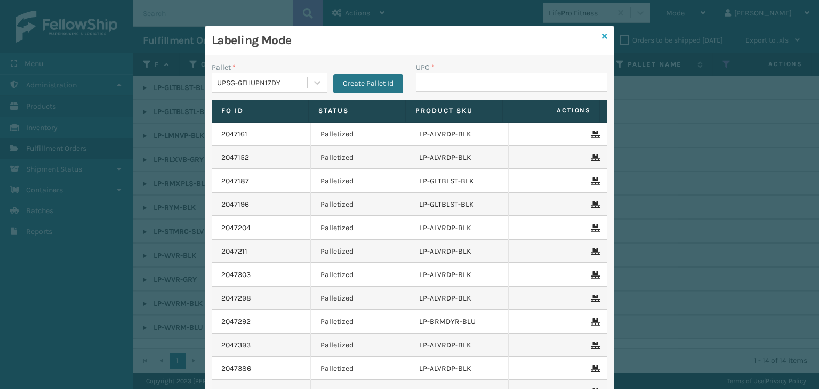
click at [603, 37] on icon at bounding box center [604, 36] width 5 height 7
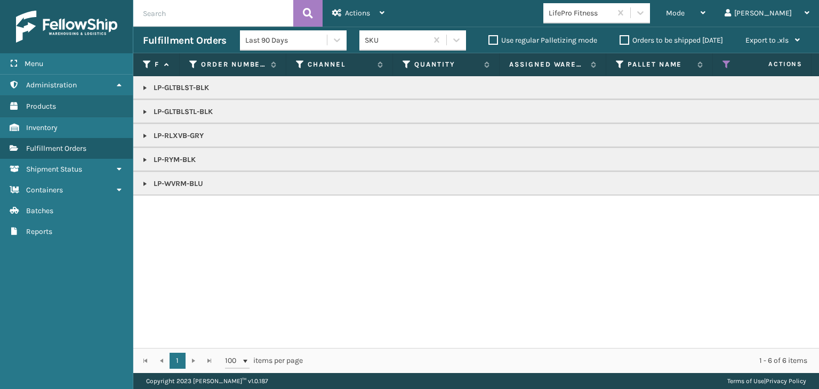
click at [143, 187] on link at bounding box center [145, 184] width 9 height 9
click at [143, 160] on link at bounding box center [145, 160] width 9 height 9
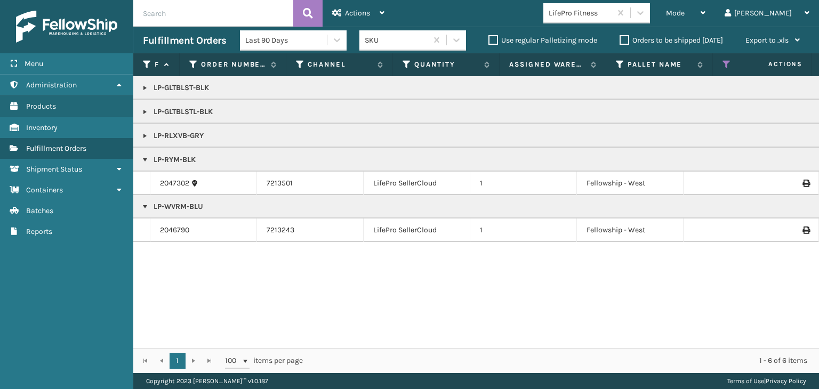
click at [144, 132] on link at bounding box center [145, 136] width 9 height 9
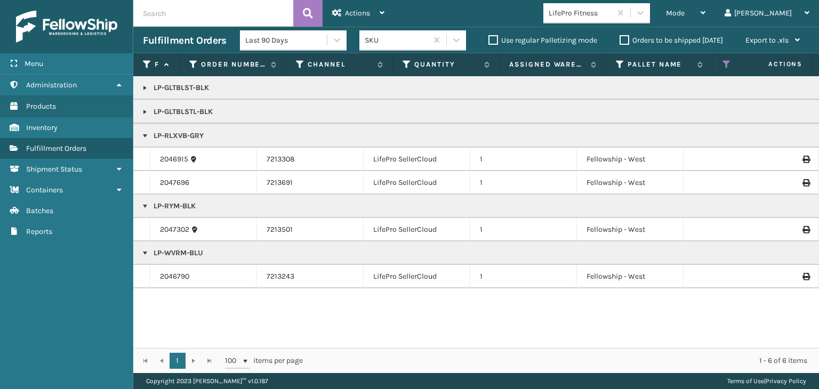
click at [147, 108] on link at bounding box center [145, 112] width 9 height 9
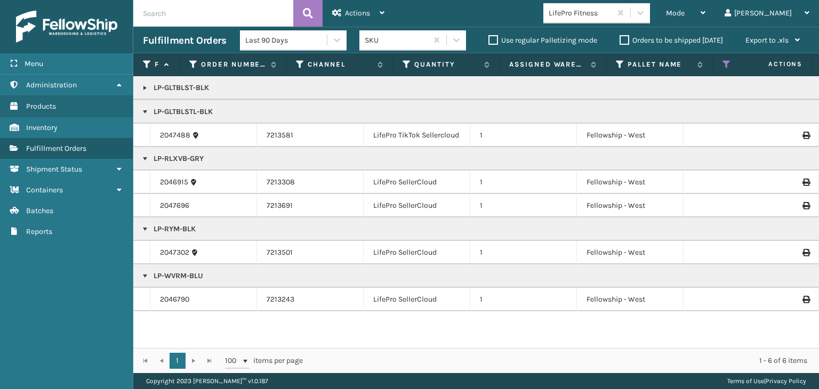
click at [147, 93] on td "LP-GLTBLST-BLK" at bounding box center [821, 87] width 1376 height 23
click at [146, 90] on link at bounding box center [145, 88] width 9 height 9
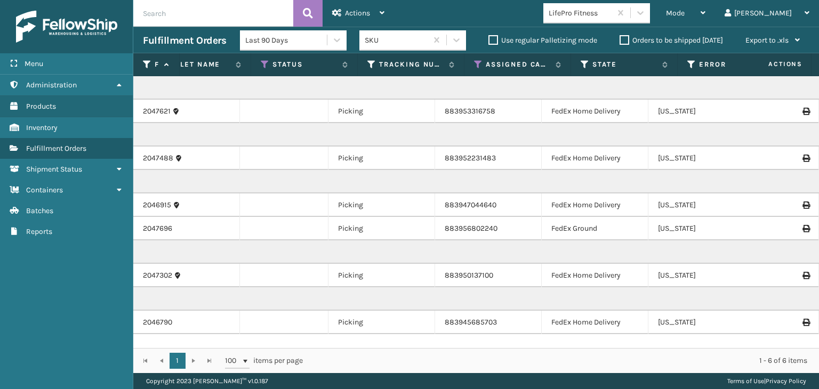
scroll to position [0, 480]
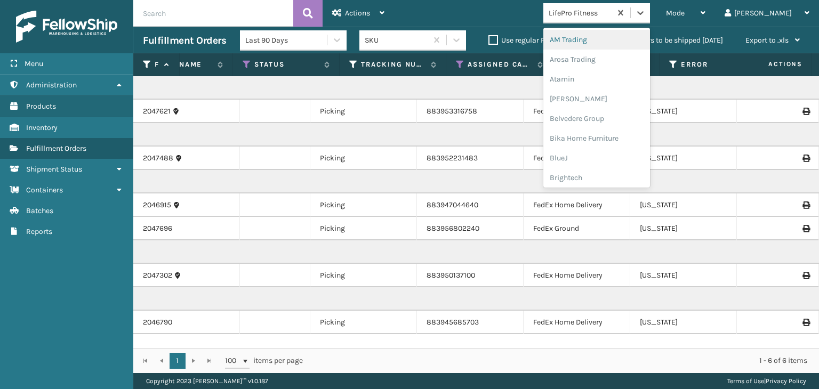
click at [611, 6] on div "LifePro Fitness" at bounding box center [577, 13] width 68 height 18
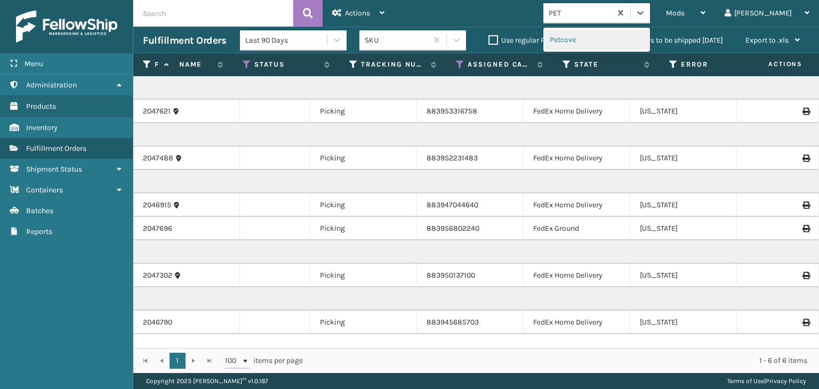
click at [607, 36] on div "Petcove" at bounding box center [596, 40] width 107 height 20
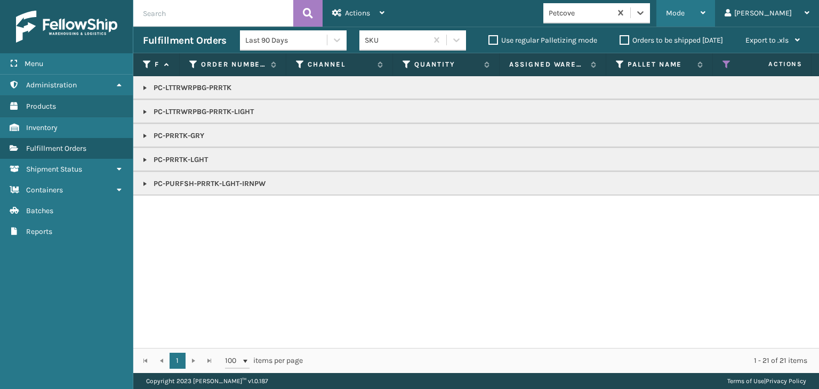
click at [705, 18] on div "Mode" at bounding box center [685, 13] width 39 height 27
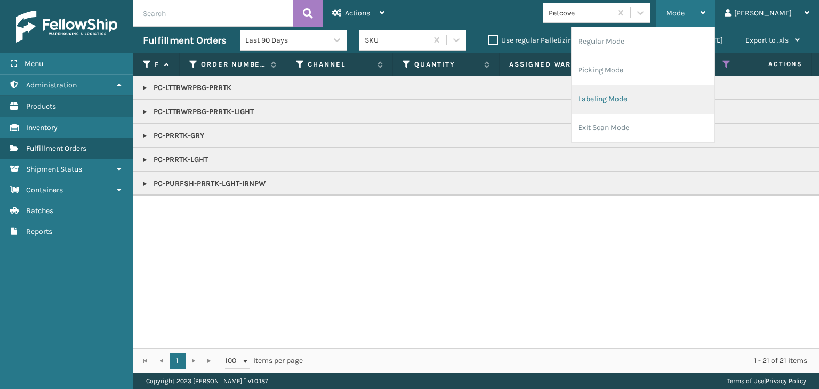
click at [699, 103] on li "Labeling Mode" at bounding box center [642, 99] width 143 height 29
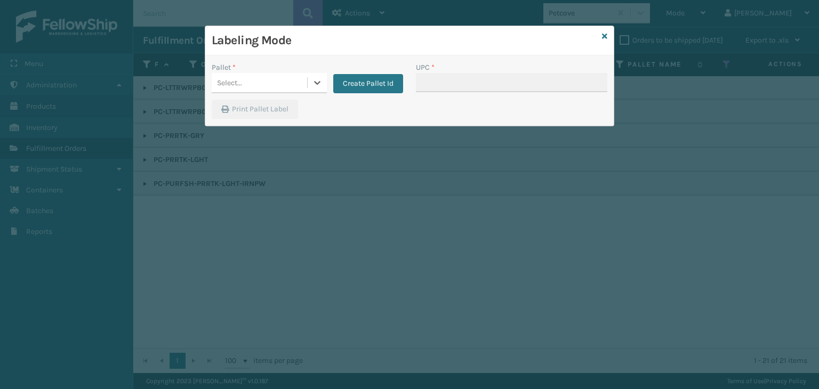
click at [249, 77] on div "Select..." at bounding box center [259, 83] width 95 height 18
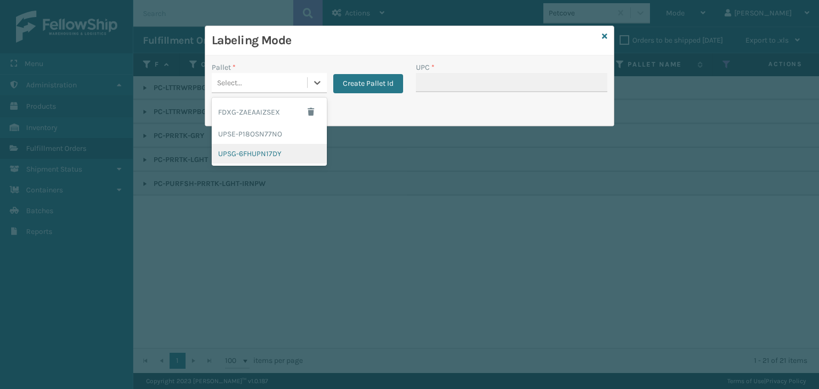
click at [284, 160] on div "UPSG-6FHUPN17DY" at bounding box center [269, 154] width 115 height 20
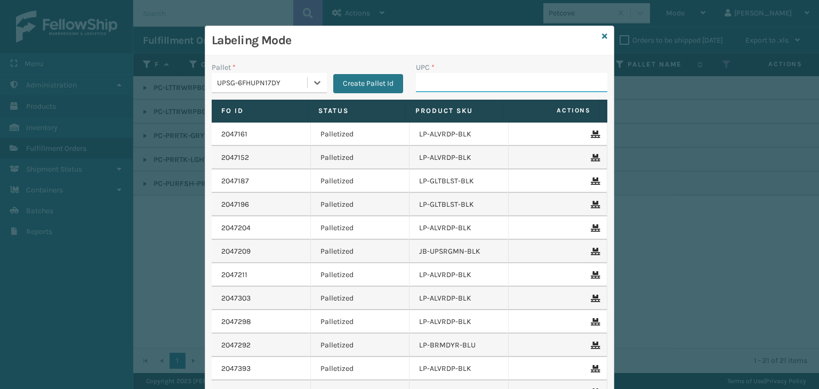
click at [471, 83] on input "UPC *" at bounding box center [511, 82] width 191 height 19
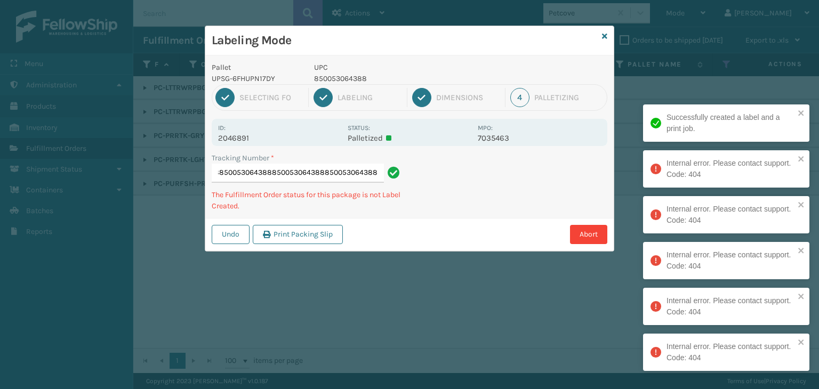
scroll to position [0, 0]
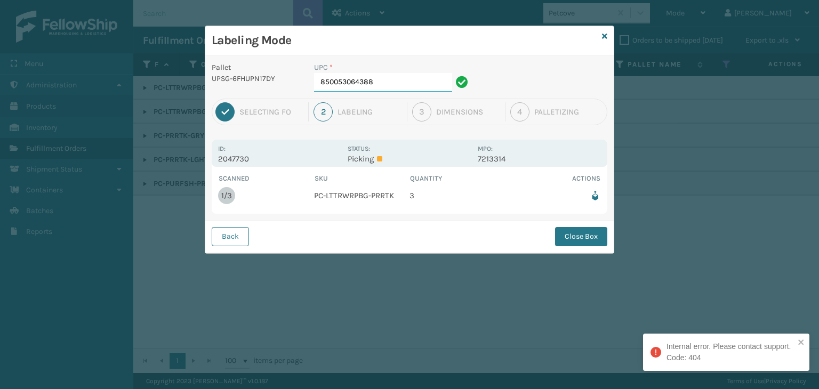
click at [392, 77] on input "850053064388" at bounding box center [383, 82] width 138 height 19
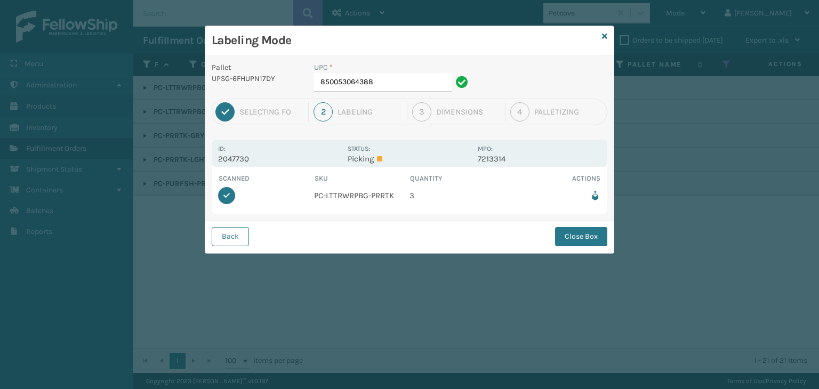
click at [572, 232] on button "Close Box" at bounding box center [581, 236] width 52 height 19
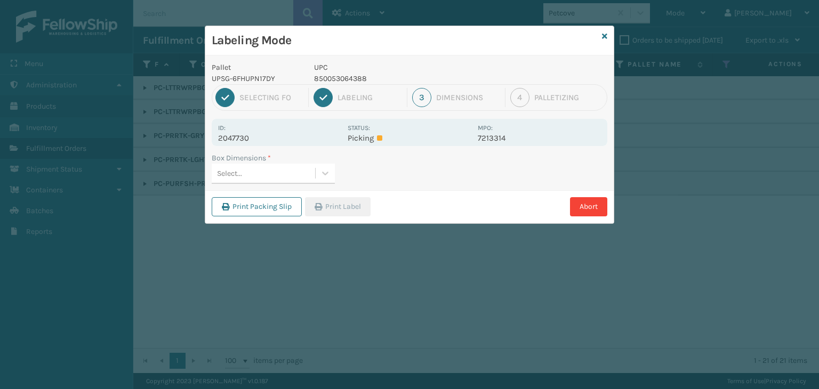
click at [276, 165] on div "Select..." at bounding box center [263, 174] width 103 height 18
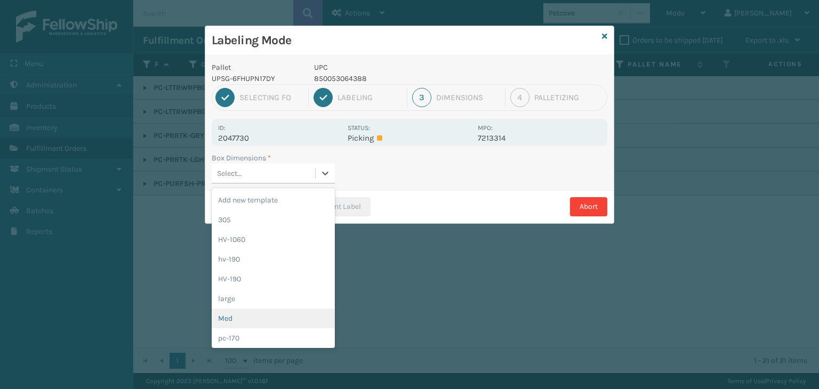
click at [254, 315] on div "Med" at bounding box center [273, 319] width 123 height 20
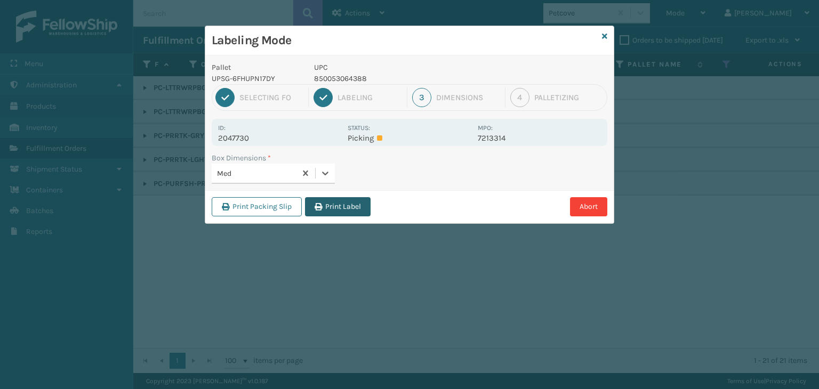
click at [330, 214] on button "Print Label" at bounding box center [338, 206] width 66 height 19
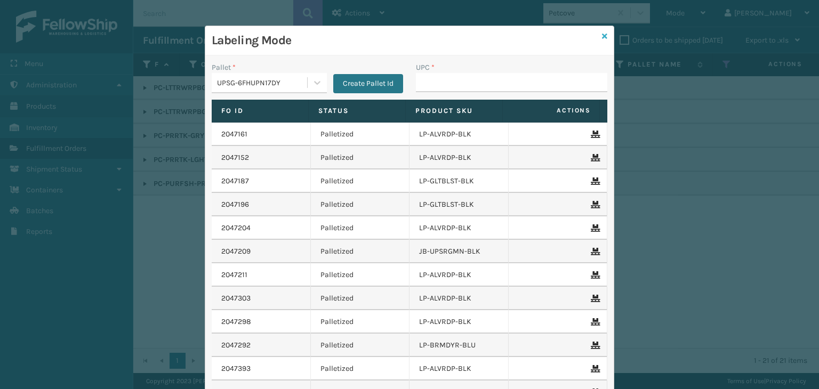
click at [602, 33] on icon at bounding box center [604, 36] width 5 height 7
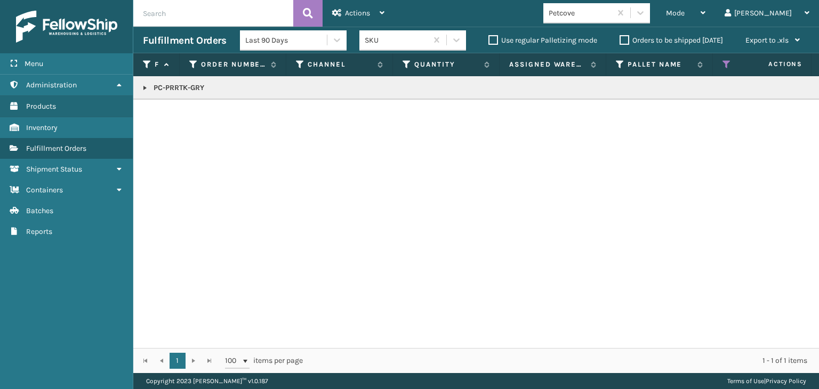
click at [146, 88] on link at bounding box center [145, 88] width 9 height 9
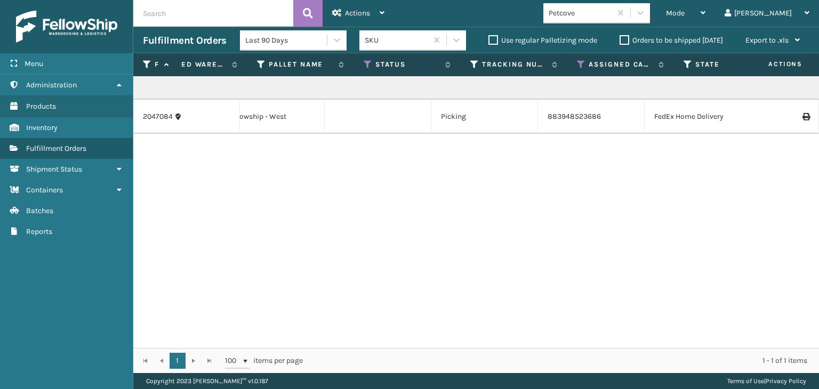
scroll to position [0, 360]
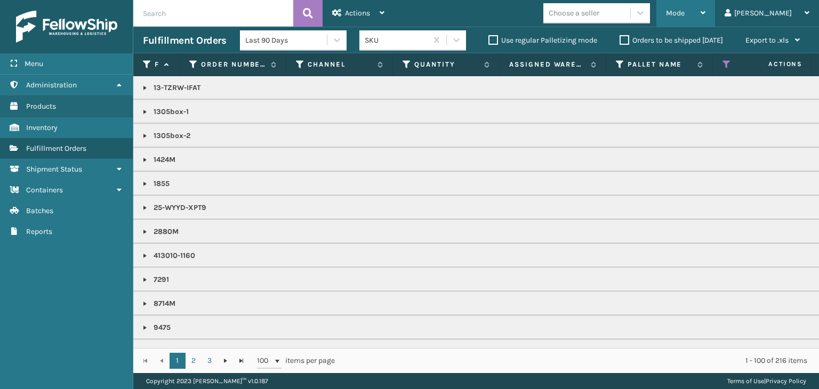
drag, startPoint x: 726, startPoint y: 12, endPoint x: 700, endPoint y: 17, distance: 25.6
click at [705, 11] on div "Mode" at bounding box center [685, 13] width 39 height 27
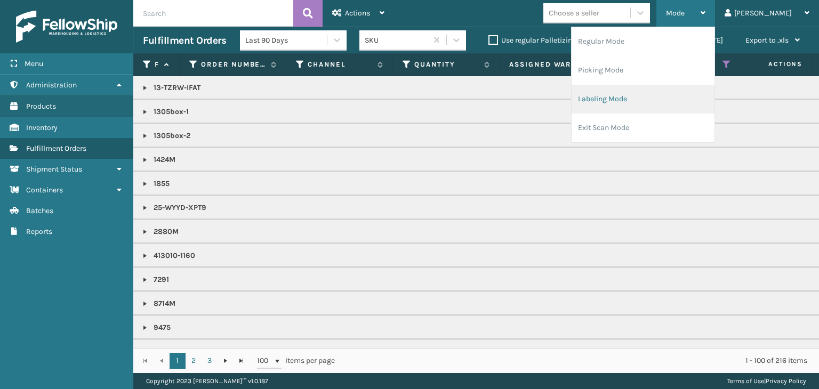
click at [695, 106] on li "Labeling Mode" at bounding box center [642, 99] width 143 height 29
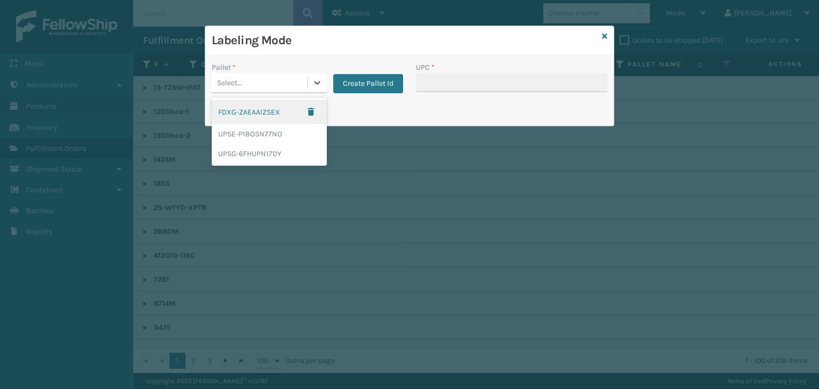
click at [254, 80] on div "Select..." at bounding box center [259, 83] width 95 height 18
drag, startPoint x: 279, startPoint y: 107, endPoint x: 513, endPoint y: 58, distance: 239.1
click at [280, 107] on div "FDXG-ZAEAAIZSEX" at bounding box center [269, 112] width 115 height 25
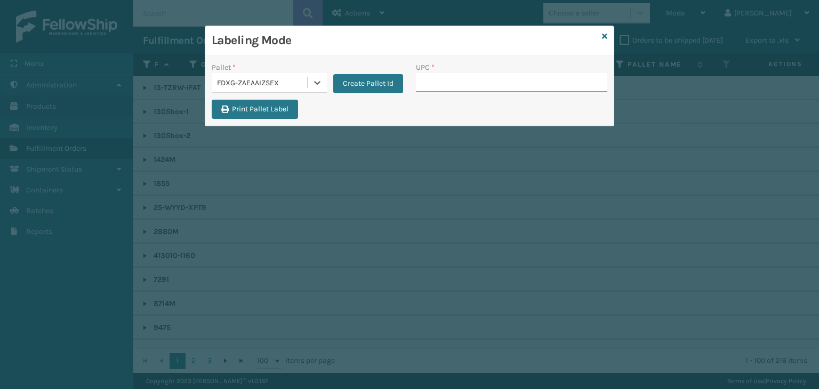
click at [509, 78] on input "UPC *" at bounding box center [511, 82] width 191 height 19
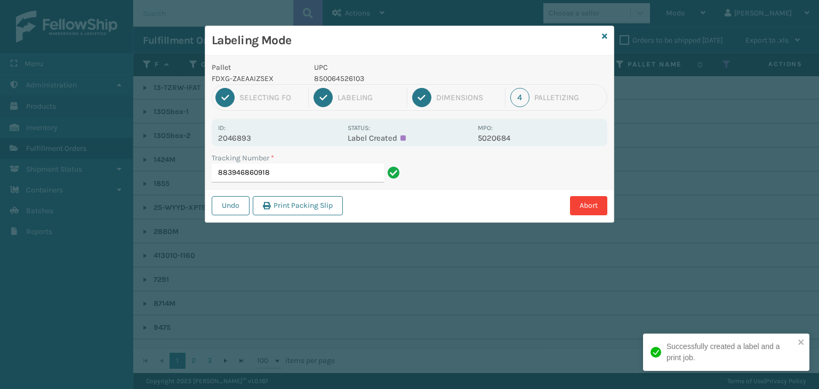
click at [329, 79] on p "850064526103" at bounding box center [392, 78] width 157 height 11
copy p "850064526103"
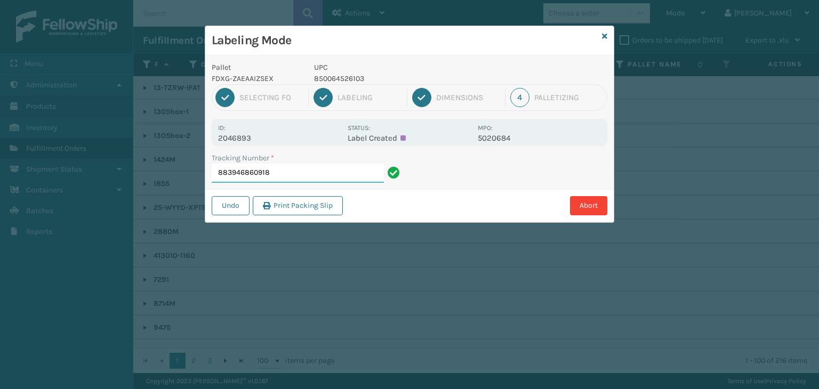
click at [326, 172] on input "883946860918" at bounding box center [298, 173] width 172 height 19
paste input "850064526103"
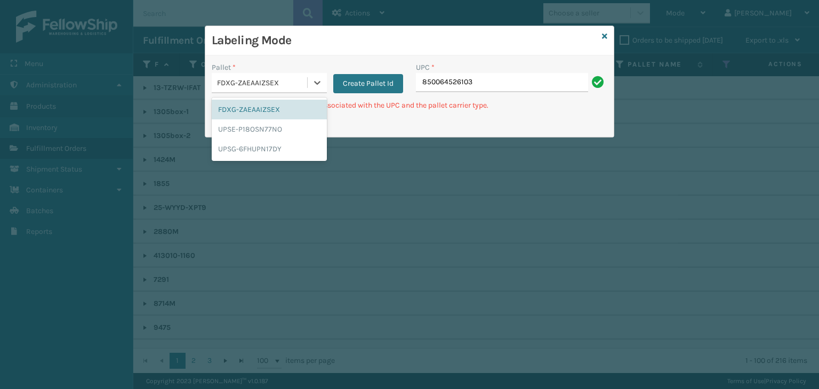
click at [245, 84] on div "FDXG-ZAEAAIZSEX" at bounding box center [262, 82] width 91 height 11
click at [604, 39] on icon at bounding box center [604, 36] width 5 height 7
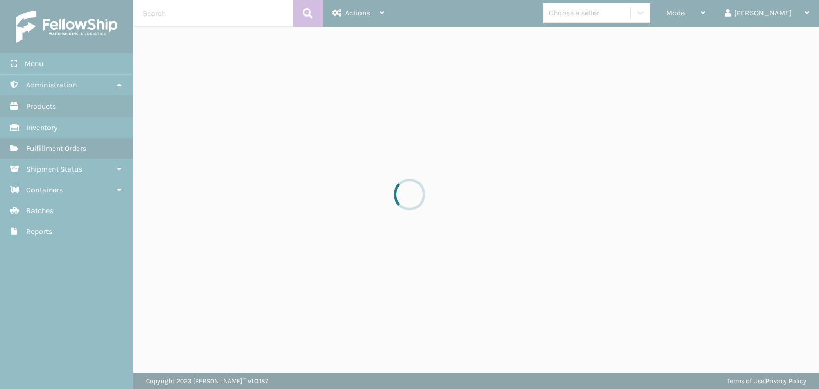
click at [601, 20] on div at bounding box center [409, 194] width 819 height 389
click at [601, 18] on div at bounding box center [409, 194] width 819 height 389
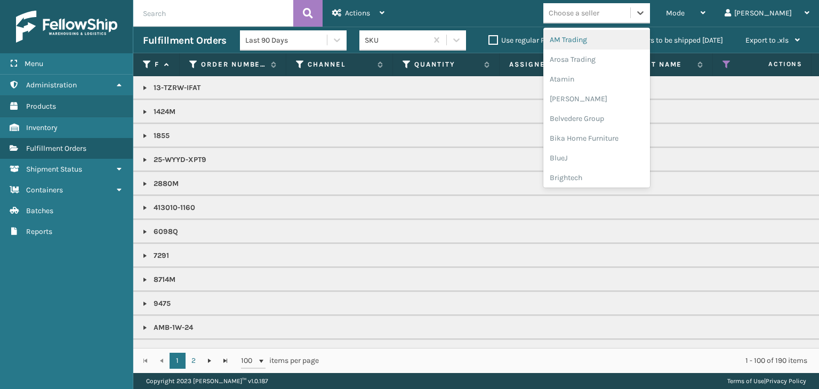
click at [599, 18] on div "Choose a seller" at bounding box center [574, 12] width 51 height 11
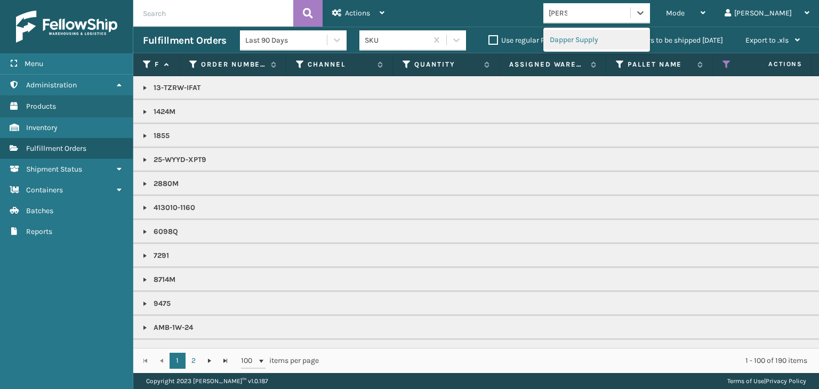
click at [619, 37] on div "Dapper Supply" at bounding box center [596, 40] width 107 height 20
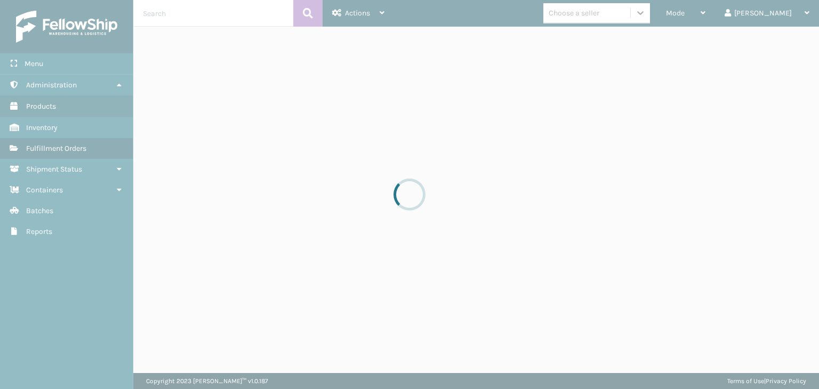
drag, startPoint x: 657, startPoint y: 11, endPoint x: 654, endPoint y: 17, distance: 6.2
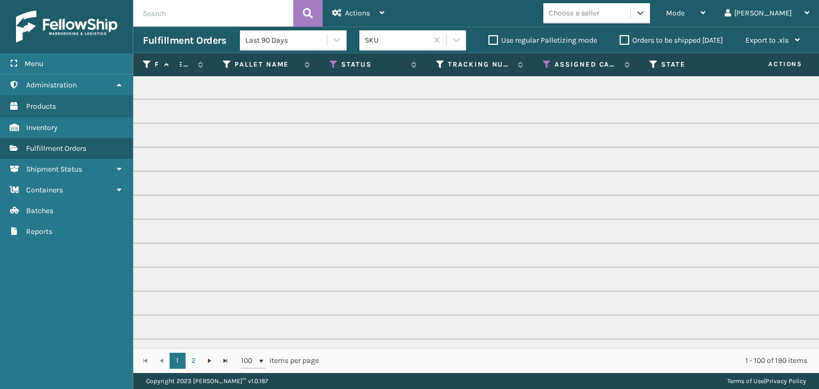
scroll to position [0, 352]
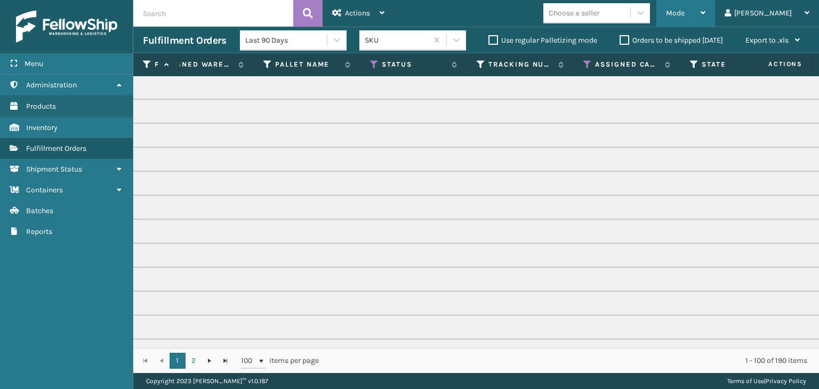
click at [684, 15] on span "Mode" at bounding box center [675, 13] width 19 height 9
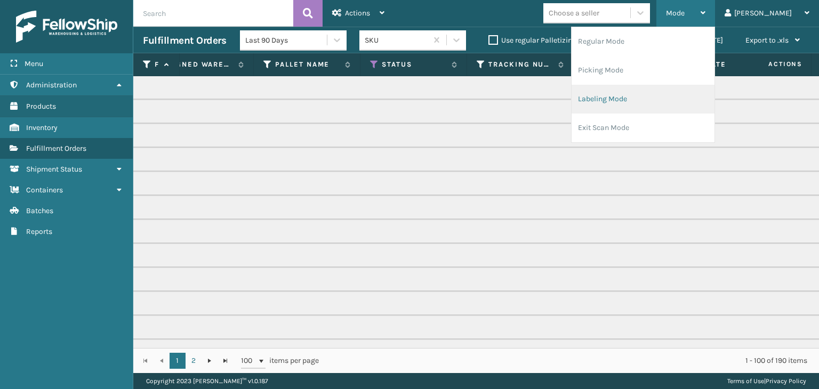
click at [671, 100] on li "Labeling Mode" at bounding box center [642, 99] width 143 height 29
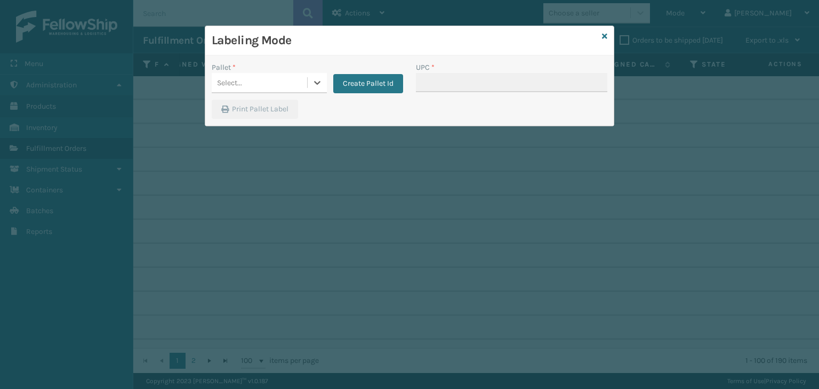
click at [261, 75] on div "Select..." at bounding box center [259, 83] width 95 height 18
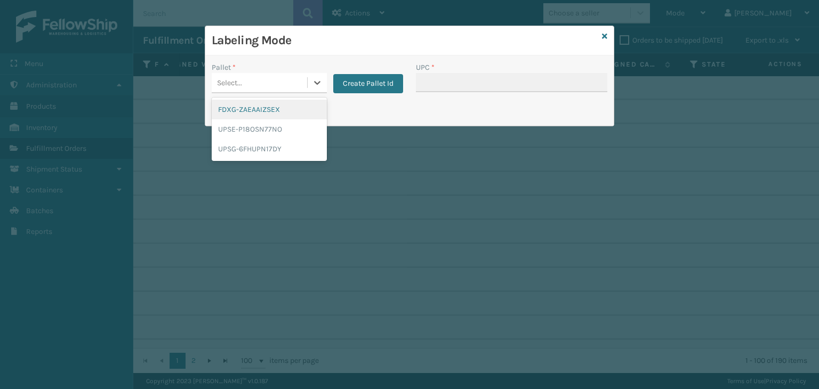
click at [244, 103] on div "FDXG-ZAEAAIZSEX" at bounding box center [269, 110] width 115 height 20
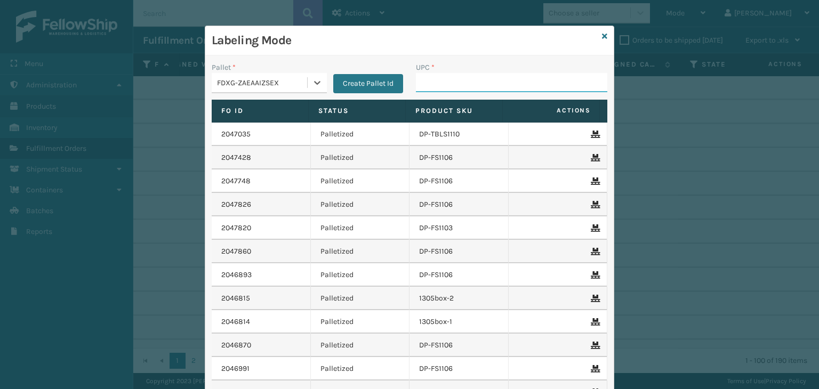
click at [506, 85] on input "UPC *" at bounding box center [511, 82] width 191 height 19
click at [602, 39] on icon at bounding box center [604, 36] width 5 height 7
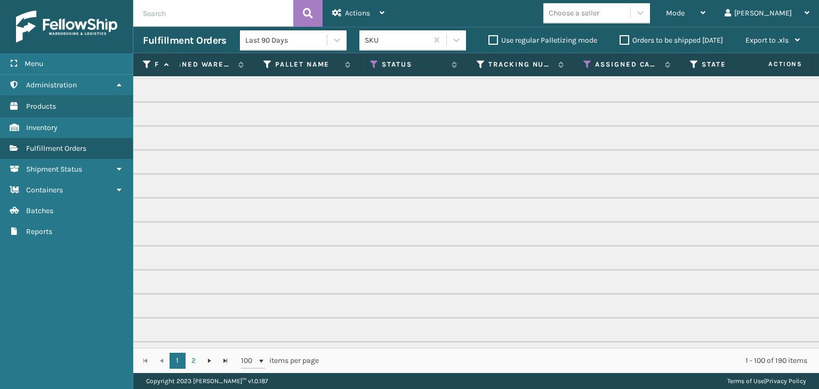
scroll to position [107, 352]
click at [585, 67] on icon at bounding box center [587, 65] width 9 height 10
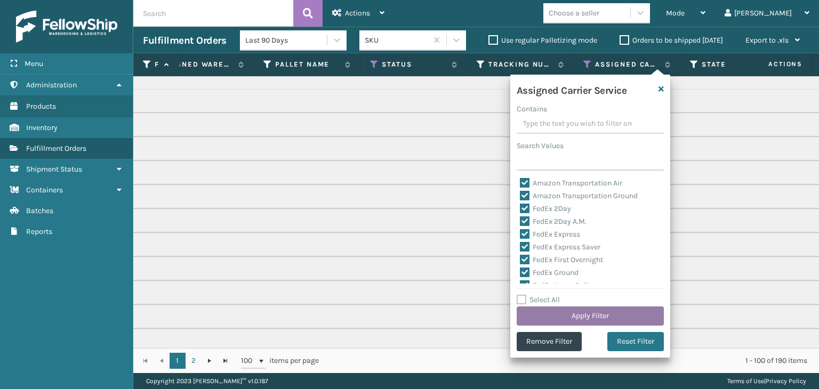
click at [590, 312] on button "Apply Filter" at bounding box center [590, 316] width 147 height 19
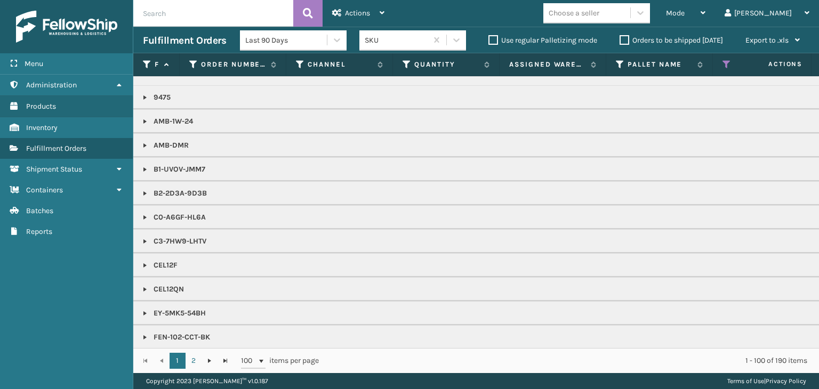
scroll to position [0, 0]
